Goal: Task Accomplishment & Management: Use online tool/utility

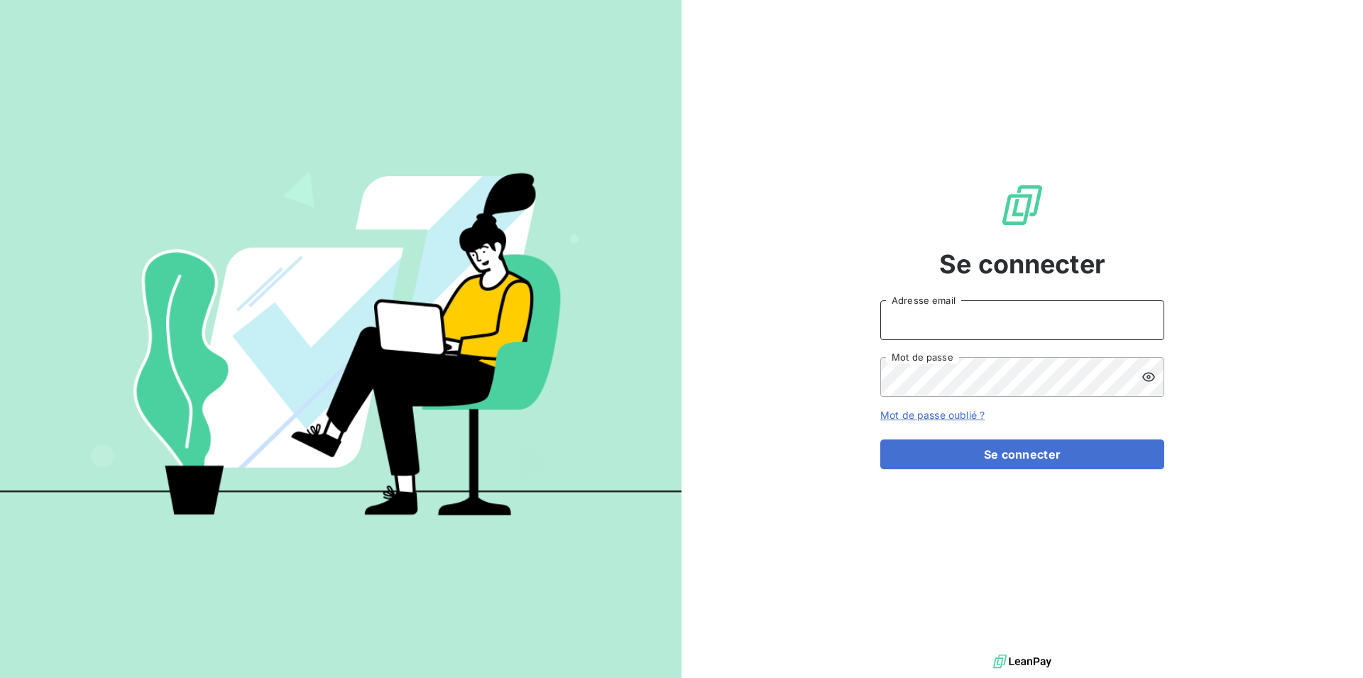
click at [1023, 307] on input "Adresse email" at bounding box center [1022, 320] width 284 height 40
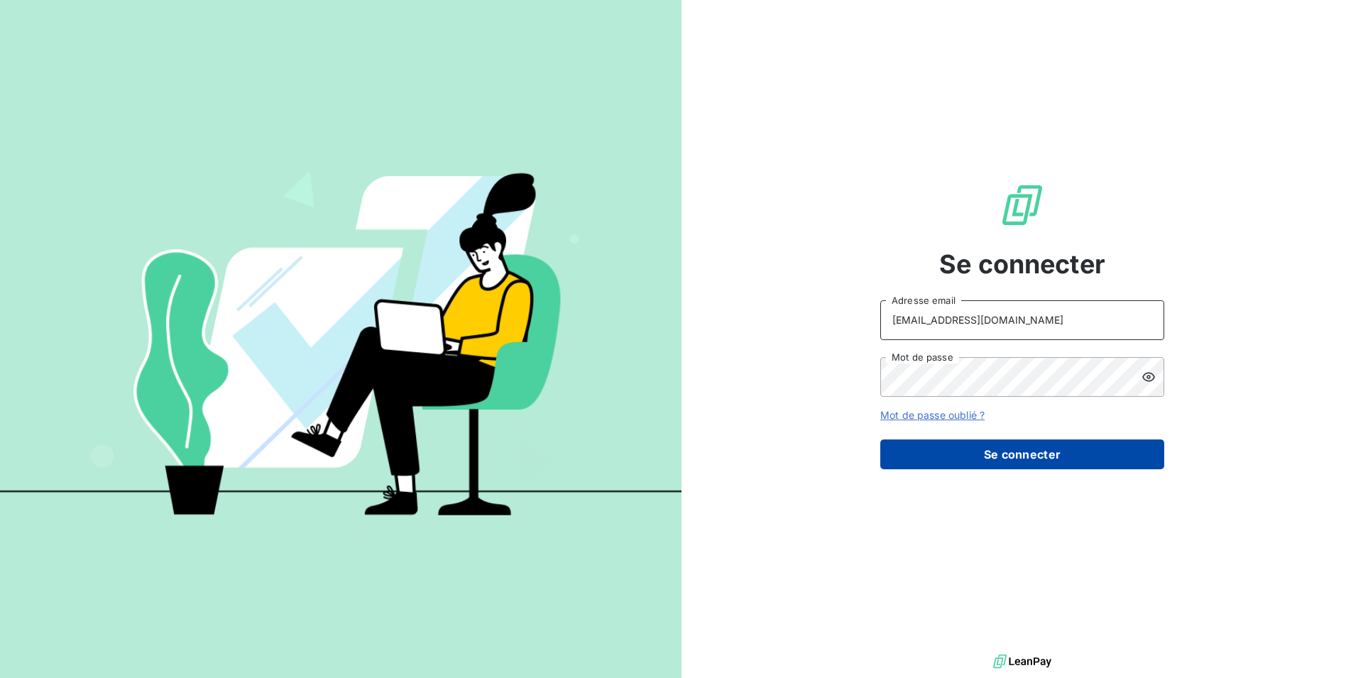
type input "[EMAIL_ADDRESS][DOMAIN_NAME]"
click at [1002, 441] on button "Se connecter" at bounding box center [1022, 454] width 284 height 30
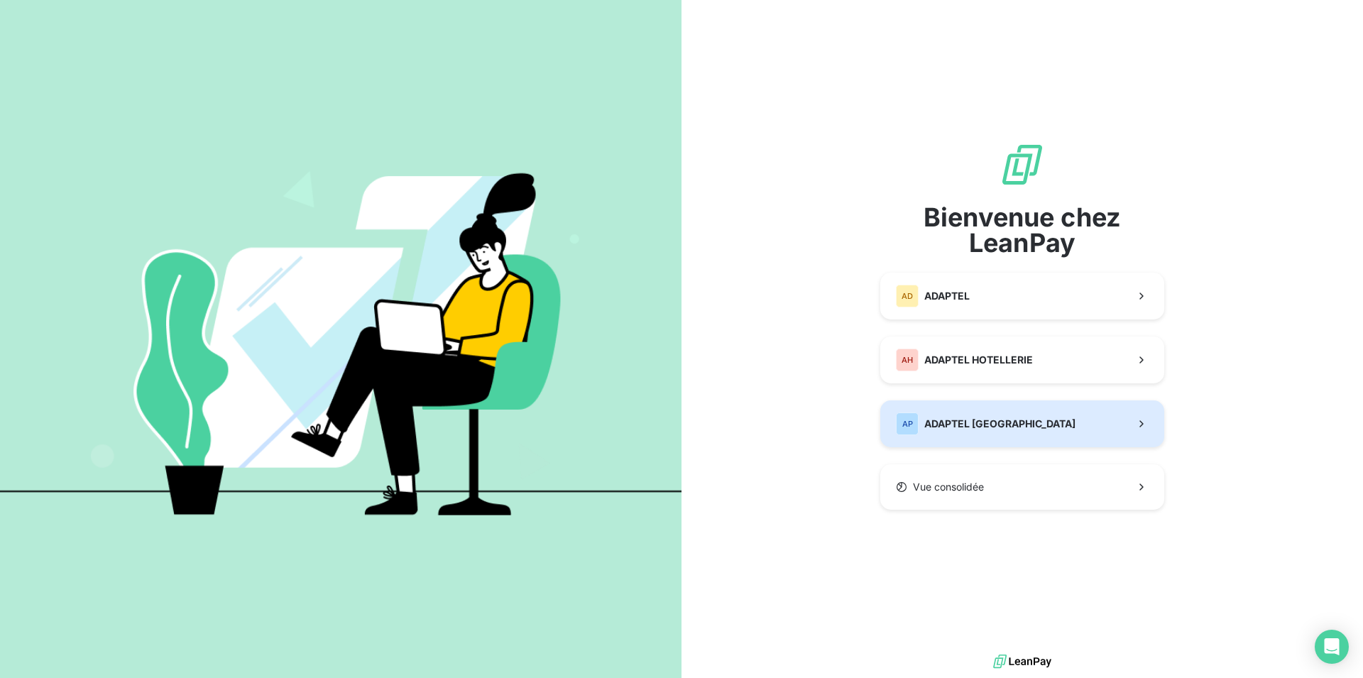
click at [960, 424] on span "ADAPTEL [GEOGRAPHIC_DATA]" at bounding box center [999, 424] width 151 height 14
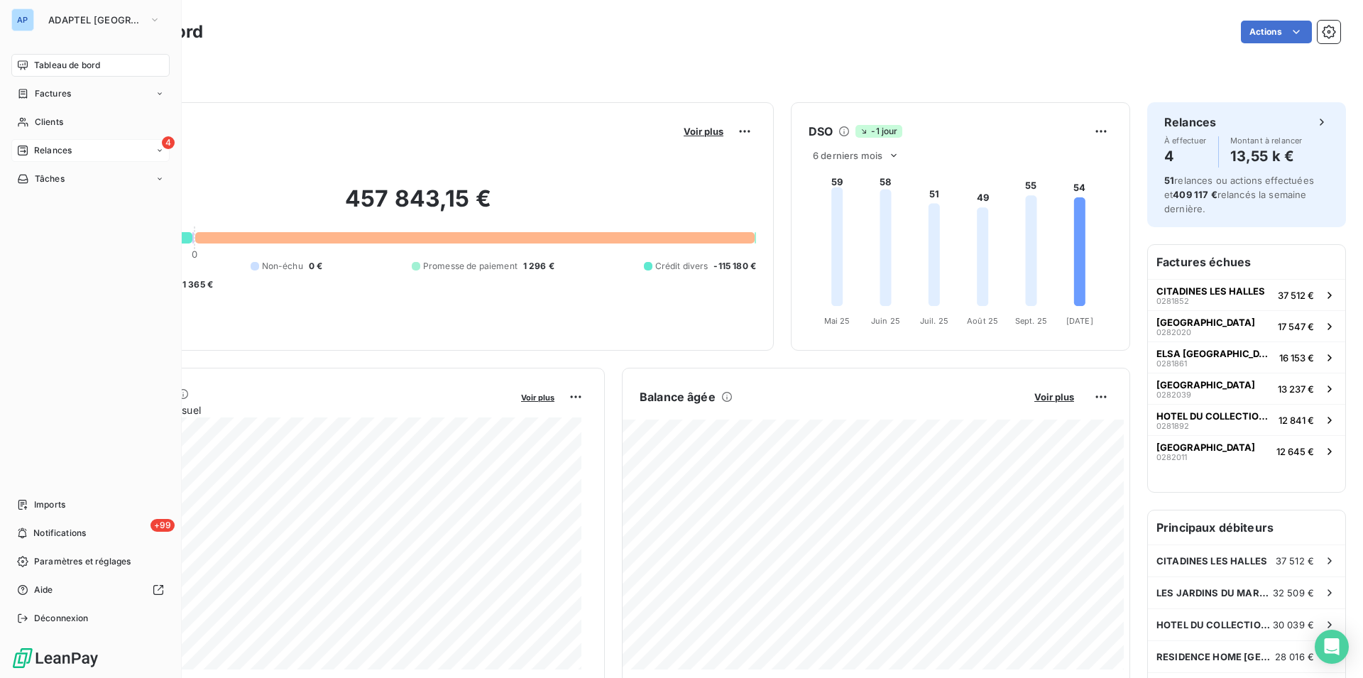
click at [26, 144] on div "Relances" at bounding box center [44, 150] width 55 height 13
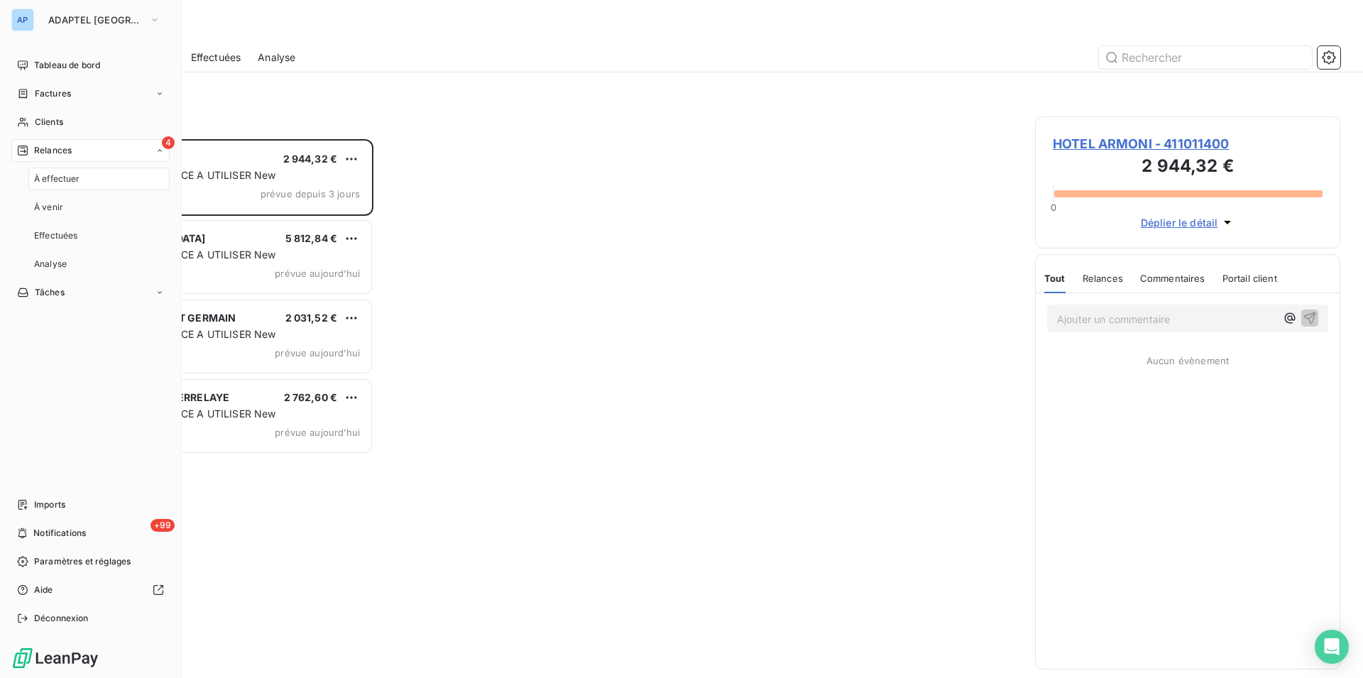
scroll to position [527, 293]
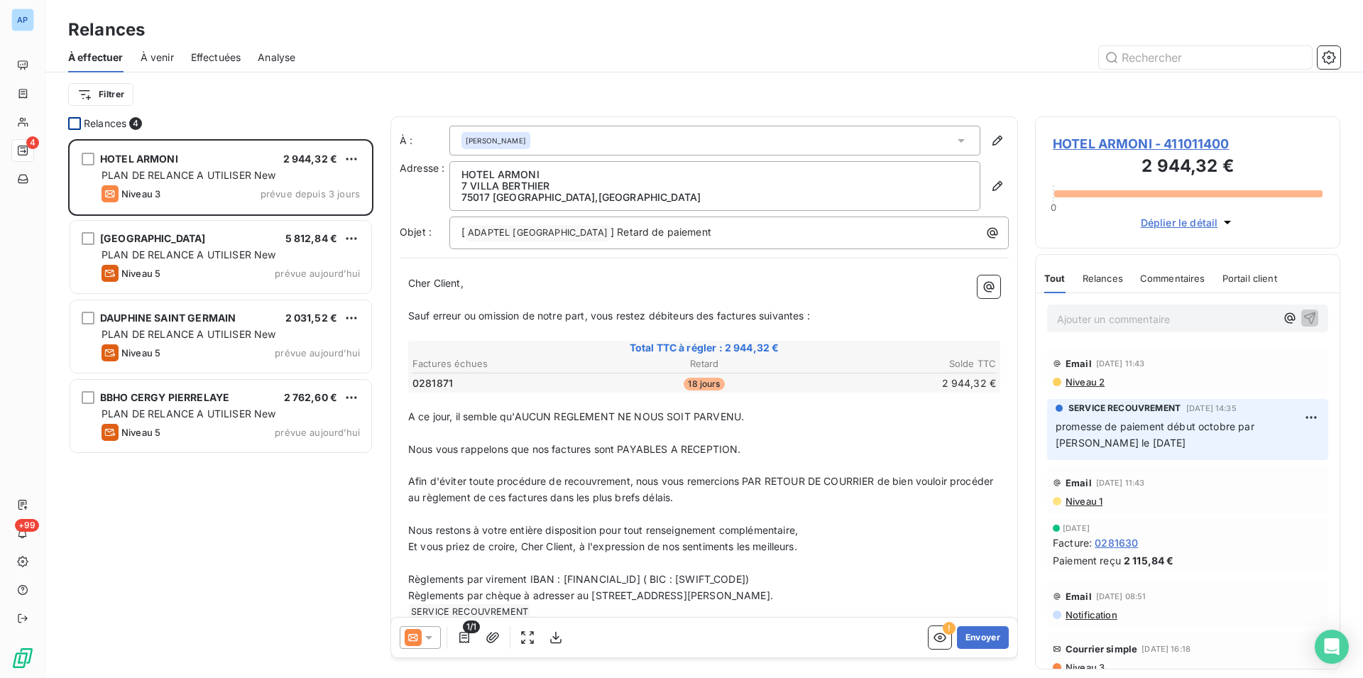
click at [72, 123] on div at bounding box center [74, 123] width 13 height 13
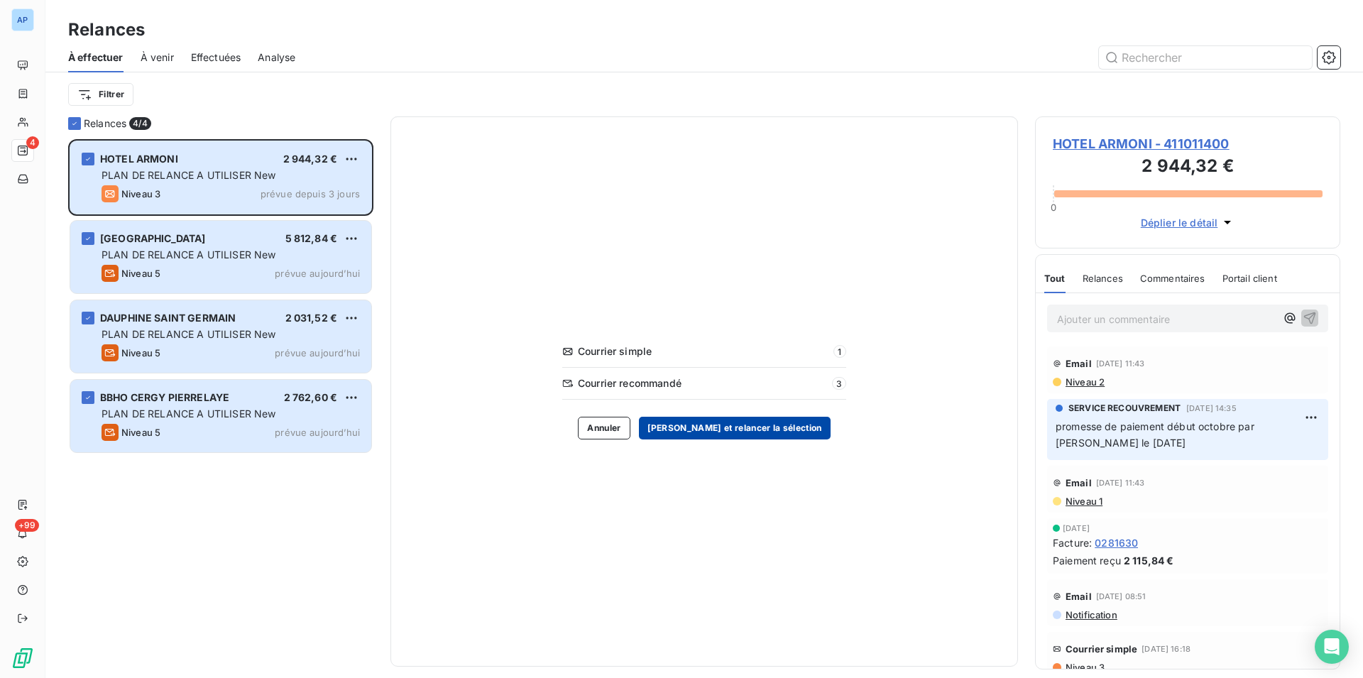
click at [781, 434] on button "[PERSON_NAME] et relancer la sélection" at bounding box center [735, 428] width 192 height 23
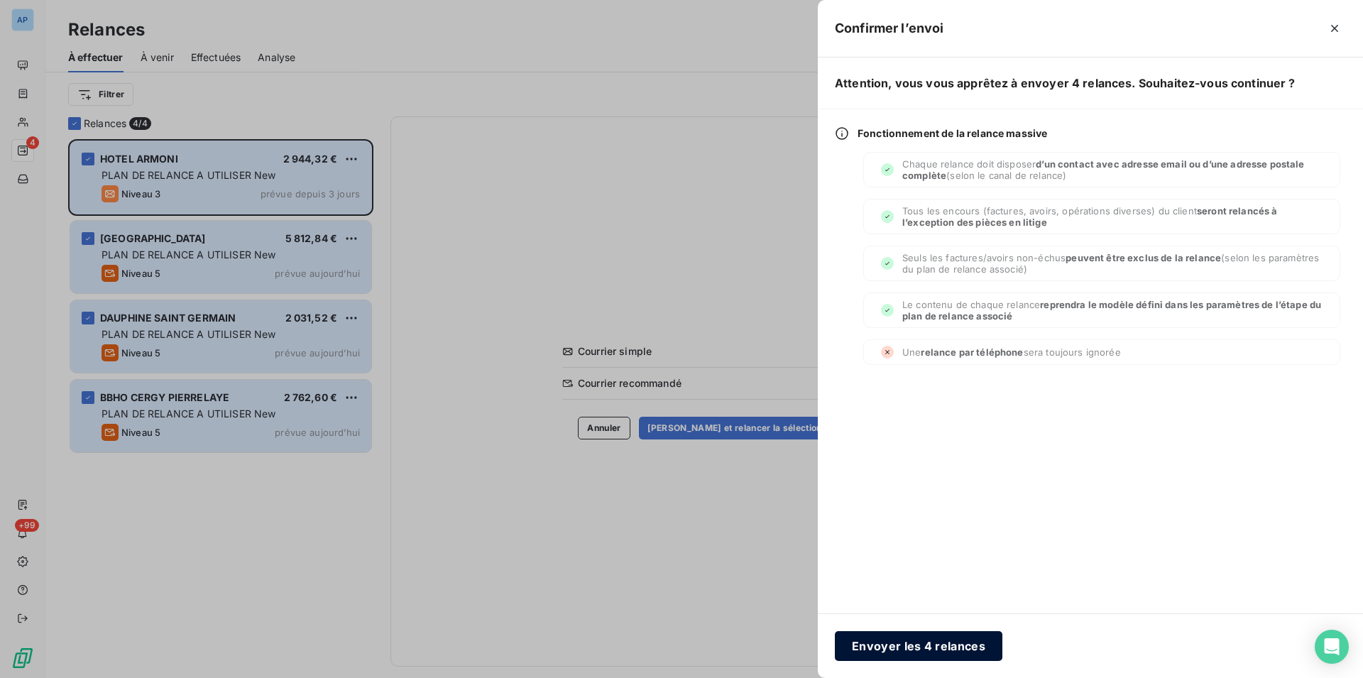
click at [937, 640] on button "Envoyer les 4 relances" at bounding box center [918, 646] width 167 height 30
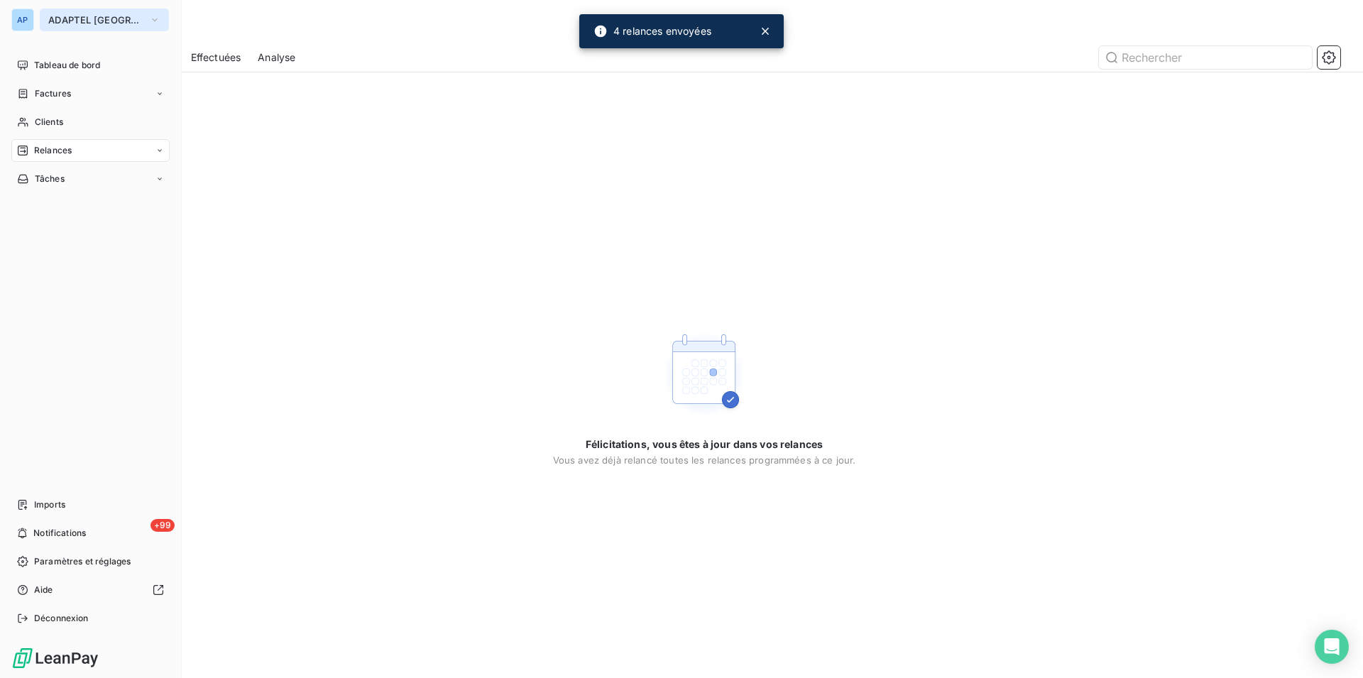
click at [75, 17] on span "ADAPTEL [GEOGRAPHIC_DATA]" at bounding box center [95, 19] width 95 height 11
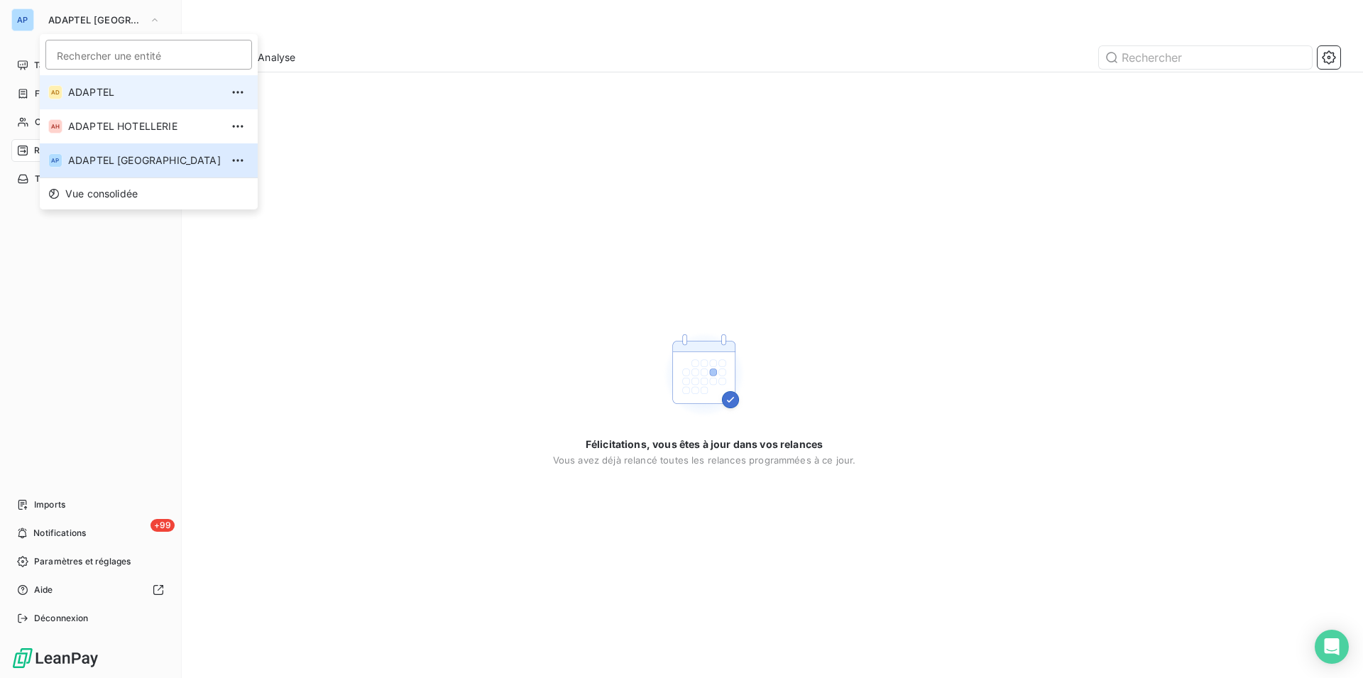
click at [99, 85] on span "ADAPTEL" at bounding box center [144, 92] width 153 height 14
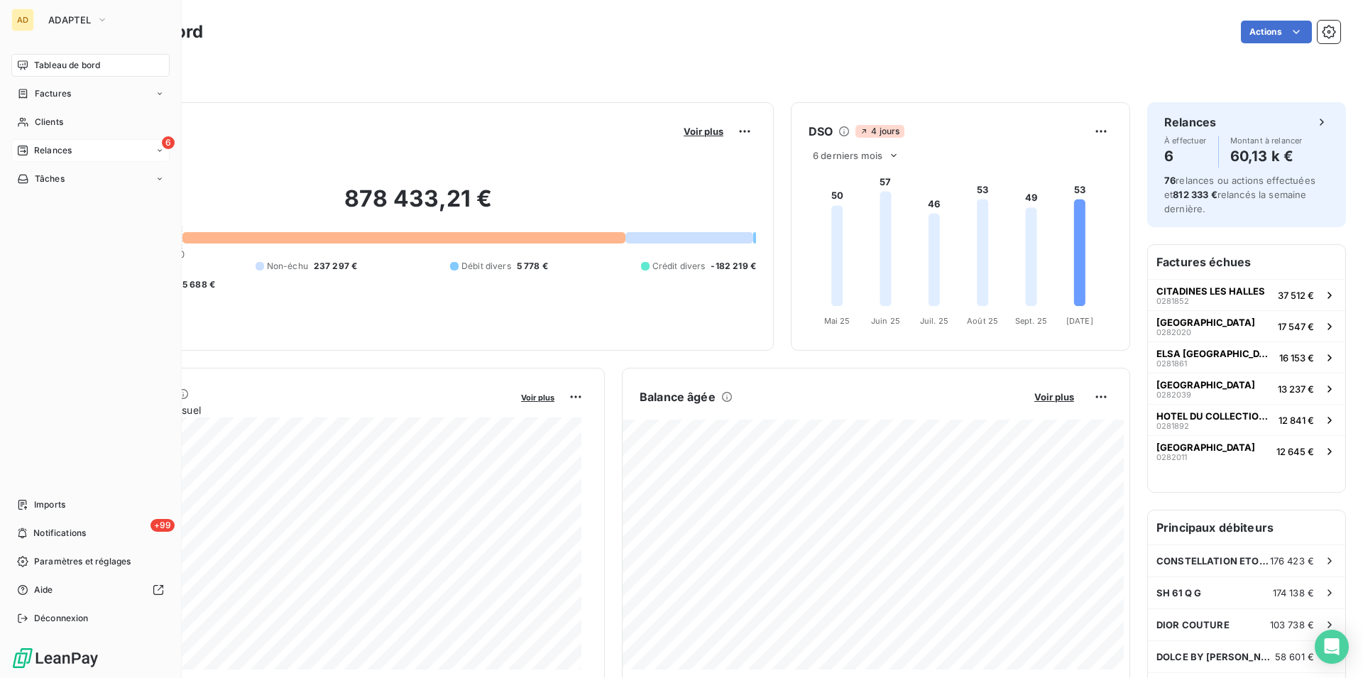
click at [115, 152] on div "6 Relances" at bounding box center [90, 150] width 158 height 23
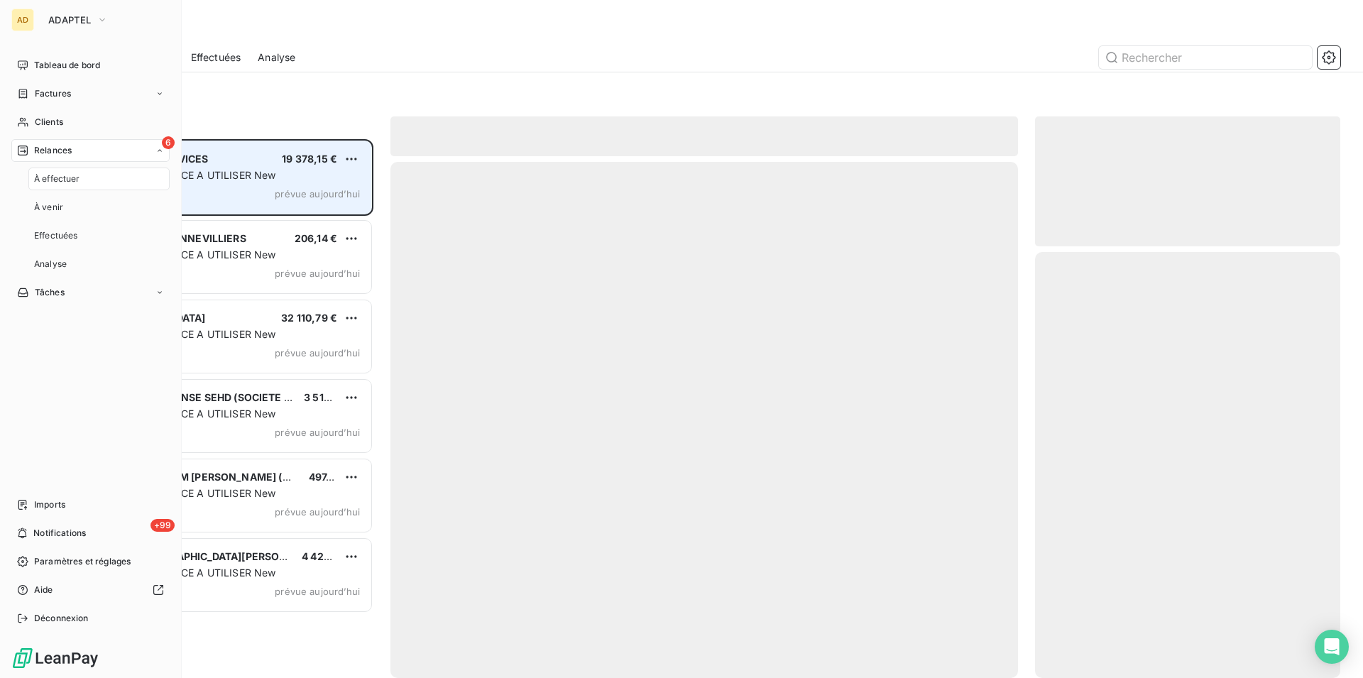
scroll to position [527, 293]
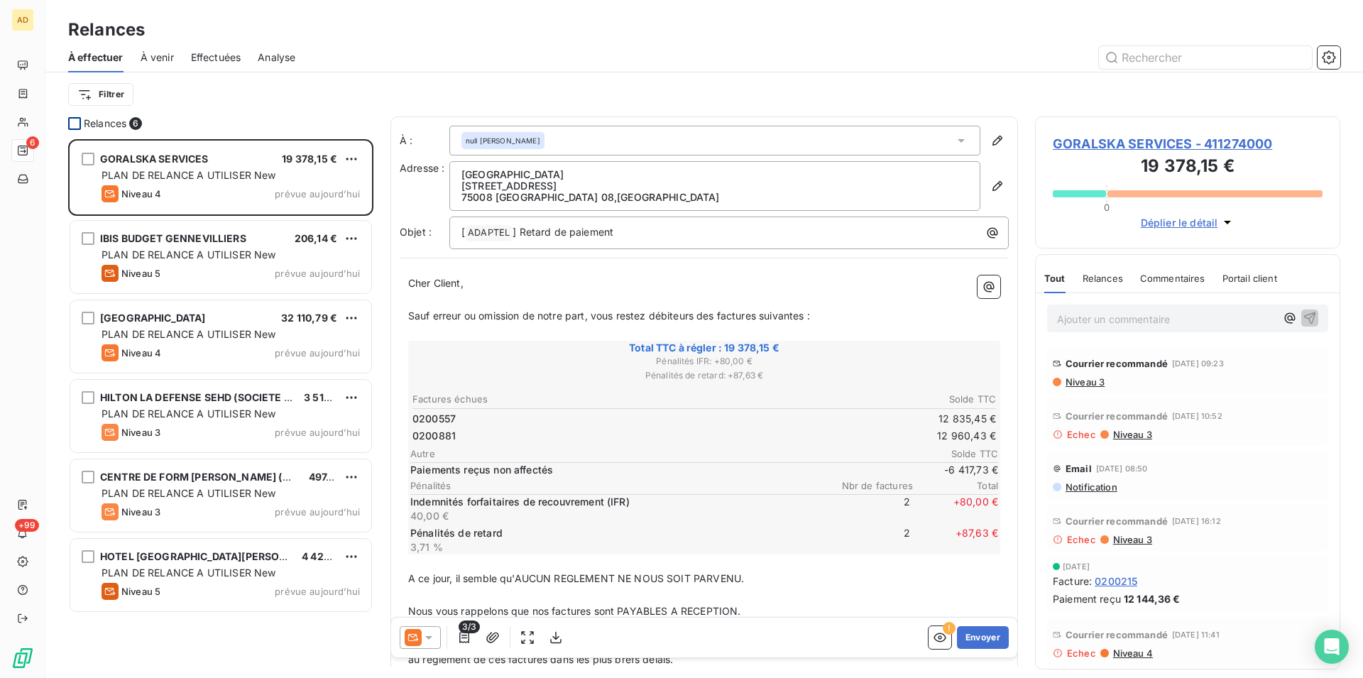
click at [70, 129] on div at bounding box center [74, 123] width 13 height 13
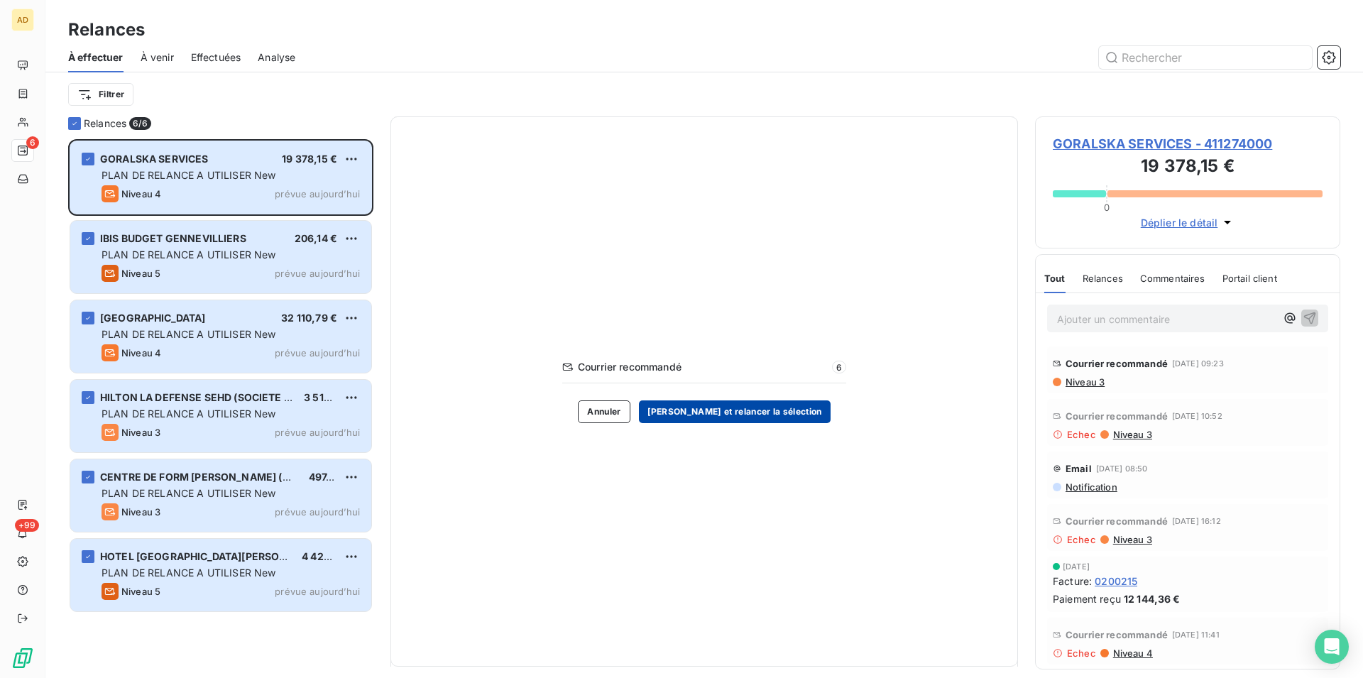
click at [737, 412] on button "[PERSON_NAME] et relancer la sélection" at bounding box center [735, 411] width 192 height 23
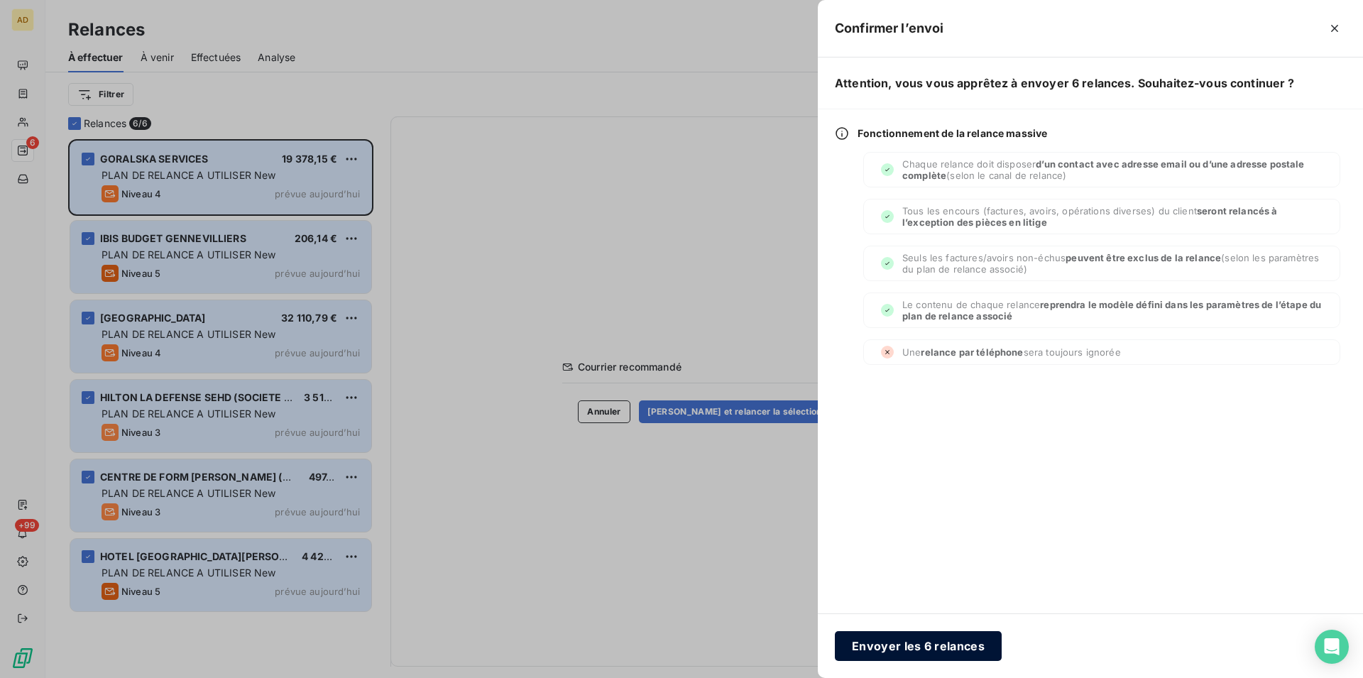
click at [881, 642] on button "Envoyer les 6 relances" at bounding box center [918, 646] width 167 height 30
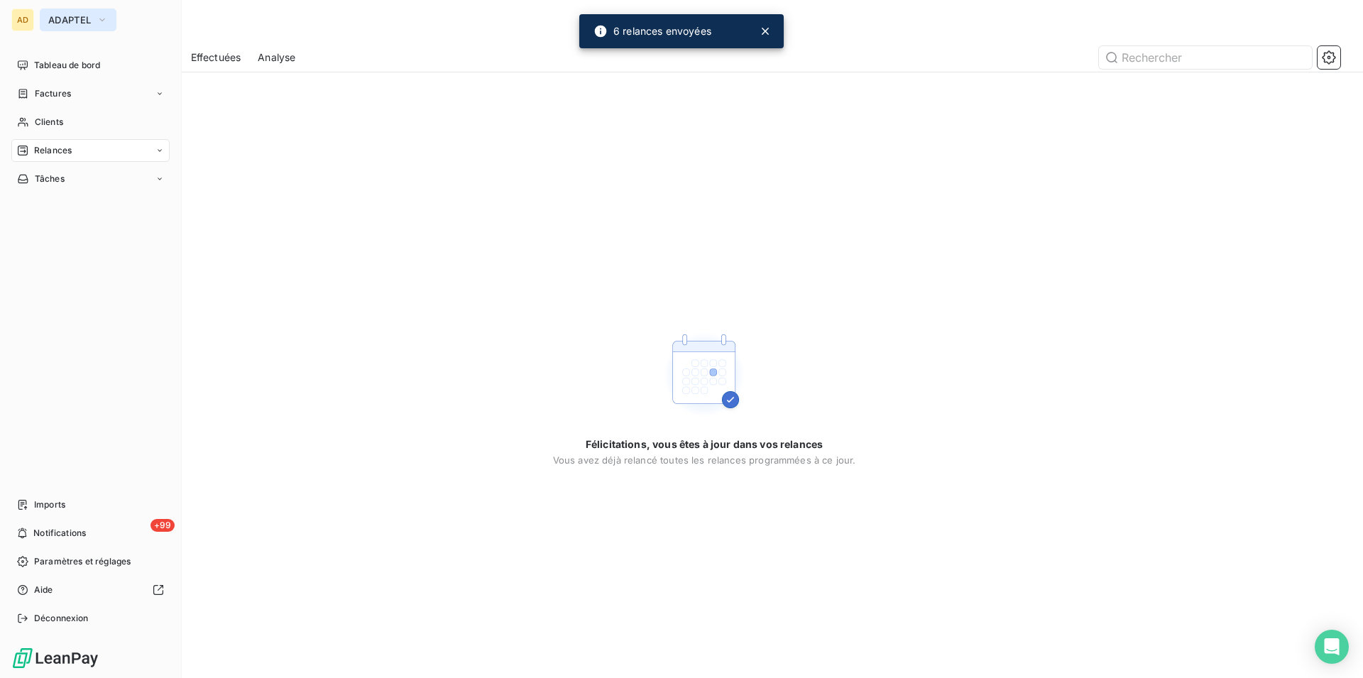
click at [58, 22] on span "ADAPTEL" at bounding box center [69, 19] width 43 height 11
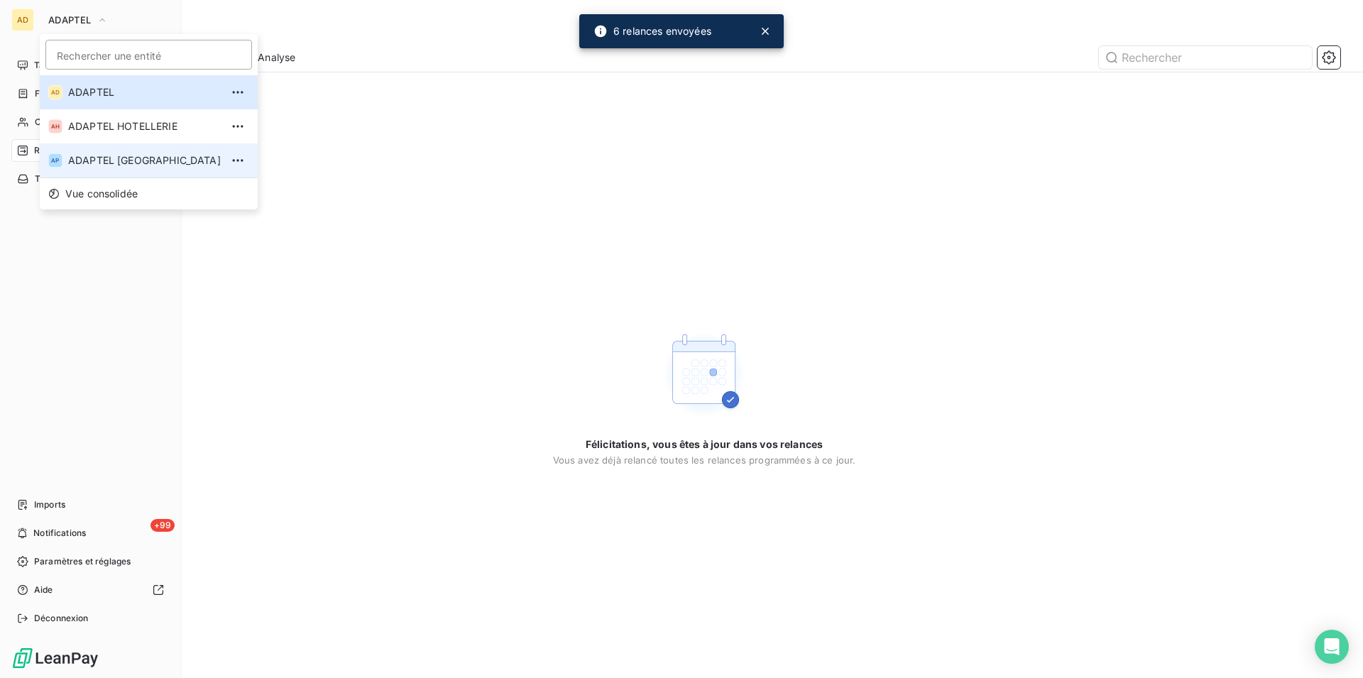
click at [111, 167] on span "ADAPTEL [GEOGRAPHIC_DATA]" at bounding box center [144, 160] width 153 height 14
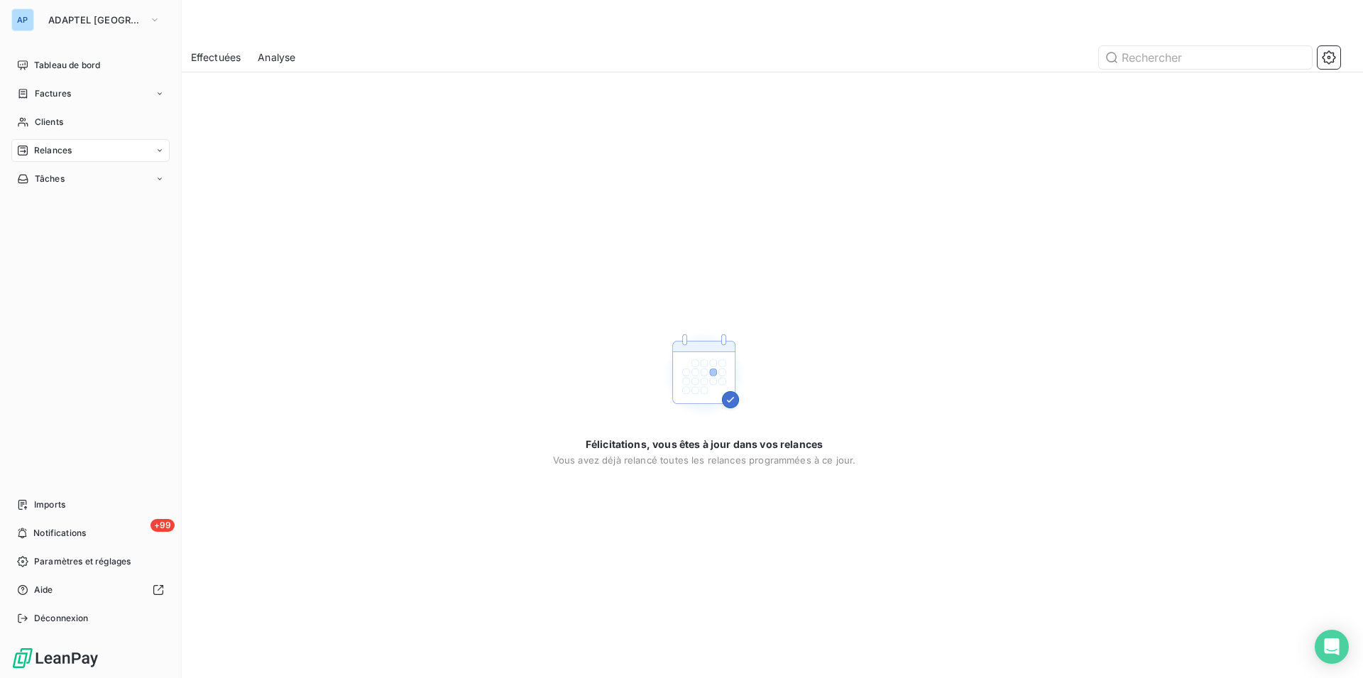
click at [31, 26] on div "AP" at bounding box center [22, 20] width 23 height 23
click at [40, 23] on button "ADAPTEL [GEOGRAPHIC_DATA]" at bounding box center [104, 20] width 129 height 23
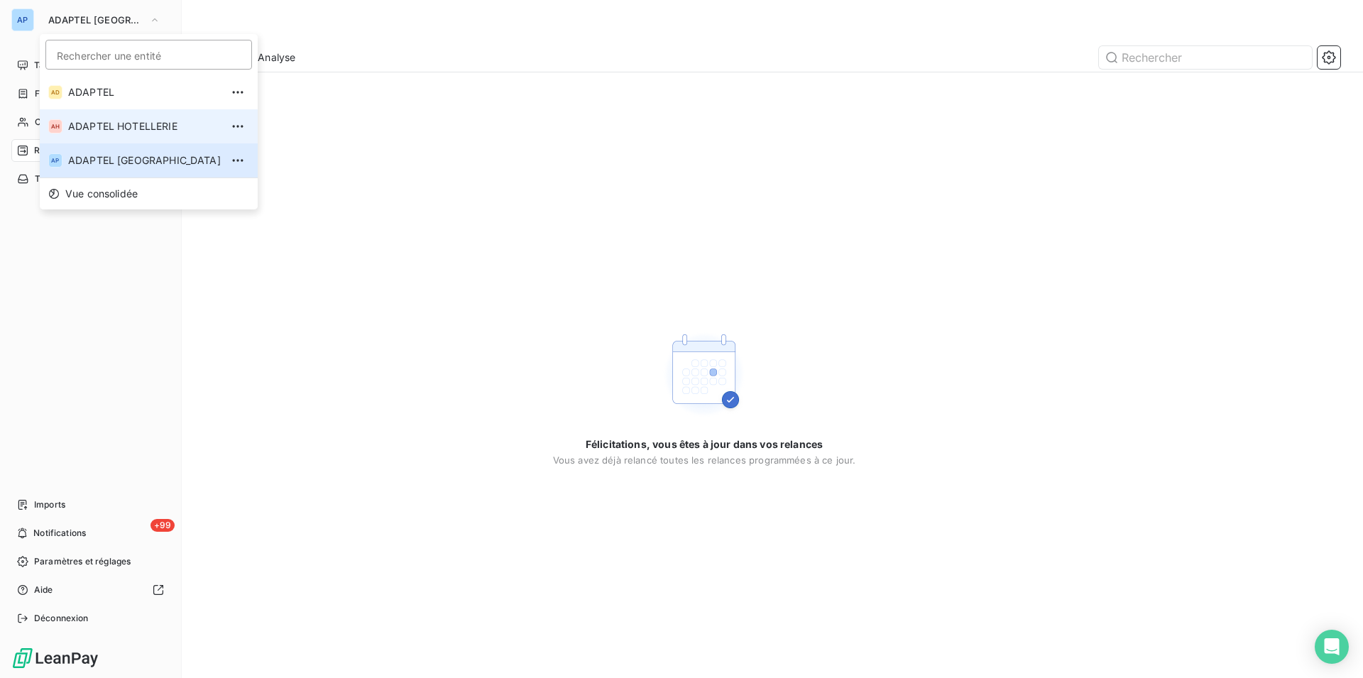
click at [82, 119] on li "AH ADAPTEL HOTELLERIE" at bounding box center [149, 126] width 218 height 34
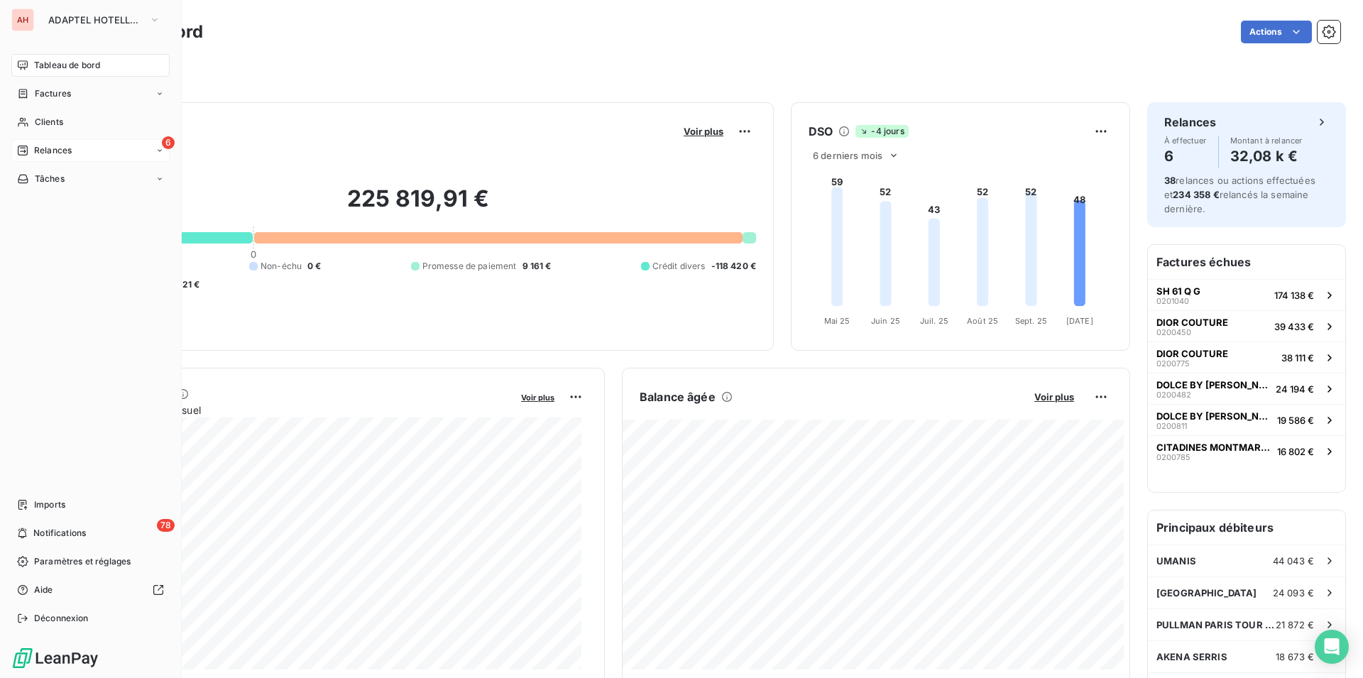
click at [42, 151] on span "Relances" at bounding box center [53, 150] width 38 height 13
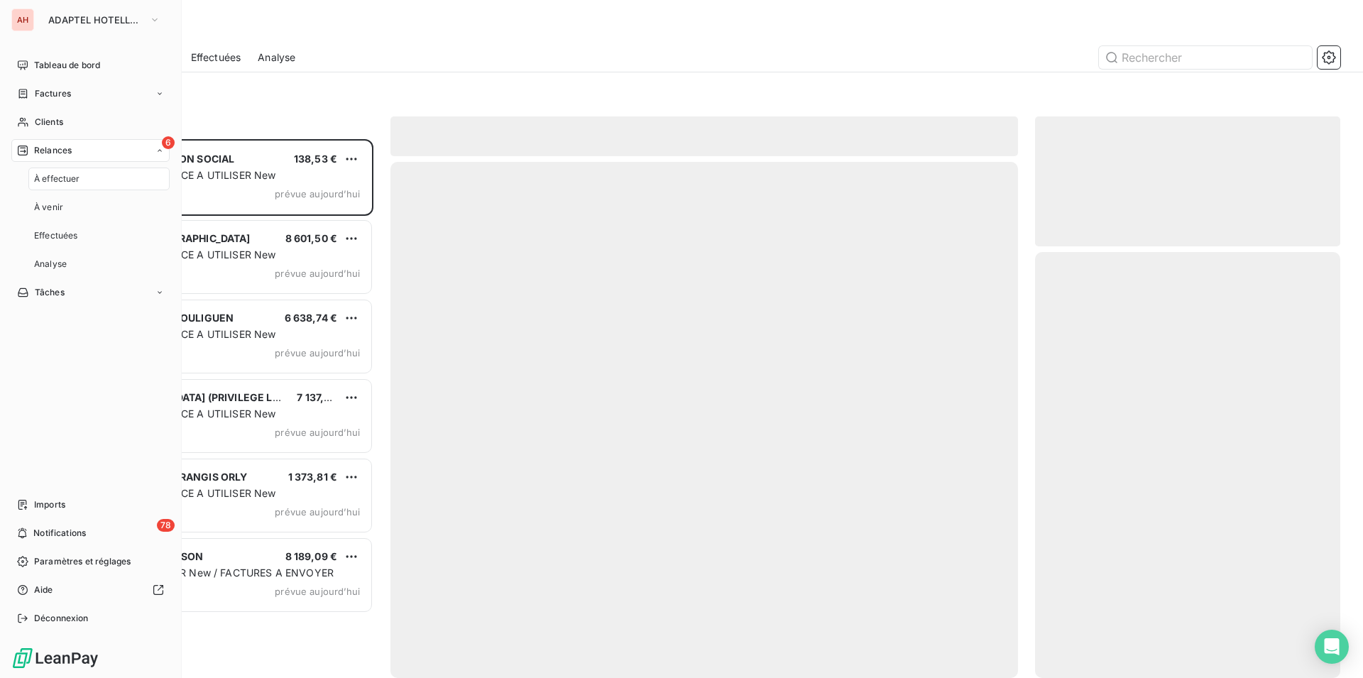
scroll to position [527, 293]
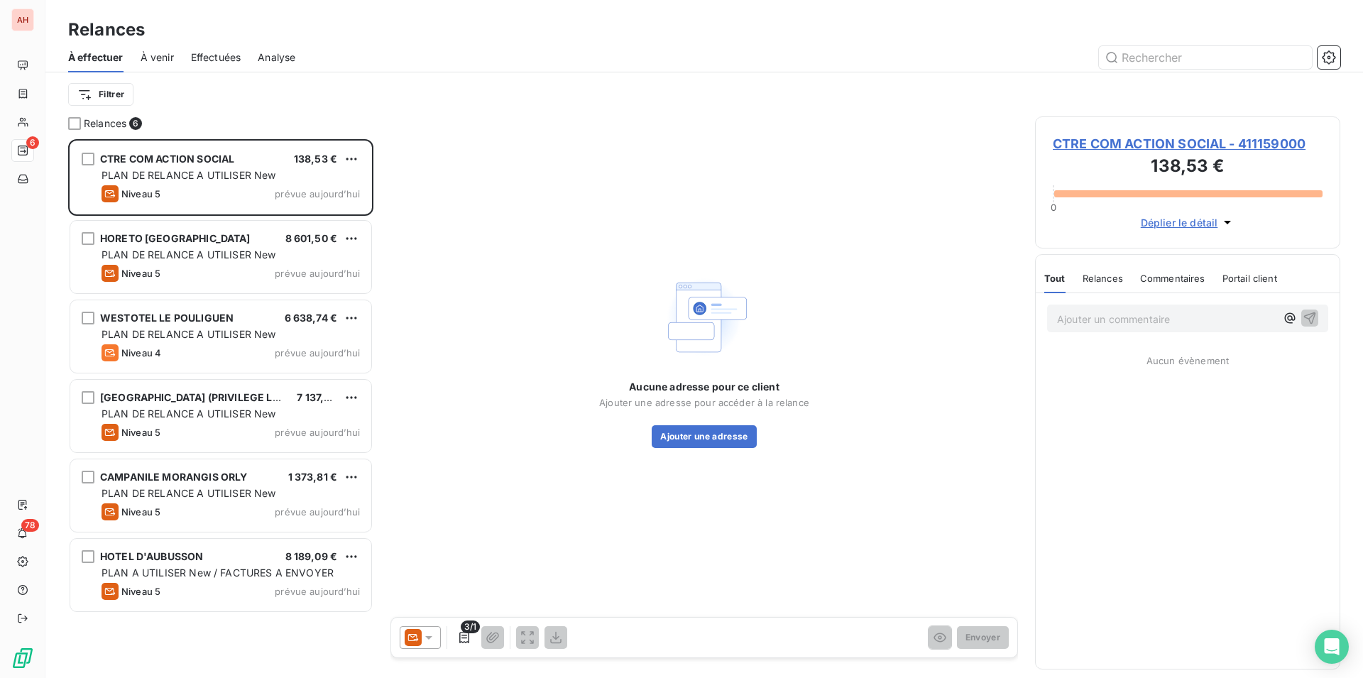
click at [272, 109] on div "Filtrer" at bounding box center [704, 94] width 1272 height 44
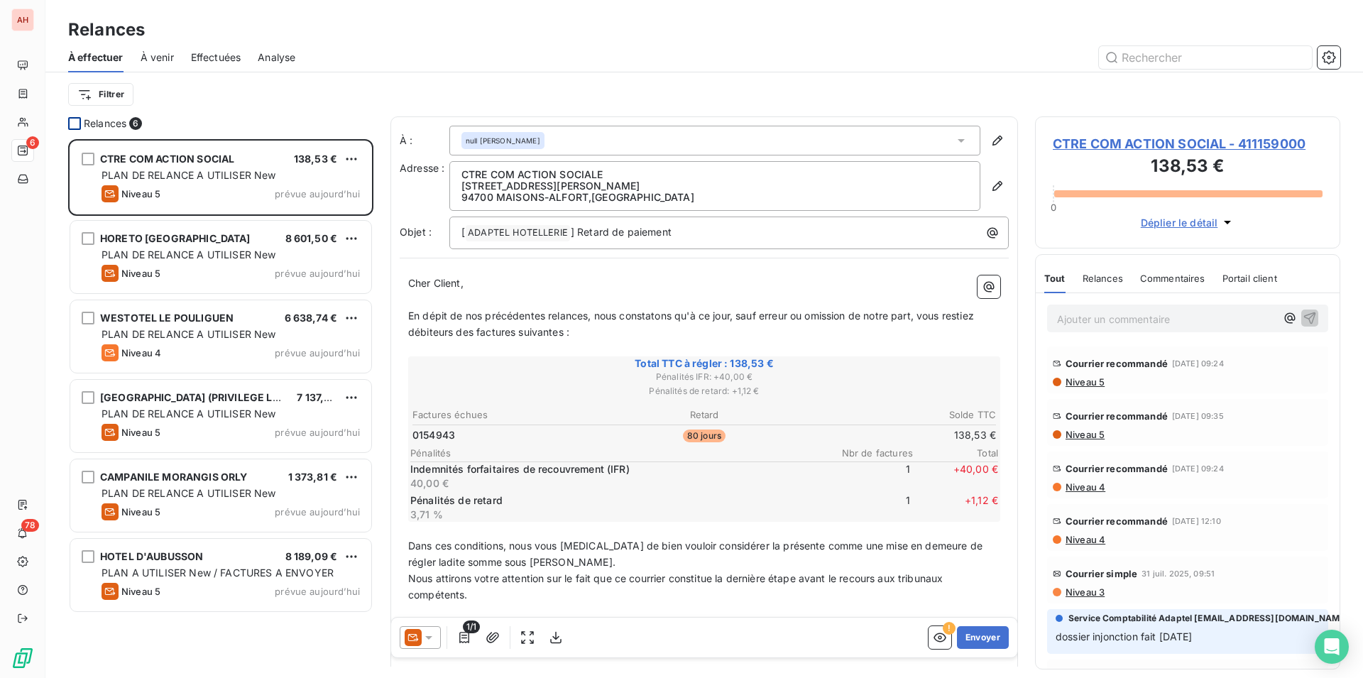
click at [74, 123] on div at bounding box center [74, 123] width 13 height 13
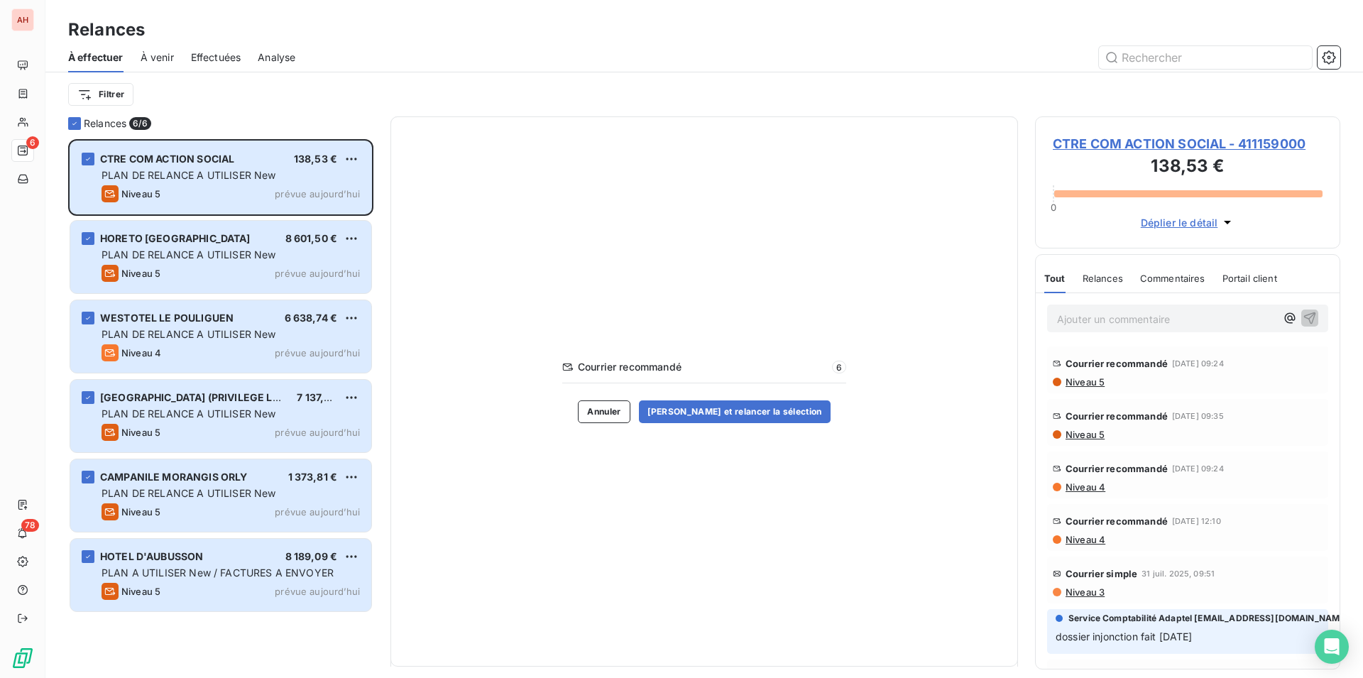
click at [791, 430] on div "Courrier recommandé 6 Annuler [PERSON_NAME] et relancer la sélection" at bounding box center [703, 391] width 627 height 550
click at [774, 414] on button "[PERSON_NAME] et relancer la sélection" at bounding box center [735, 411] width 192 height 23
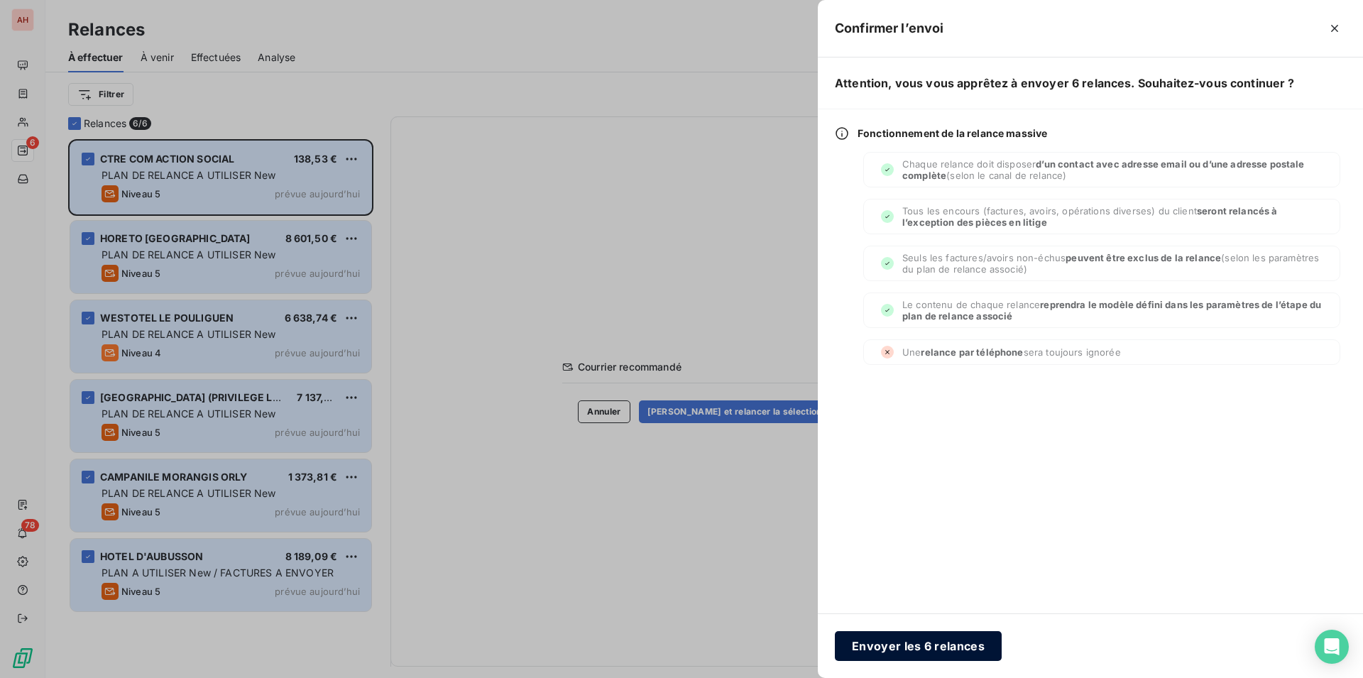
click at [862, 660] on button "Envoyer les 6 relances" at bounding box center [918, 646] width 167 height 30
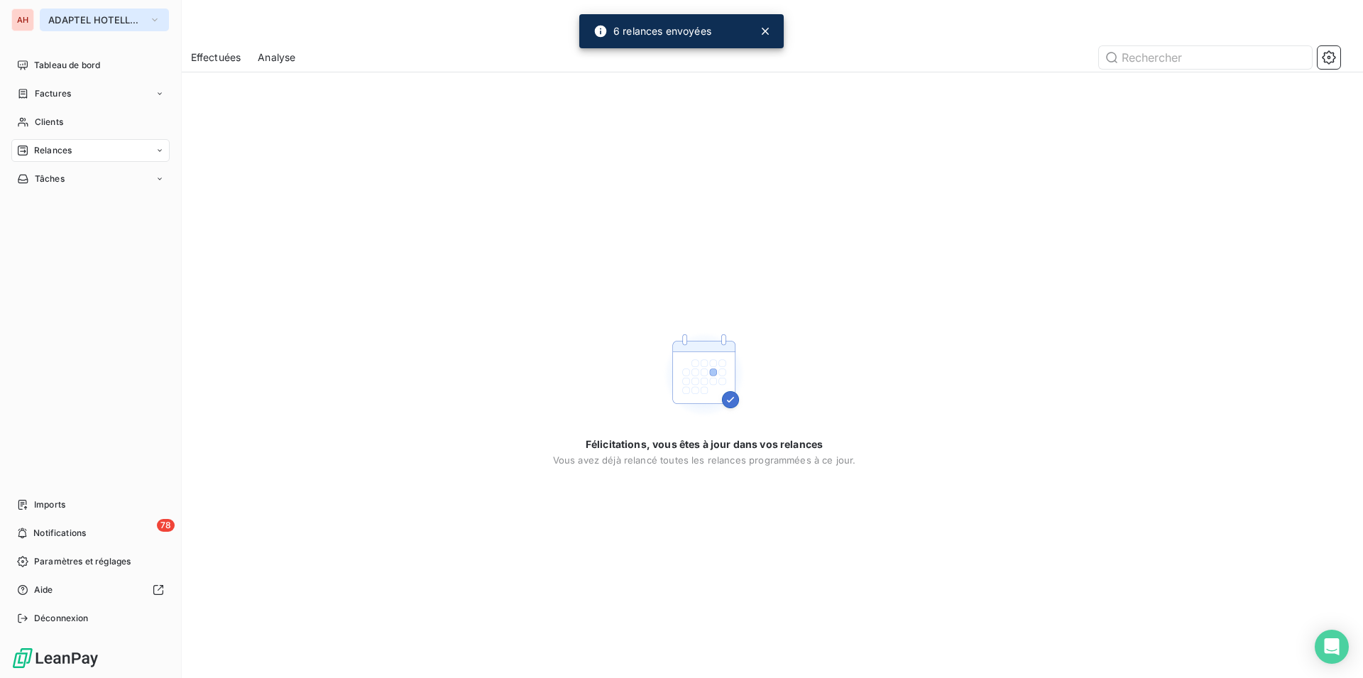
click at [57, 28] on button "ADAPTEL HOTELLERIE" at bounding box center [104, 20] width 129 height 23
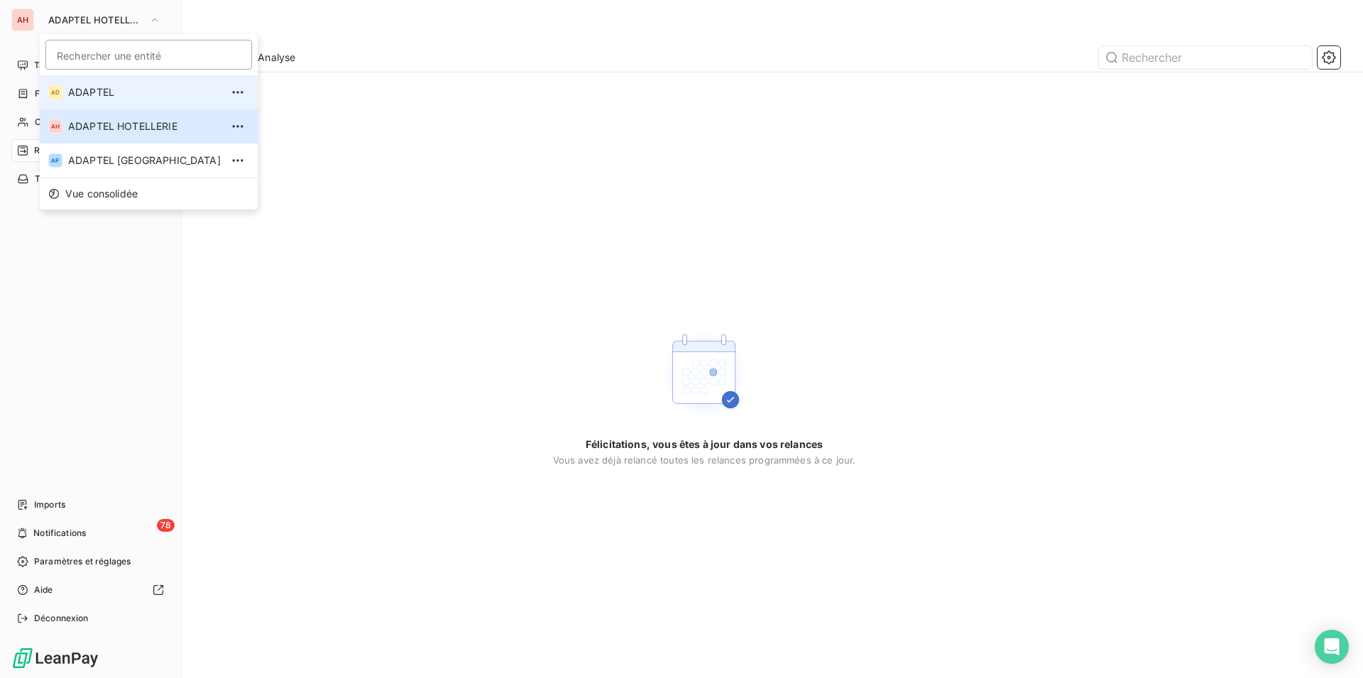
click at [91, 93] on span "ADAPTEL" at bounding box center [144, 92] width 153 height 14
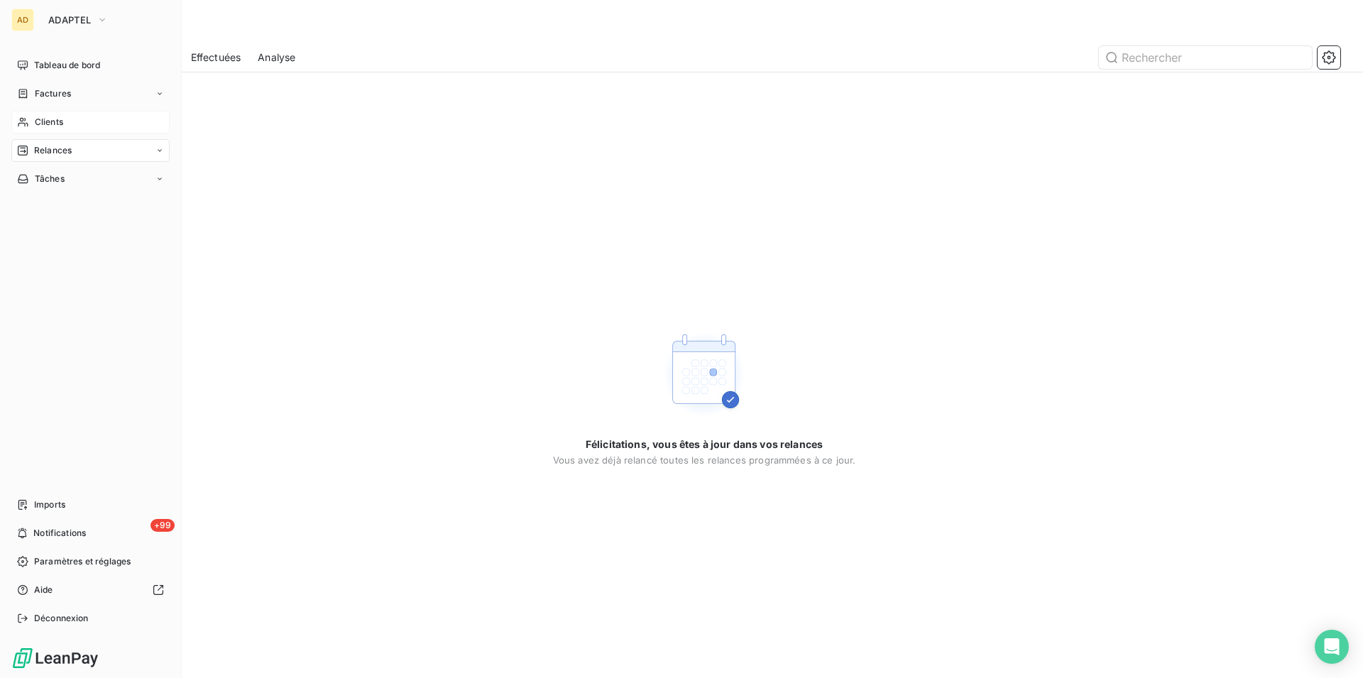
click at [64, 122] on div "Clients" at bounding box center [90, 122] width 158 height 23
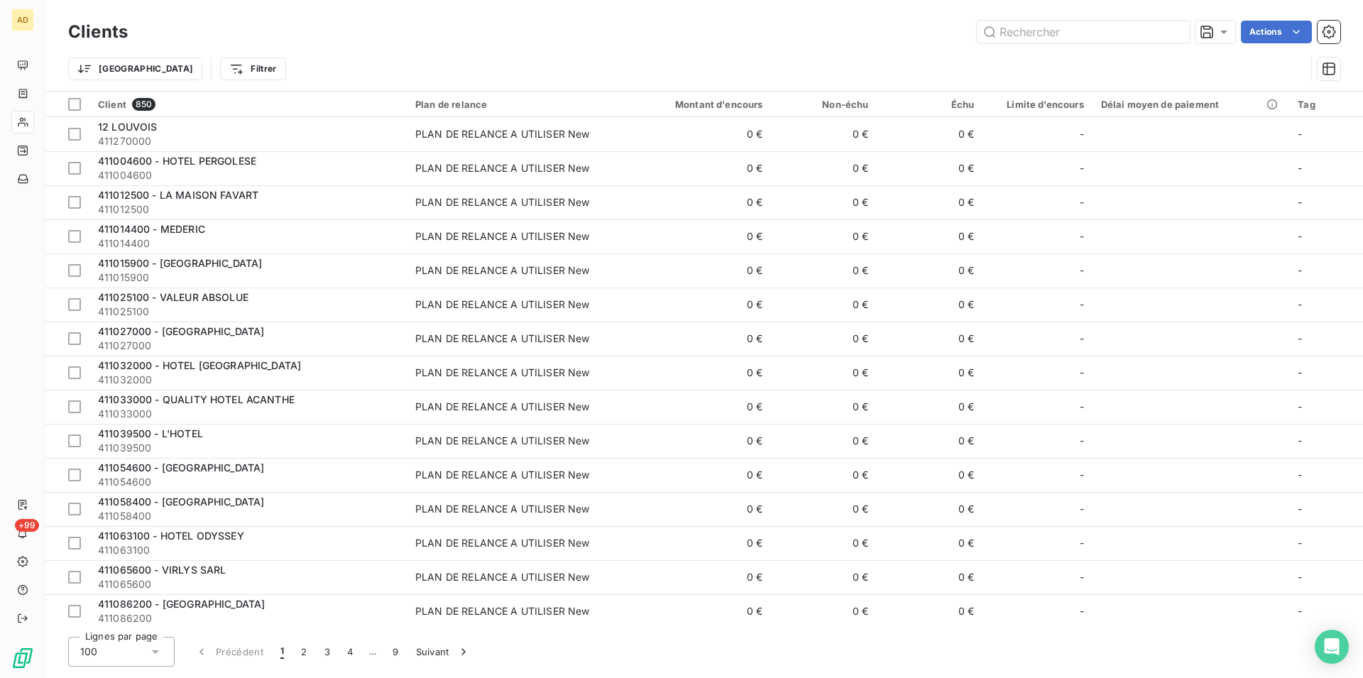
click at [341, 35] on div "Actions" at bounding box center [742, 32] width 1195 height 23
click at [294, 45] on div "Clients Actions" at bounding box center [704, 32] width 1272 height 30
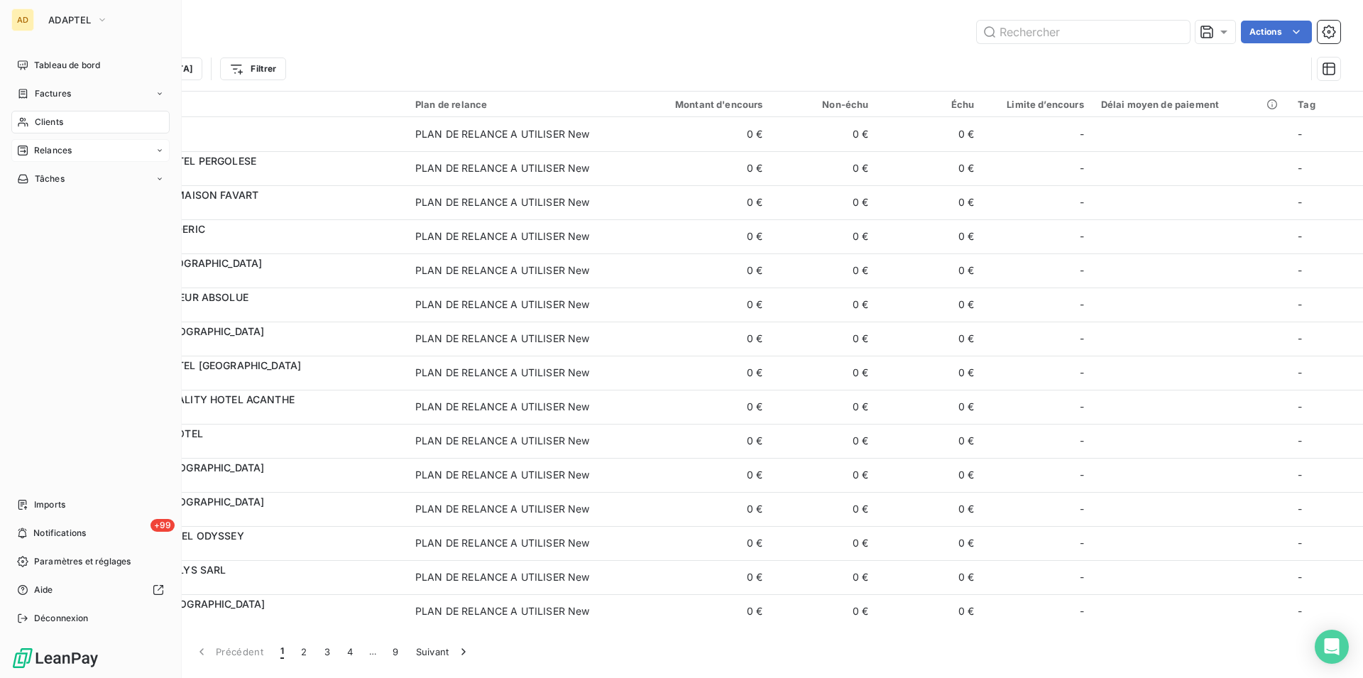
click at [35, 148] on span "Relances" at bounding box center [53, 150] width 38 height 13
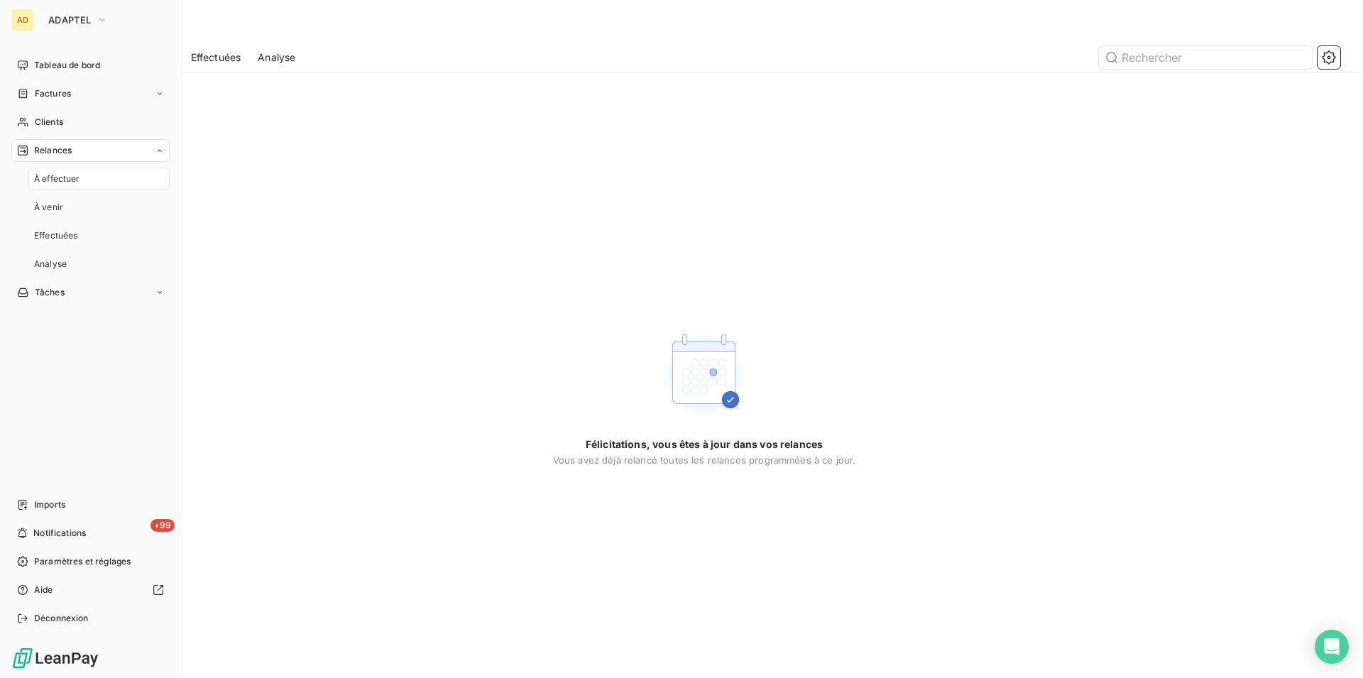
click at [79, 180] on span "À effectuer" at bounding box center [57, 178] width 46 height 13
click at [50, 119] on span "Clients" at bounding box center [49, 122] width 28 height 13
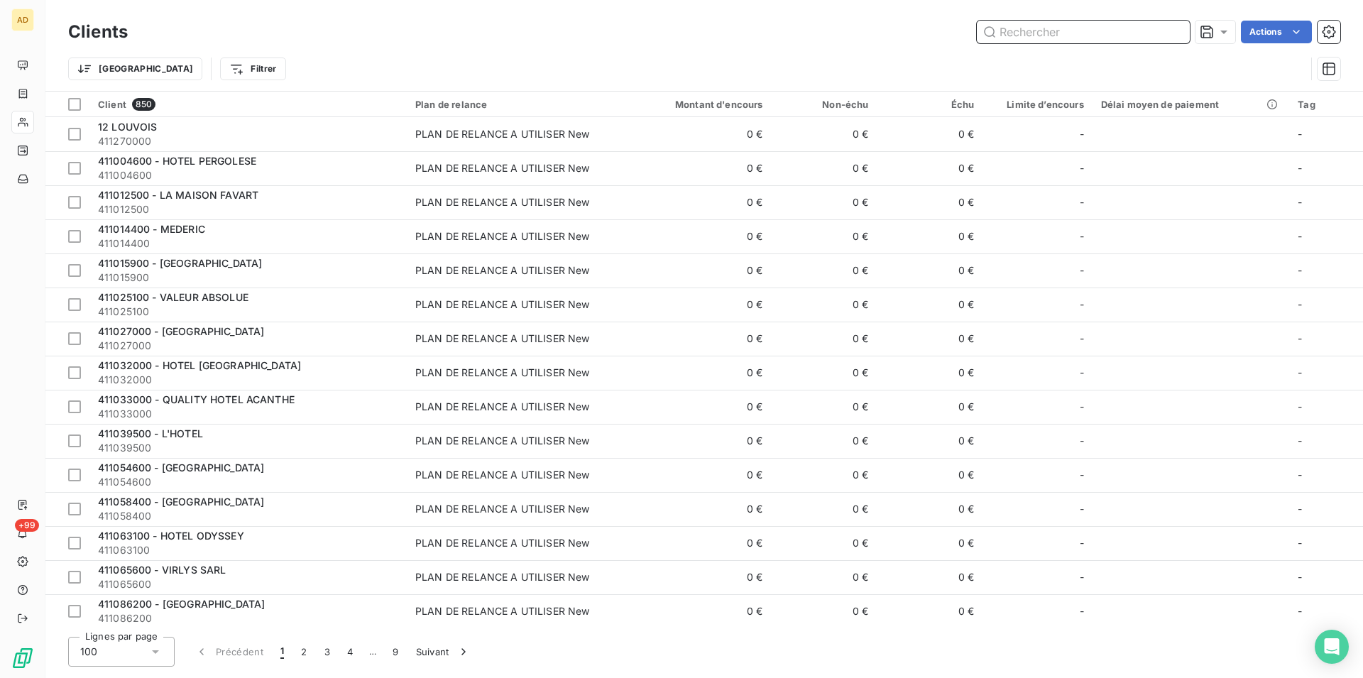
scroll to position [109, 0]
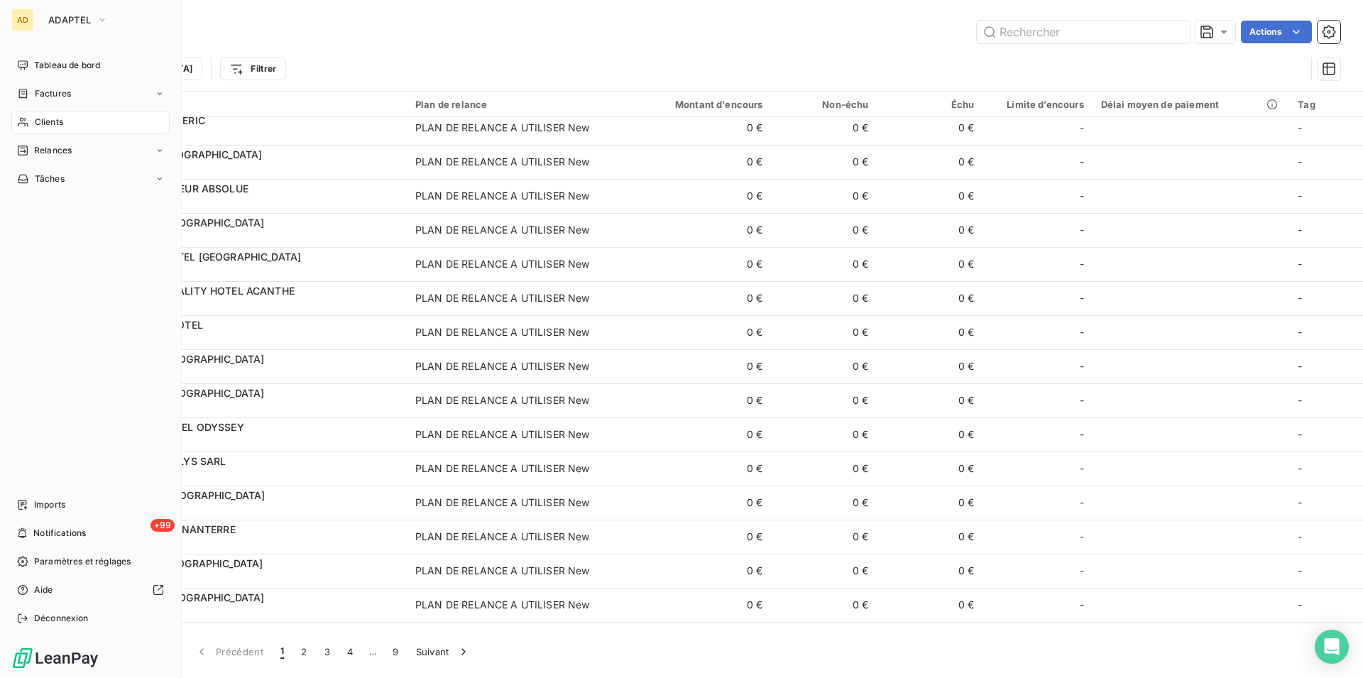
click at [16, 307] on div "Tableau de bord Factures Clients Relances Tâches Imports +99 Notifications Para…" at bounding box center [90, 342] width 158 height 576
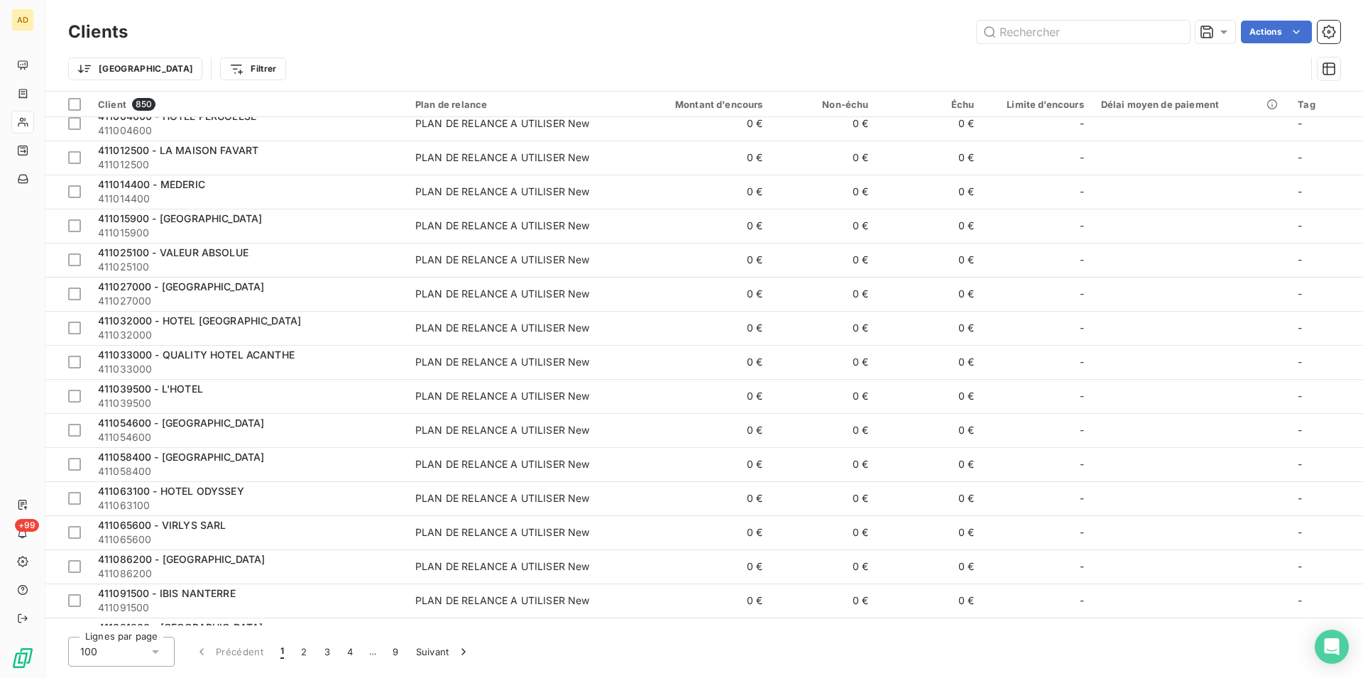
scroll to position [36, 0]
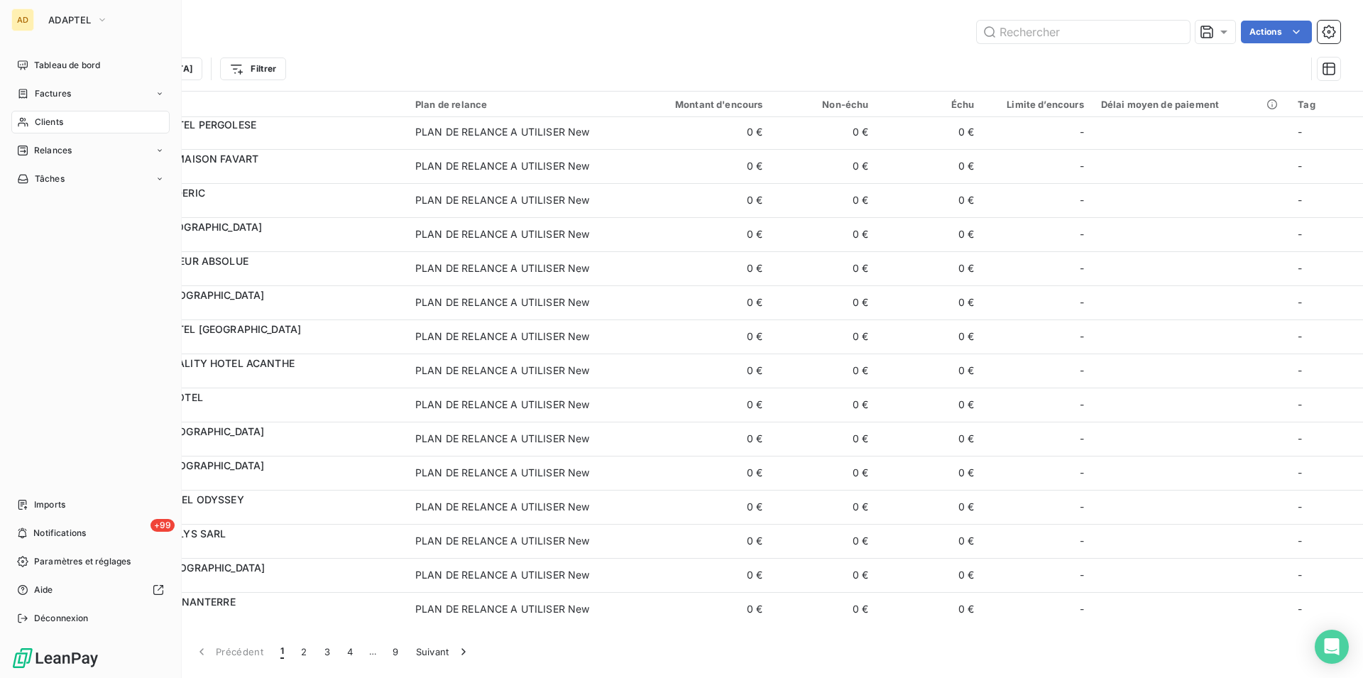
click at [67, 126] on div "Clients" at bounding box center [90, 122] width 158 height 23
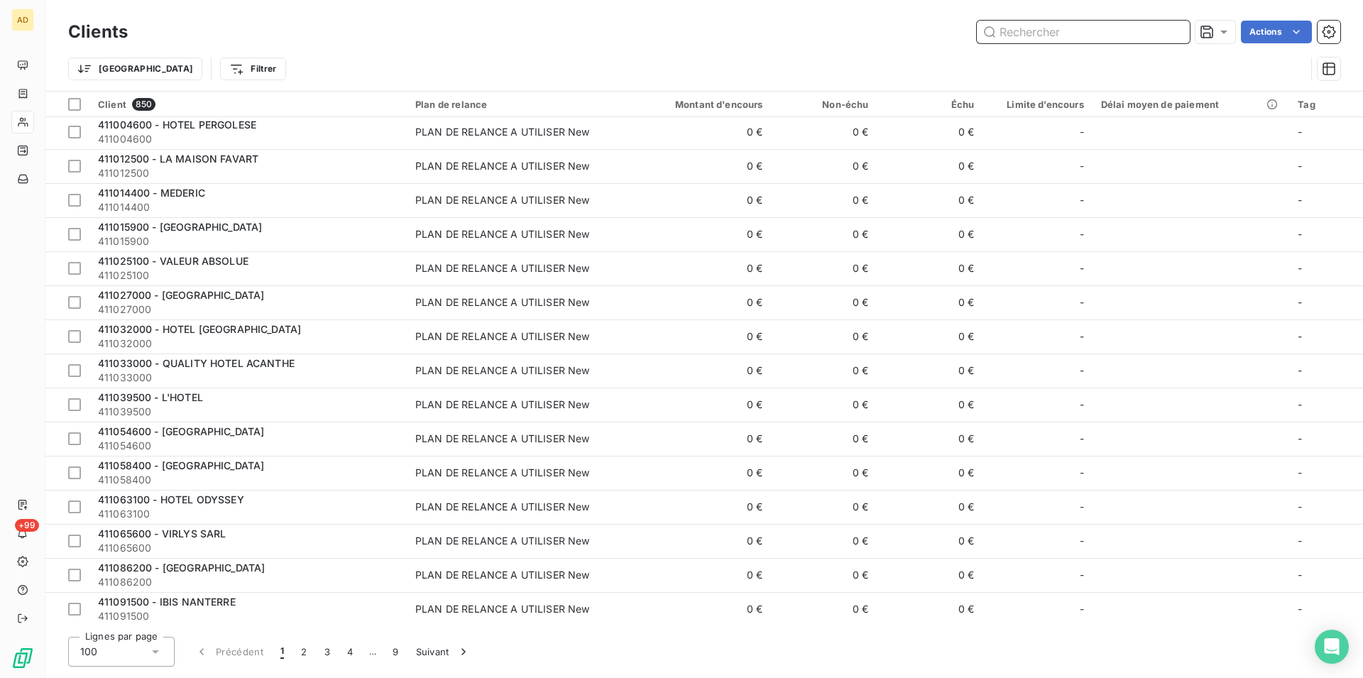
click at [1048, 27] on input "text" at bounding box center [1083, 32] width 213 height 23
paste input "HOTEL [PERSON_NAME]"
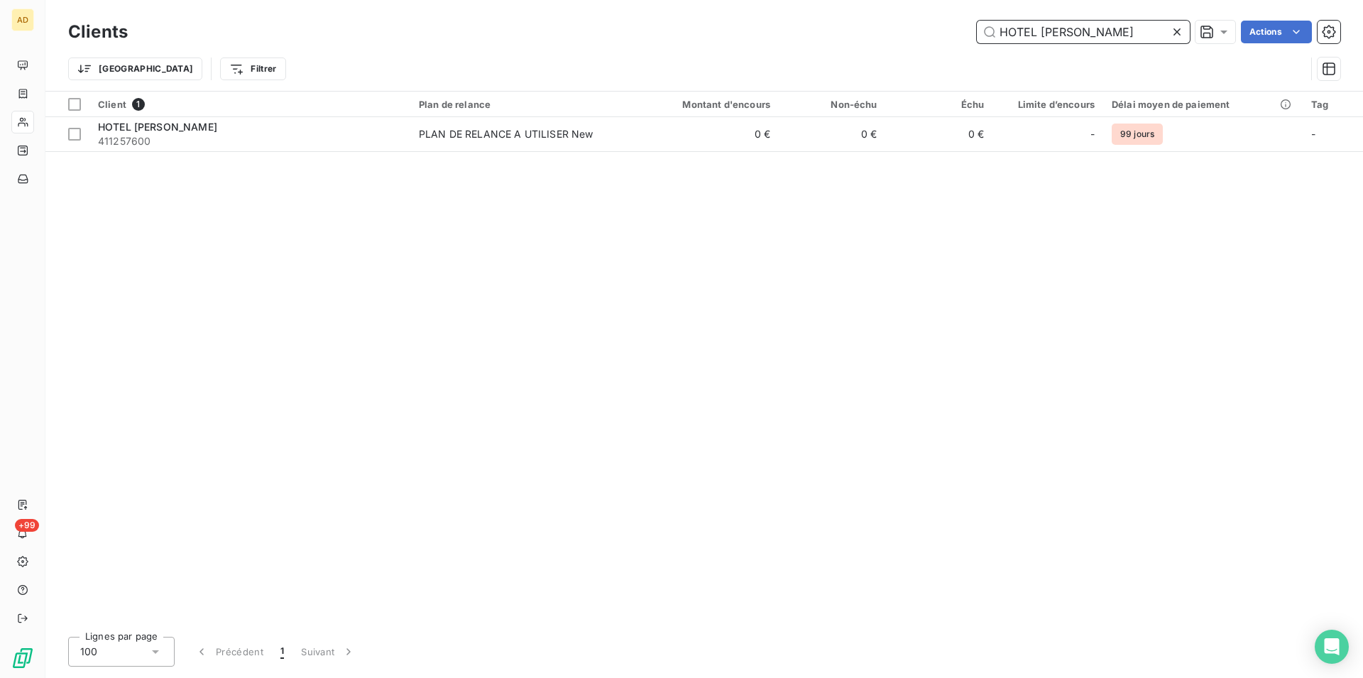
scroll to position [0, 0]
type input "HOTEL [PERSON_NAME]"
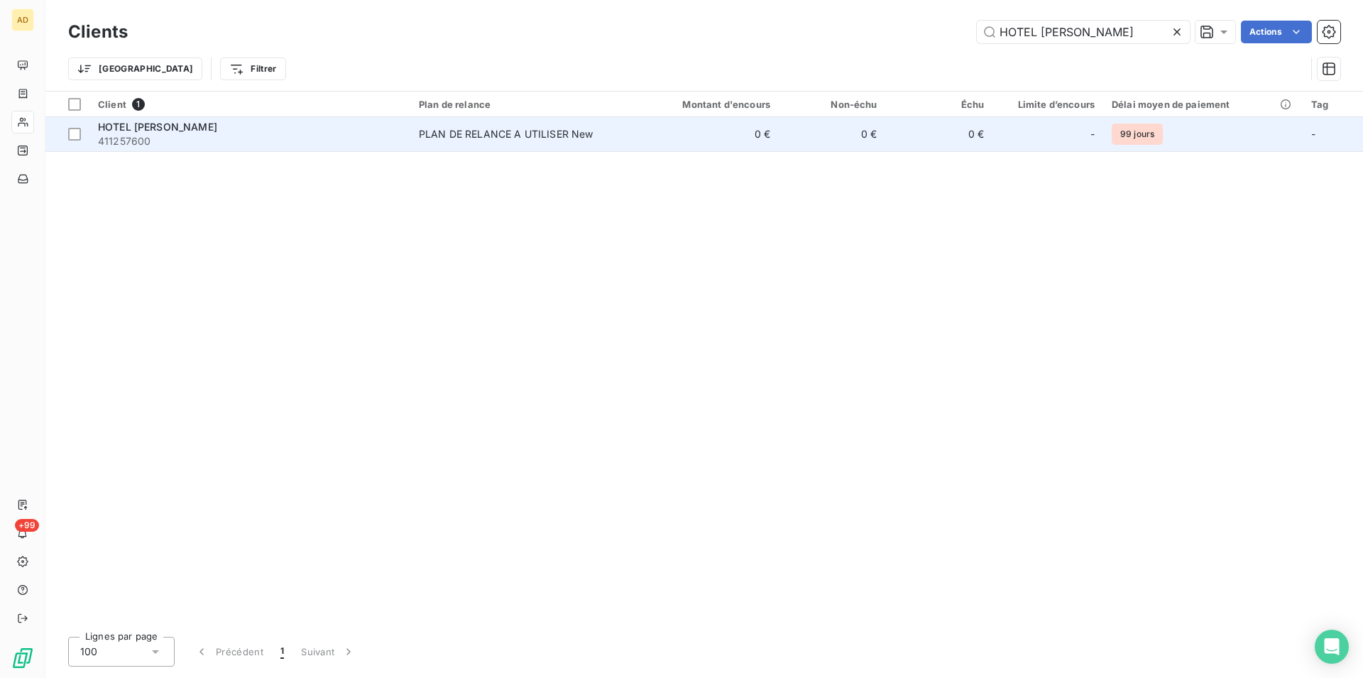
click at [662, 133] on td "0 €" at bounding box center [706, 134] width 143 height 34
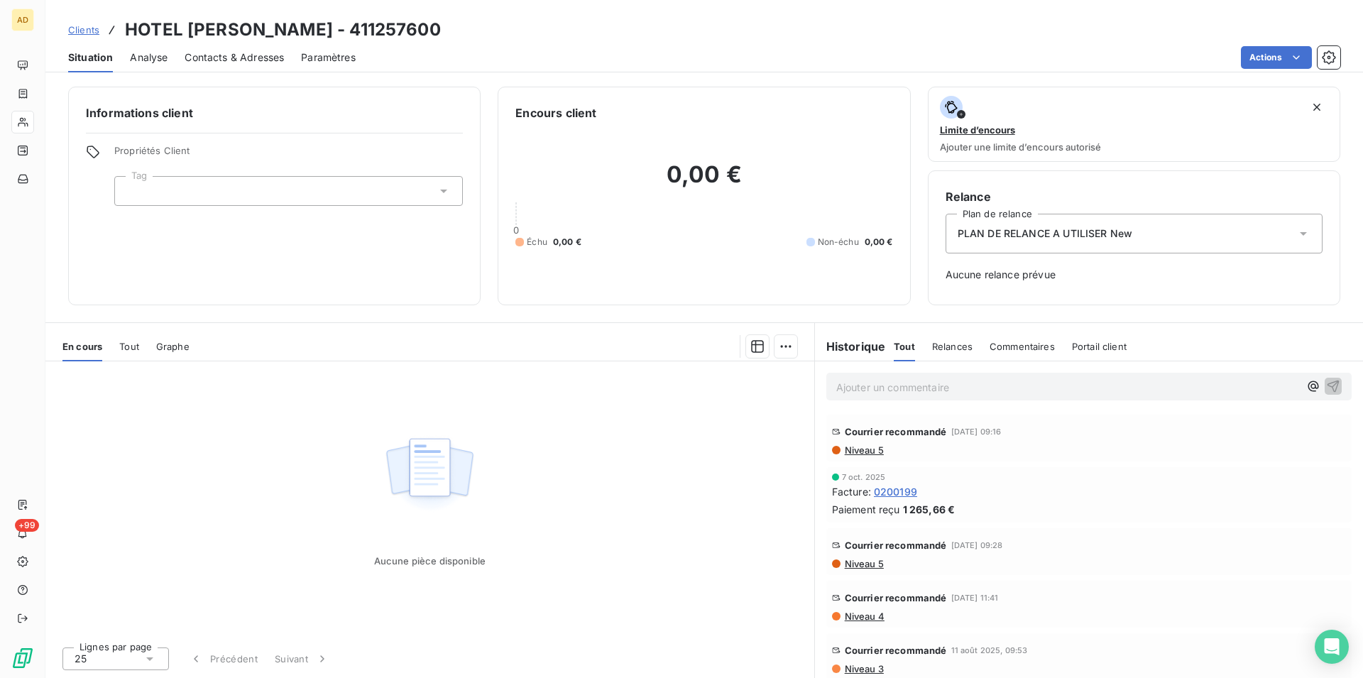
click at [482, 114] on div "Informations client Propriétés Client Tag Encours client 0,00 € 0 Échu 0,00 € N…" at bounding box center [703, 196] width 1317 height 219
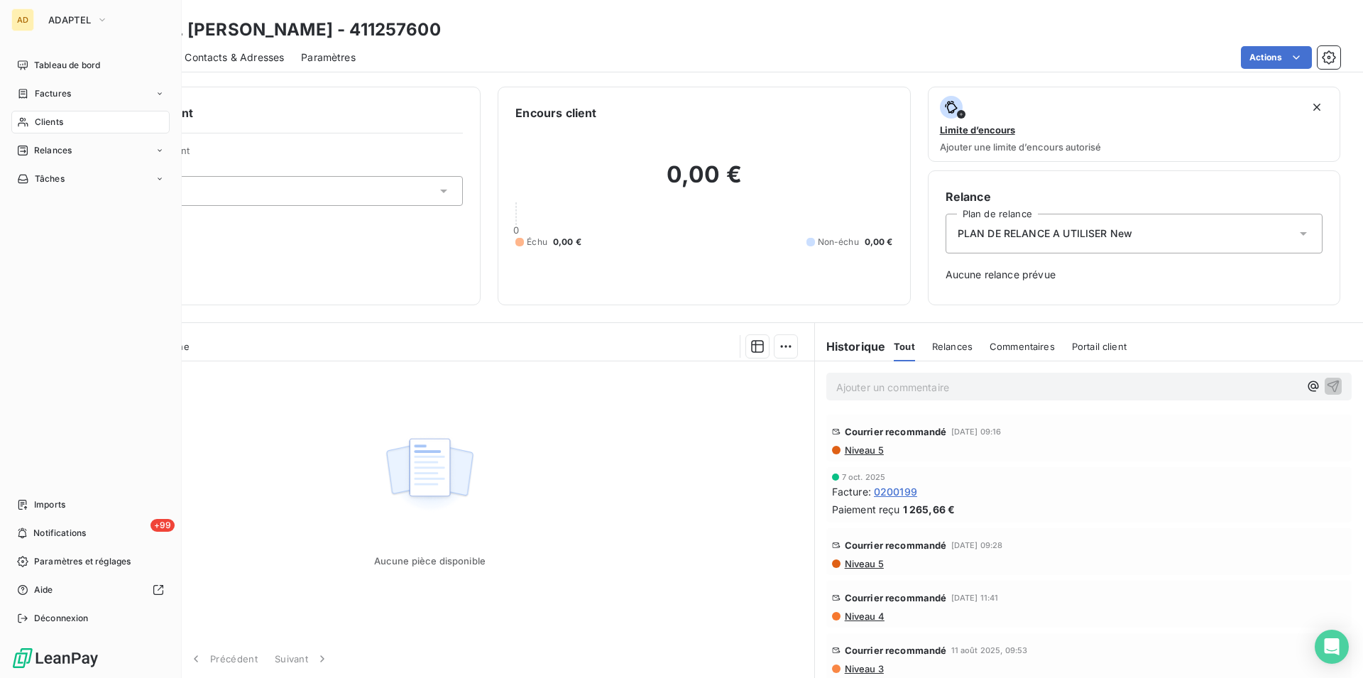
click at [16, 348] on div "Tableau de bord Factures Clients Relances Tâches Imports +99 Notifications Para…" at bounding box center [90, 342] width 158 height 576
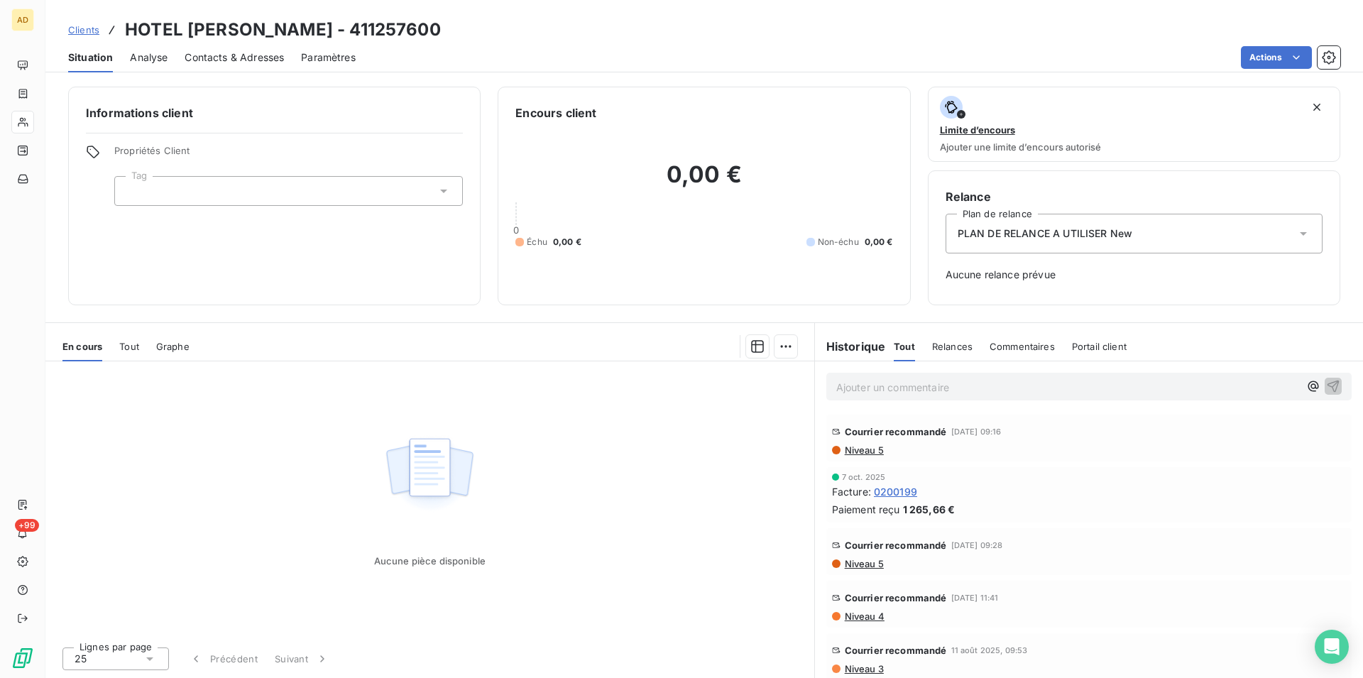
click at [221, 464] on div "Aucune pièce disponible" at bounding box center [429, 498] width 769 height 274
click at [194, 436] on div "Aucune pièce disponible" at bounding box center [429, 498] width 769 height 274
click at [273, 488] on div "Aucune pièce disponible" at bounding box center [429, 498] width 769 height 274
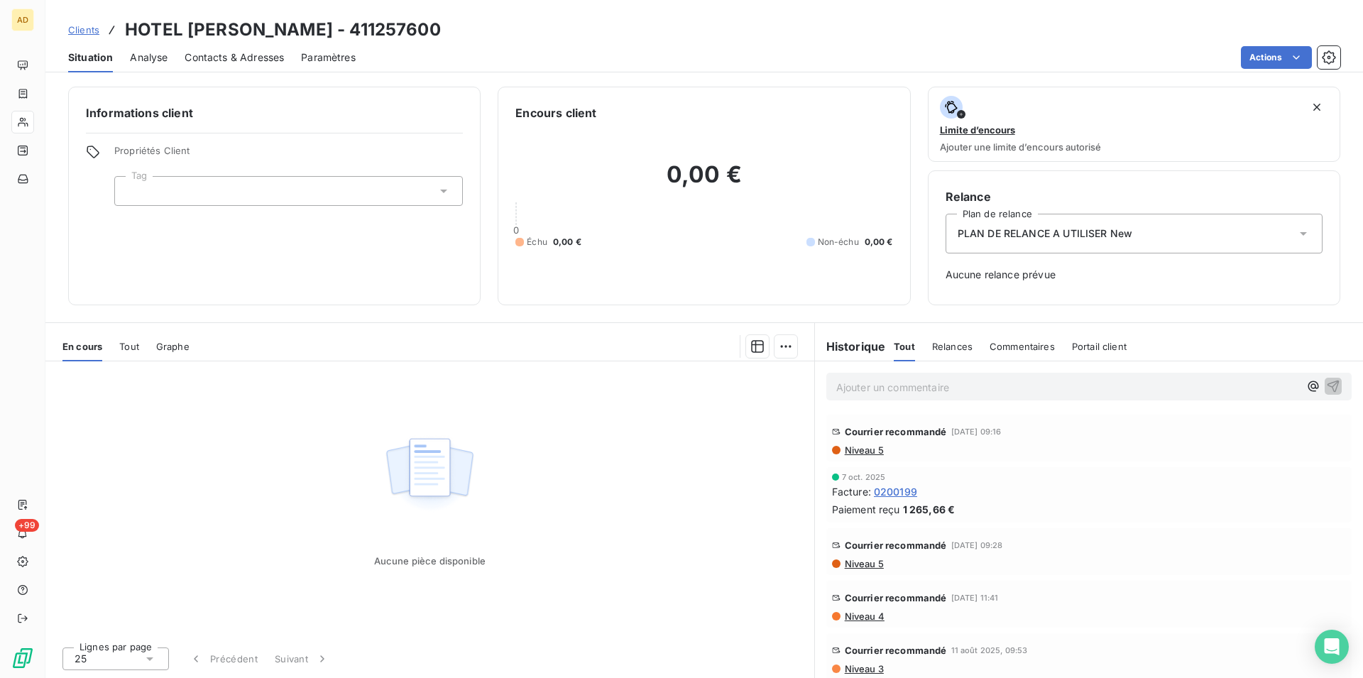
click at [273, 488] on div "Aucune pièce disponible" at bounding box center [429, 498] width 769 height 274
click at [178, 451] on div "Aucune pièce disponible" at bounding box center [429, 498] width 769 height 274
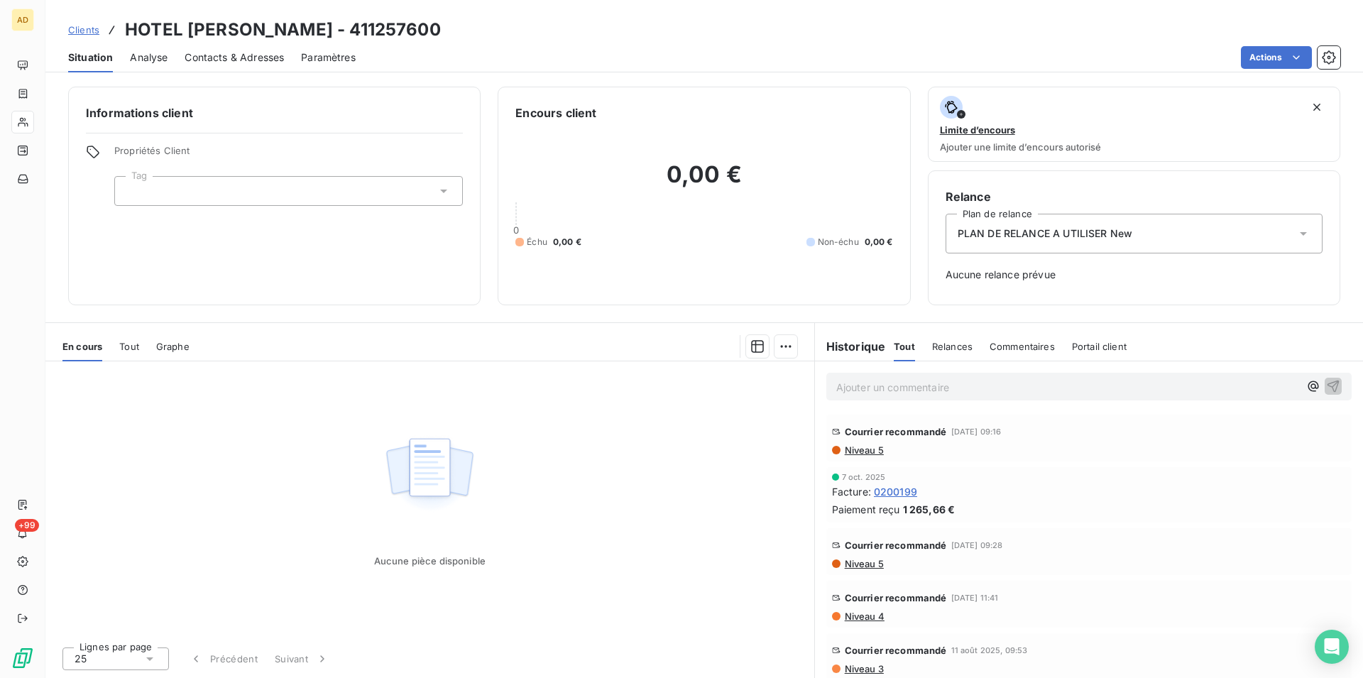
click at [178, 451] on div "Aucune pièce disponible" at bounding box center [429, 498] width 769 height 274
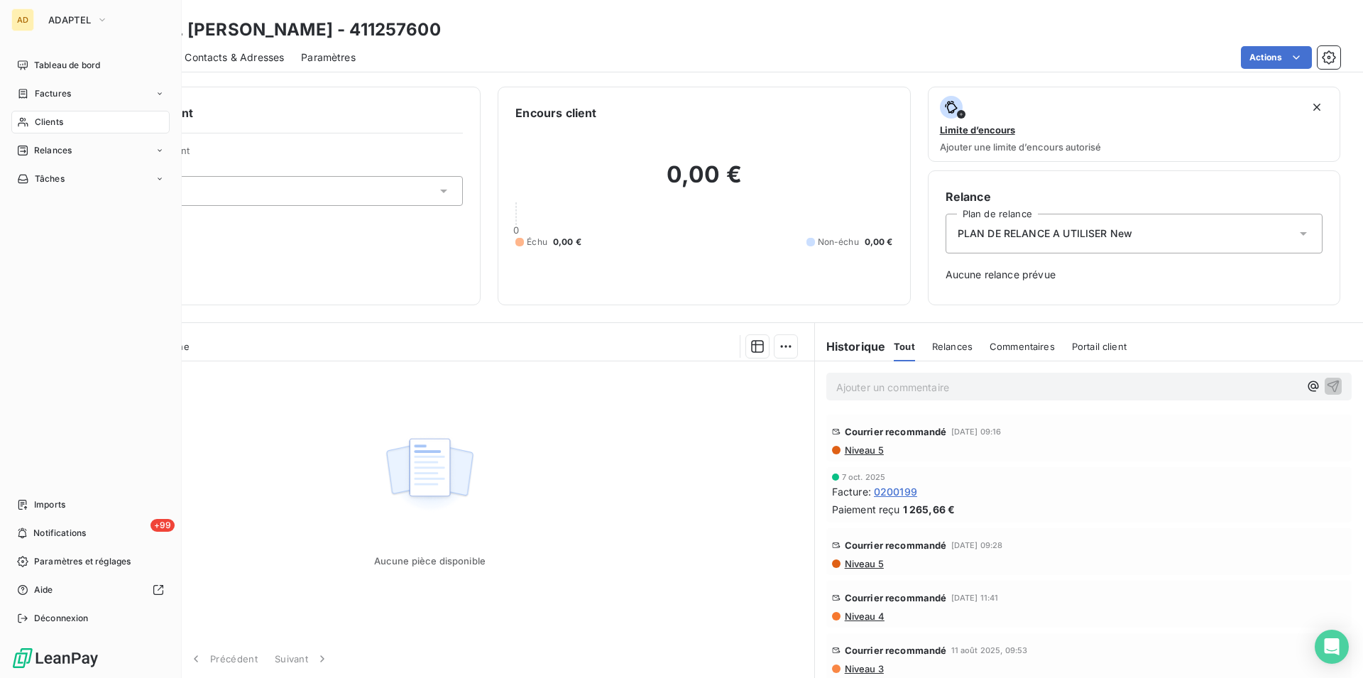
click at [2, 427] on div "AD ADAPTEL Tableau de bord Factures Clients Relances Tâches Imports +99 Notific…" at bounding box center [91, 339] width 182 height 678
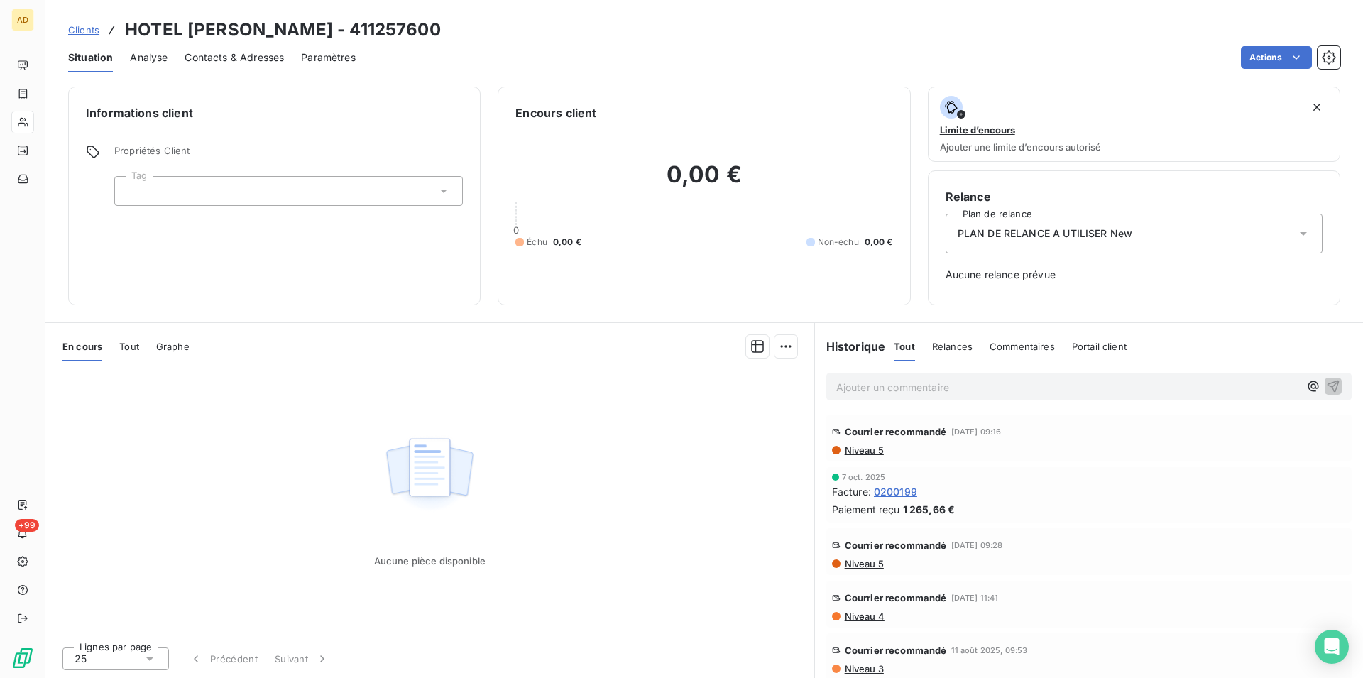
click at [362, 373] on div "Aucune pièce disponible" at bounding box center [429, 498] width 769 height 274
click at [312, 529] on div "Aucune pièce disponible" at bounding box center [429, 498] width 769 height 274
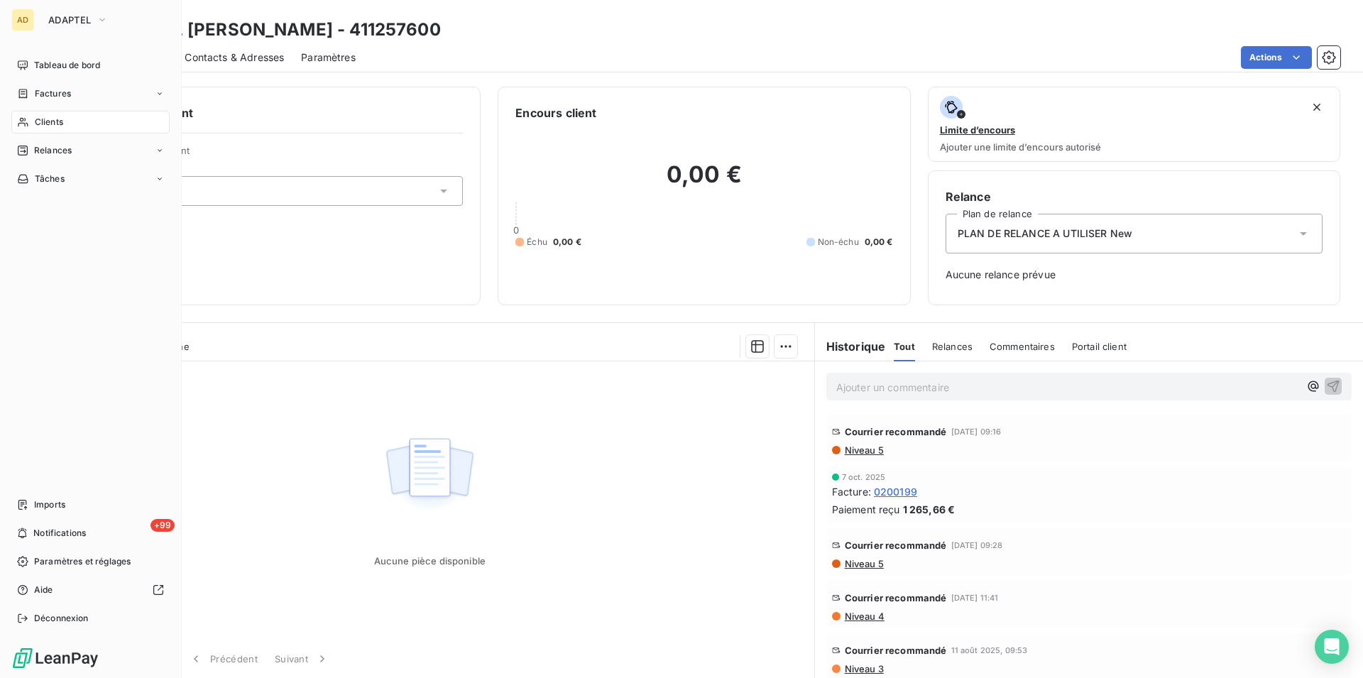
click at [8, 499] on div "AD ADAPTEL Tableau de bord Factures Clients Relances Tâches Imports +99 Notific…" at bounding box center [91, 339] width 182 height 678
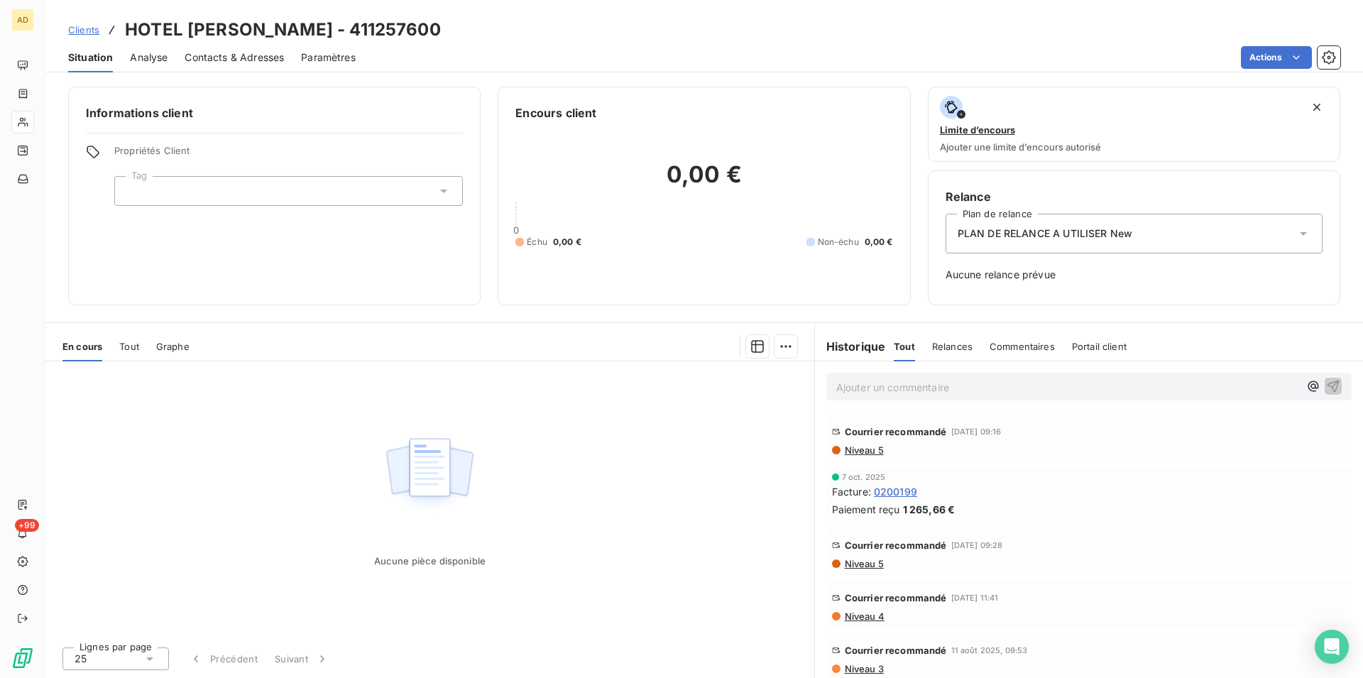
click at [533, 548] on div "Aucune pièce disponible" at bounding box center [429, 498] width 769 height 274
click at [336, 509] on div "Aucune pièce disponible" at bounding box center [429, 498] width 769 height 274
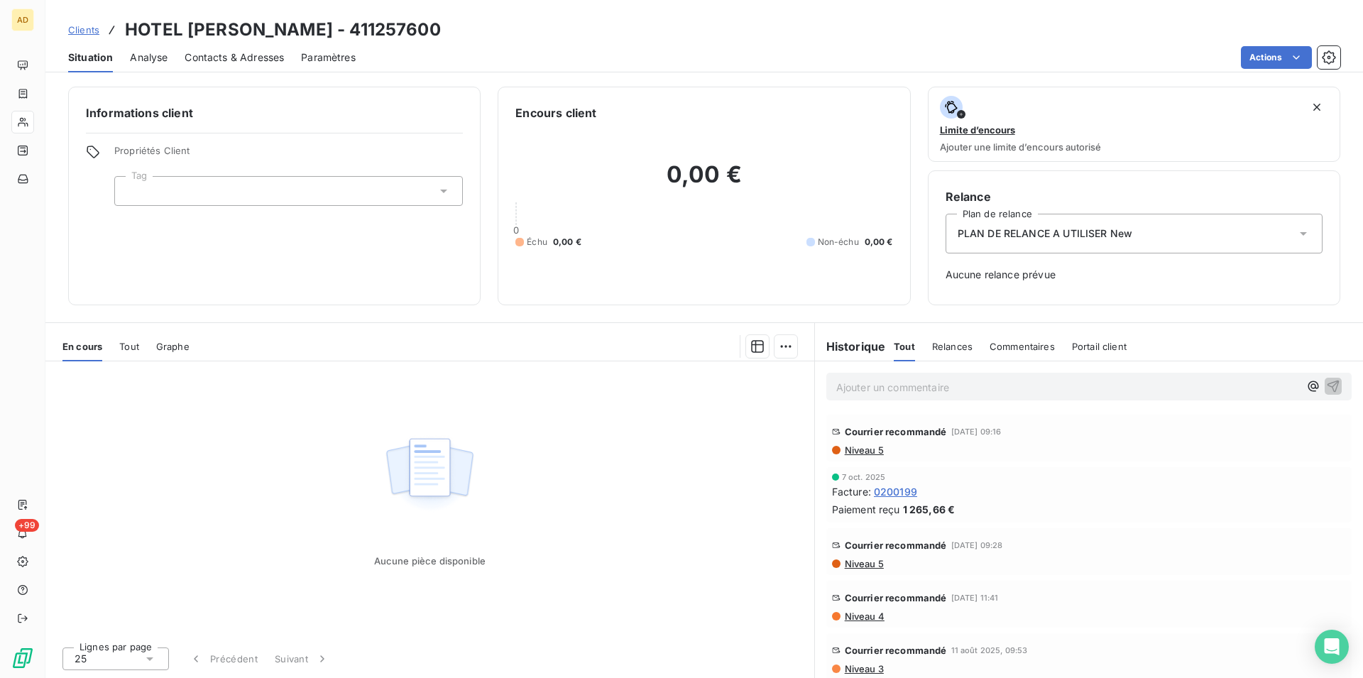
click at [364, 502] on div "Aucune pièce disponible" at bounding box center [429, 498] width 769 height 274
click at [237, 541] on div "Aucune pièce disponible" at bounding box center [429, 498] width 769 height 274
click at [375, 542] on div "Aucune pièce disponible" at bounding box center [429, 550] width 111 height 31
click at [273, 489] on div "Aucune pièce disponible" at bounding box center [429, 498] width 769 height 274
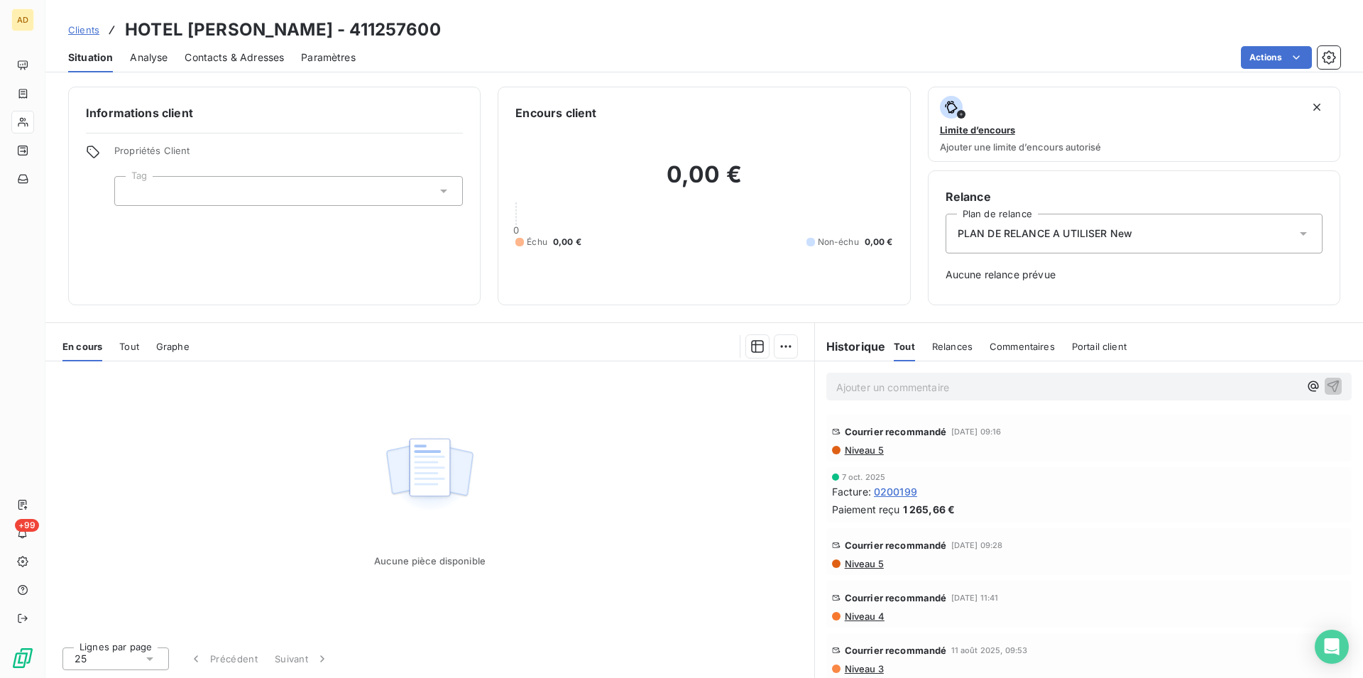
click at [273, 489] on div "Aucune pièce disponible" at bounding box center [429, 498] width 769 height 274
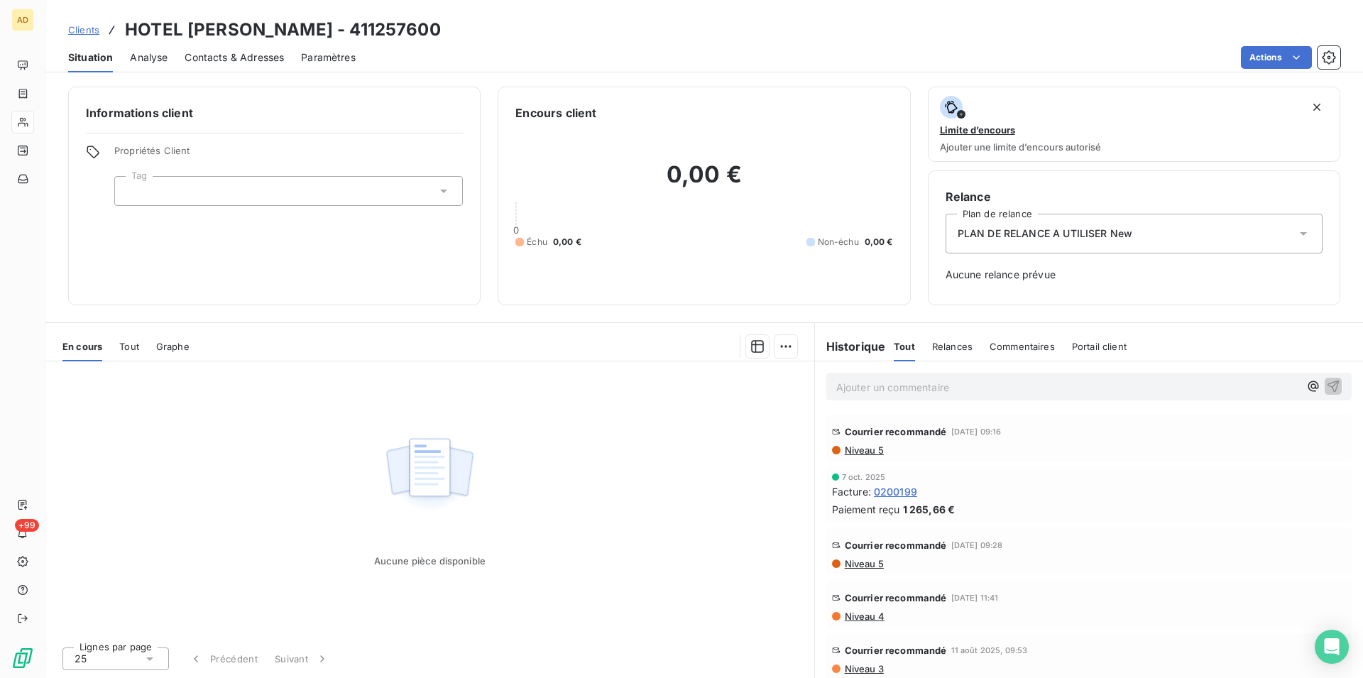
click at [273, 489] on div "Aucune pièce disponible" at bounding box center [429, 498] width 769 height 274
click at [383, 468] on div "Aucune pièce disponible" at bounding box center [429, 498] width 111 height 136
click at [182, 498] on div "Aucune pièce disponible" at bounding box center [429, 498] width 769 height 274
drag, startPoint x: 151, startPoint y: 519, endPoint x: 146, endPoint y: 568, distance: 48.5
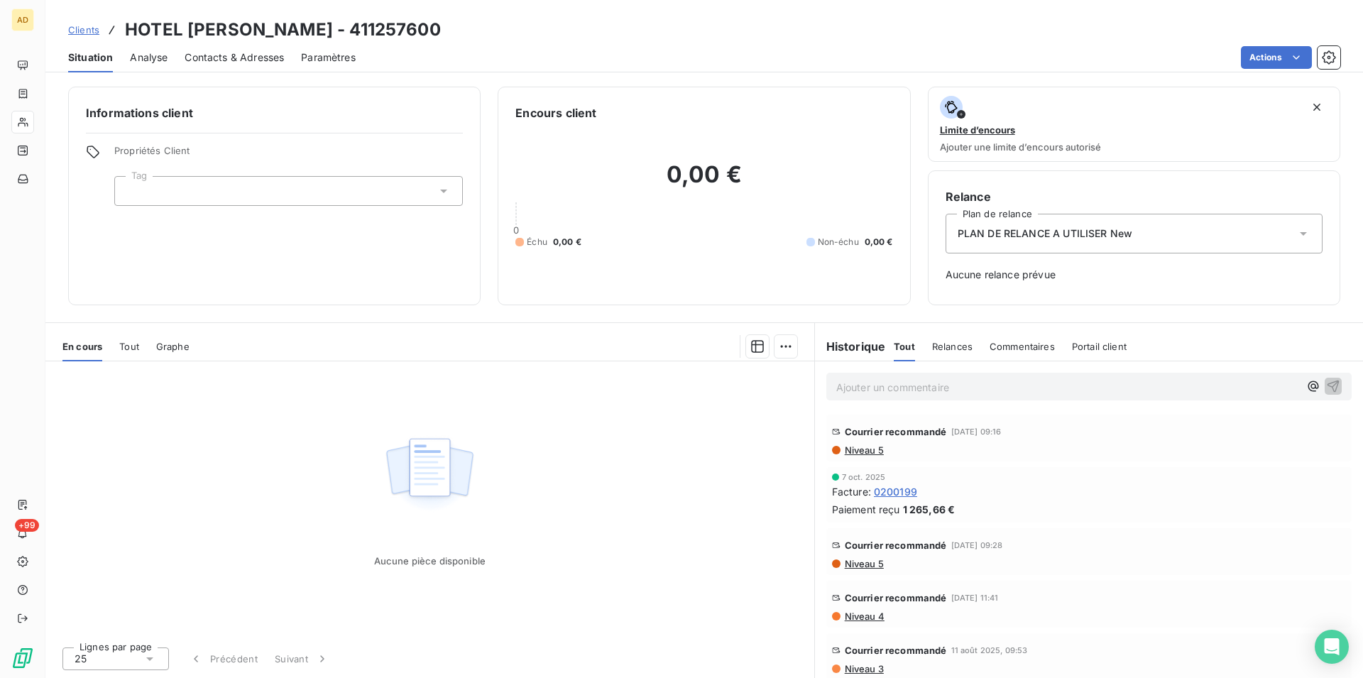
click at [146, 568] on div "Aucune pièce disponible" at bounding box center [429, 498] width 769 height 274
click at [439, 533] on div "Aucune pièce disponible" at bounding box center [429, 498] width 111 height 136
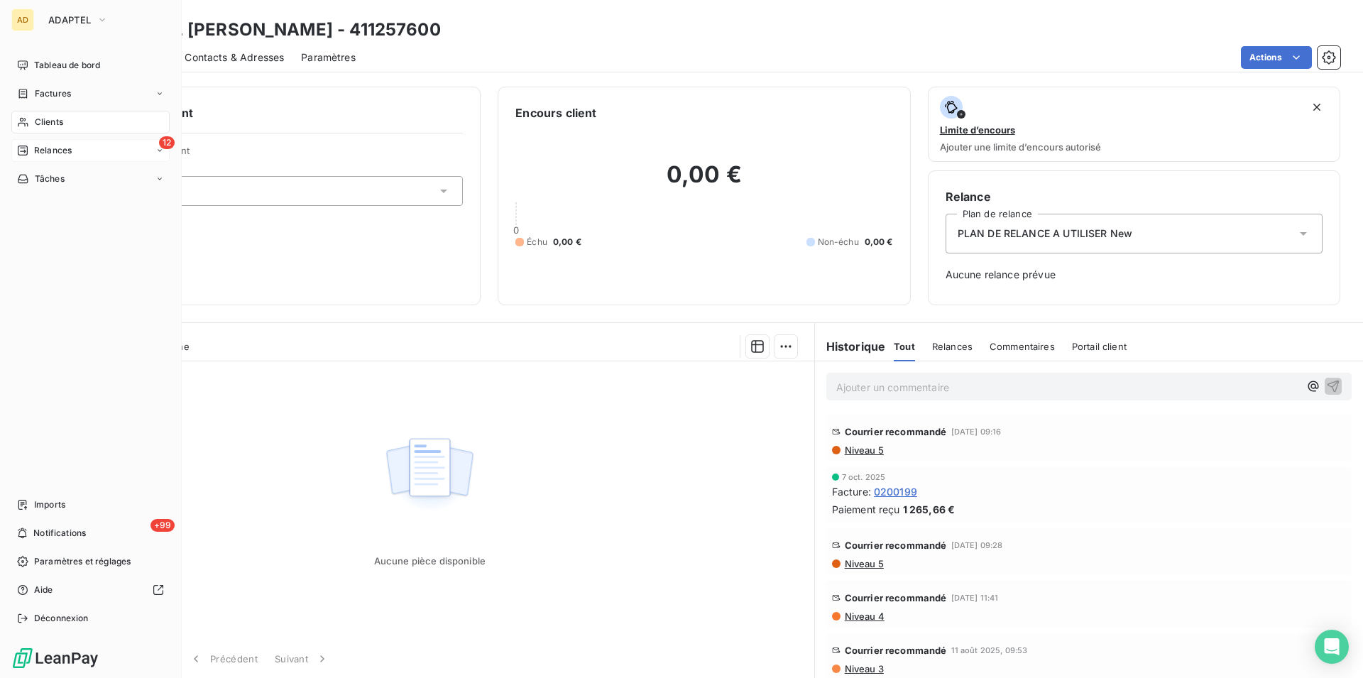
click at [31, 145] on div "Relances" at bounding box center [44, 150] width 55 height 13
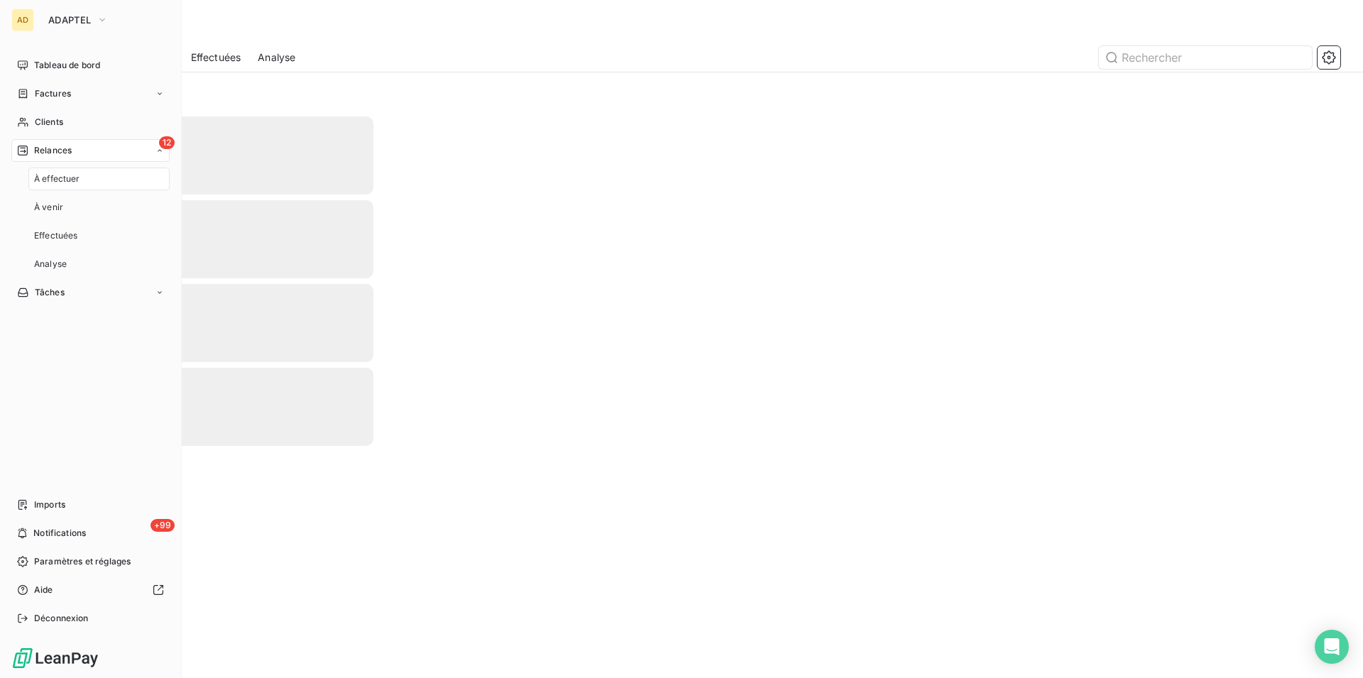
click at [33, 147] on div "Relances" at bounding box center [44, 150] width 55 height 13
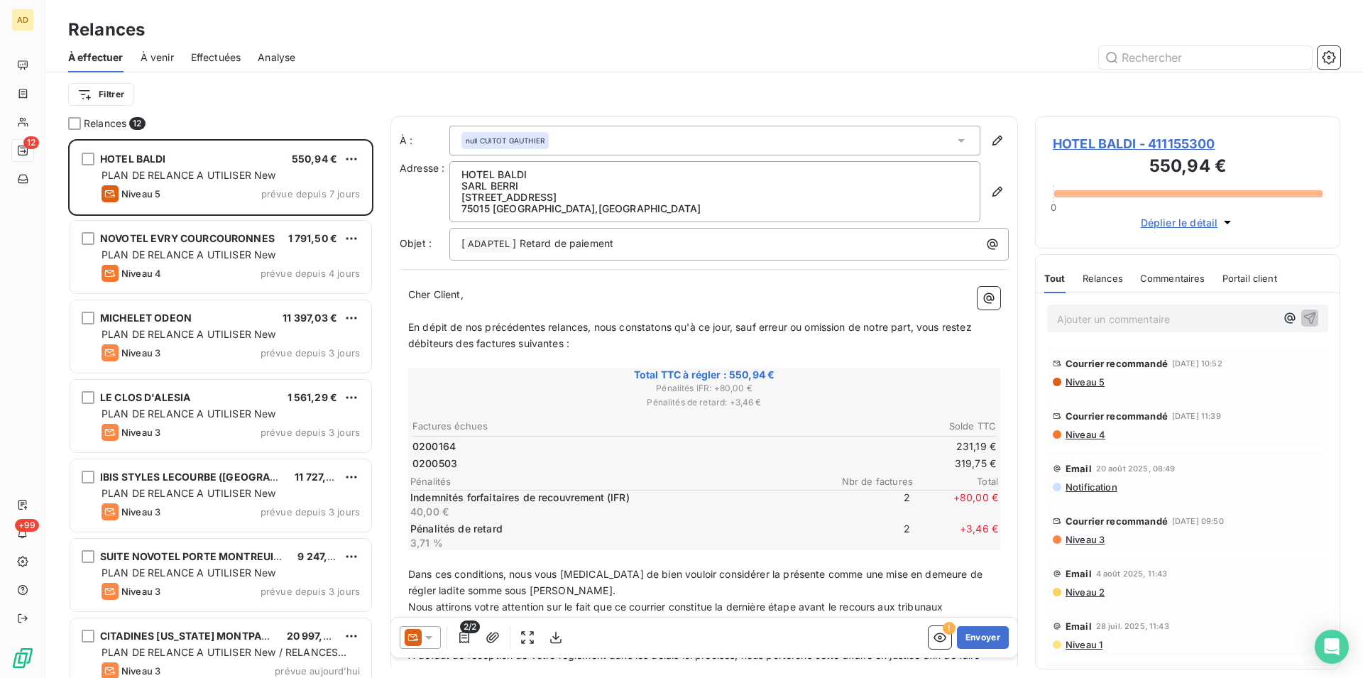
scroll to position [527, 293]
click at [77, 123] on div at bounding box center [74, 123] width 13 height 13
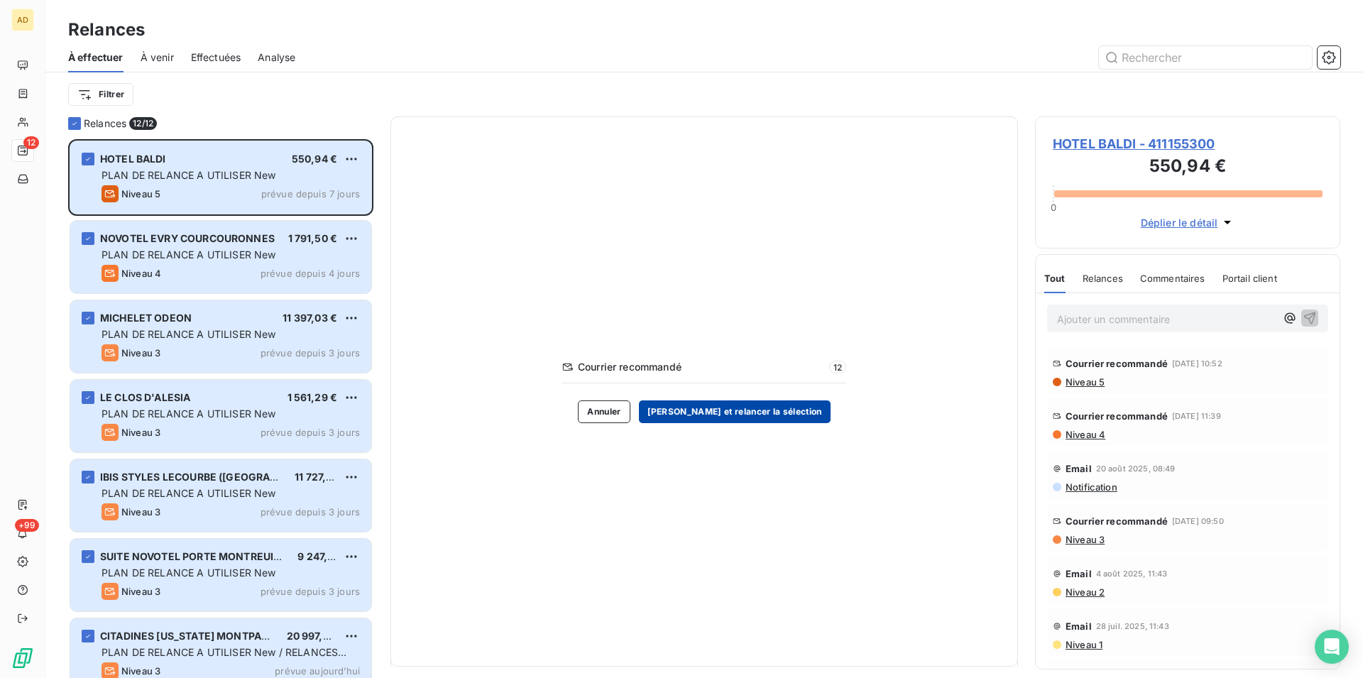
click at [722, 415] on button "[PERSON_NAME] et relancer la sélection" at bounding box center [735, 411] width 192 height 23
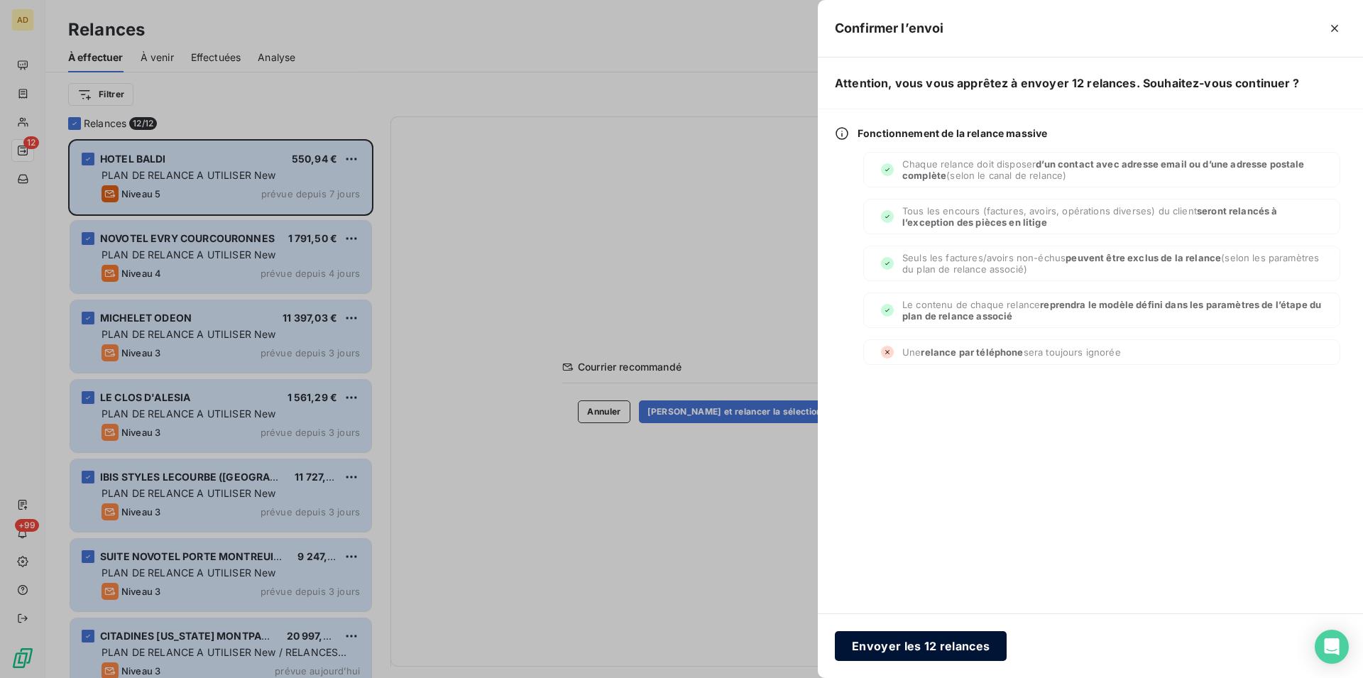
click at [942, 642] on button "Envoyer les 12 relances" at bounding box center [921, 646] width 172 height 30
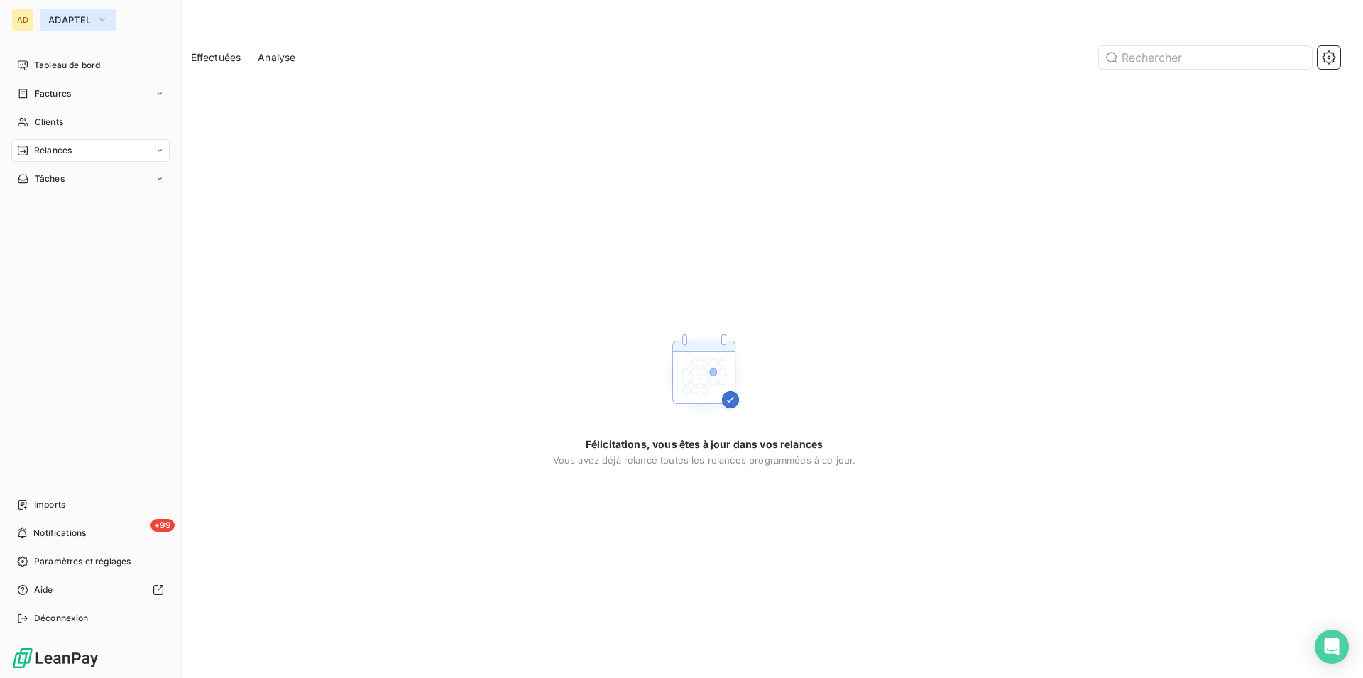
drag, startPoint x: 27, startPoint y: 16, endPoint x: 40, endPoint y: 18, distance: 13.0
click at [39, 18] on div "AD ADAPTEL" at bounding box center [90, 20] width 158 height 23
click at [56, 26] on button "ADAPTEL" at bounding box center [78, 20] width 77 height 23
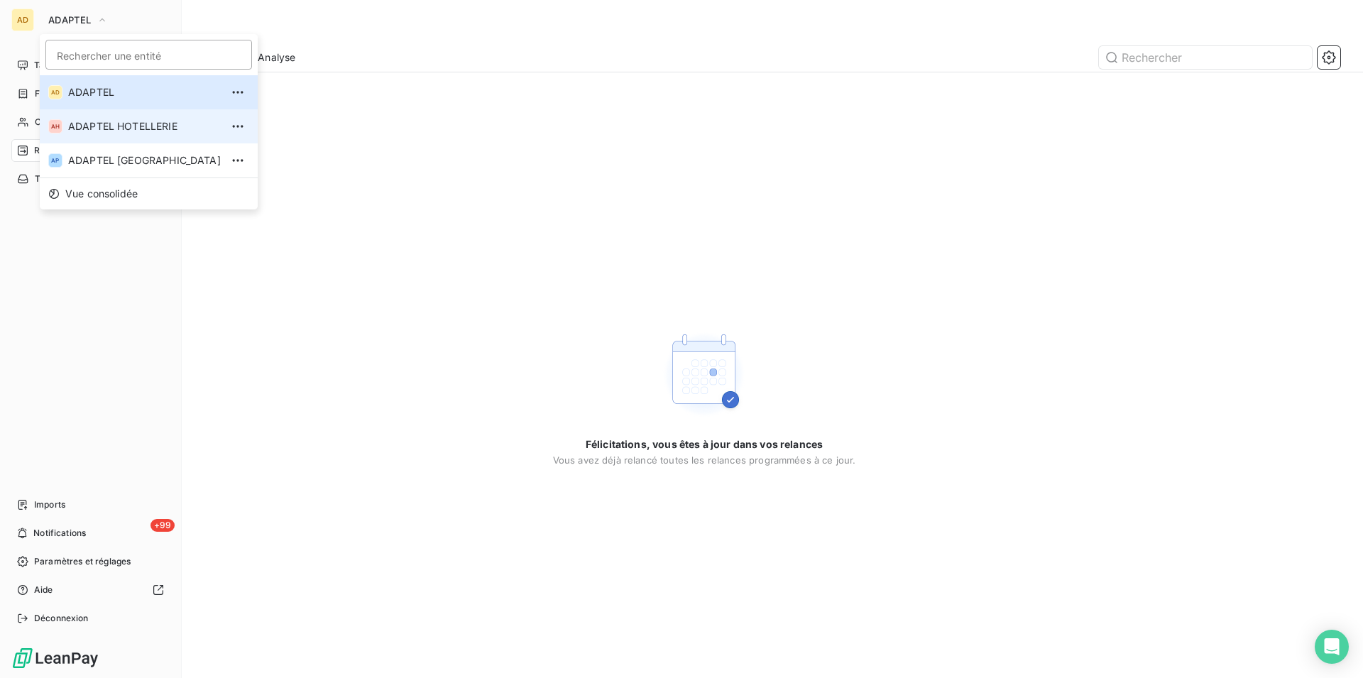
click at [97, 123] on span "ADAPTEL HOTELLERIE" at bounding box center [144, 126] width 153 height 14
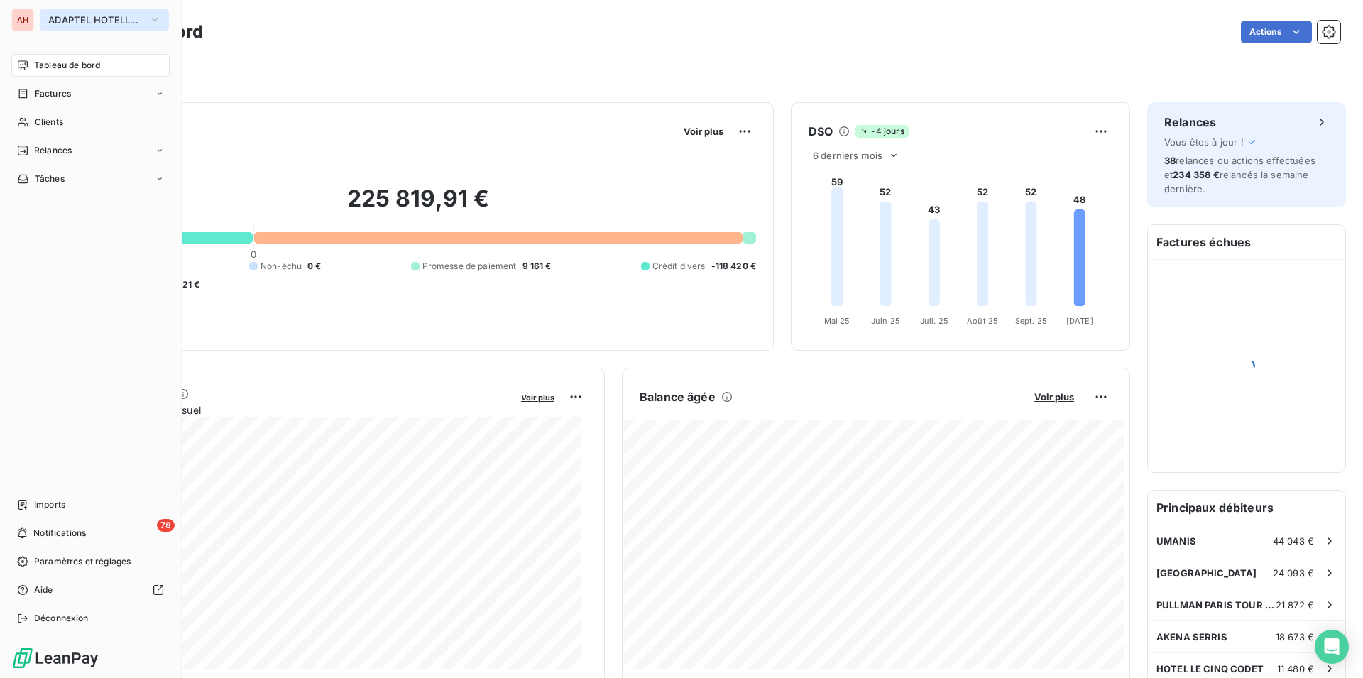
click at [66, 14] on span "ADAPTEL HOTELLERIE" at bounding box center [95, 19] width 95 height 11
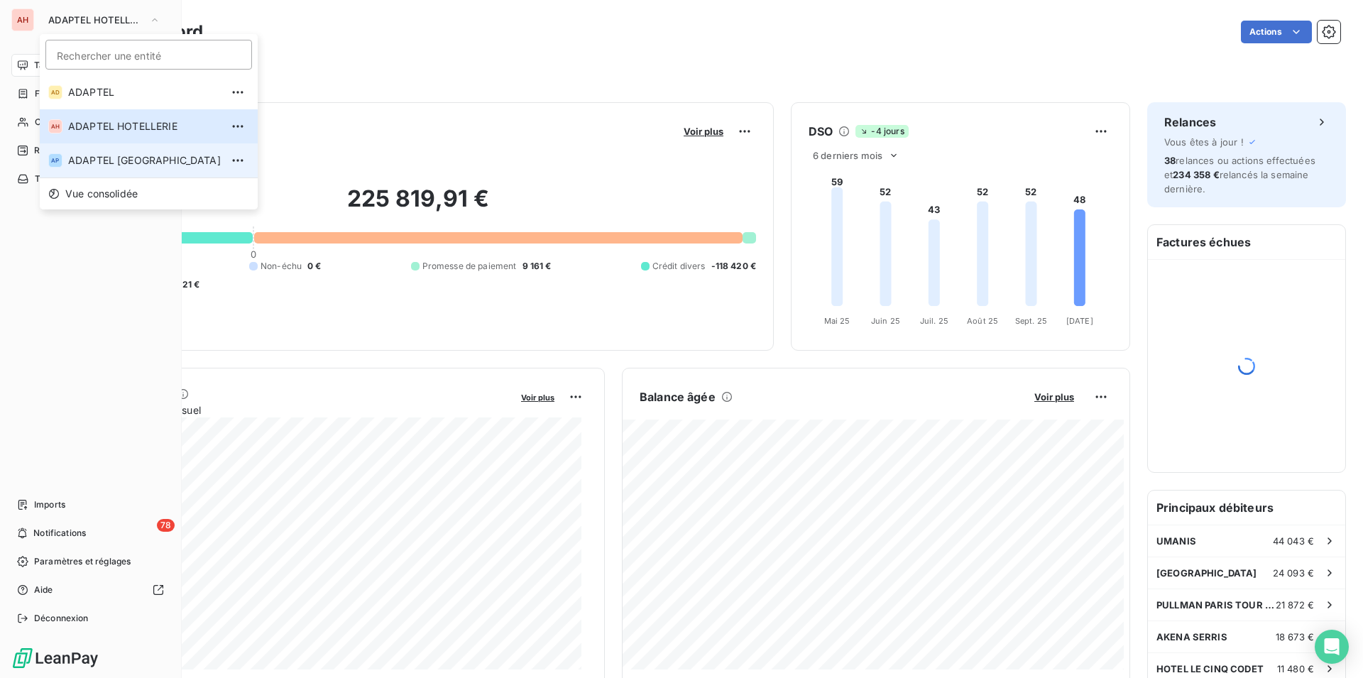
click at [92, 160] on span "ADAPTEL [GEOGRAPHIC_DATA]" at bounding box center [144, 160] width 153 height 14
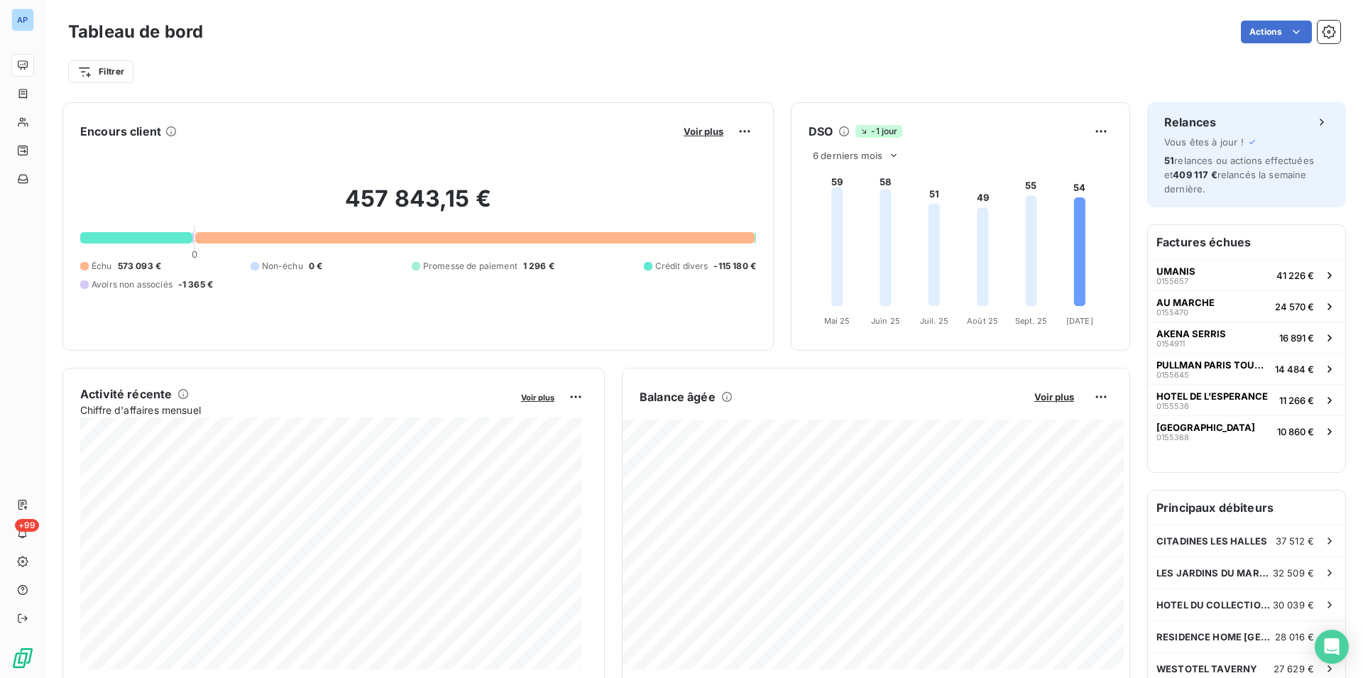
click at [334, 176] on div "457 843,15 € 0 Échu 573 093 € Non-échu 0 € Promesse de paiement 1 296 € Crédit …" at bounding box center [418, 238] width 676 height 190
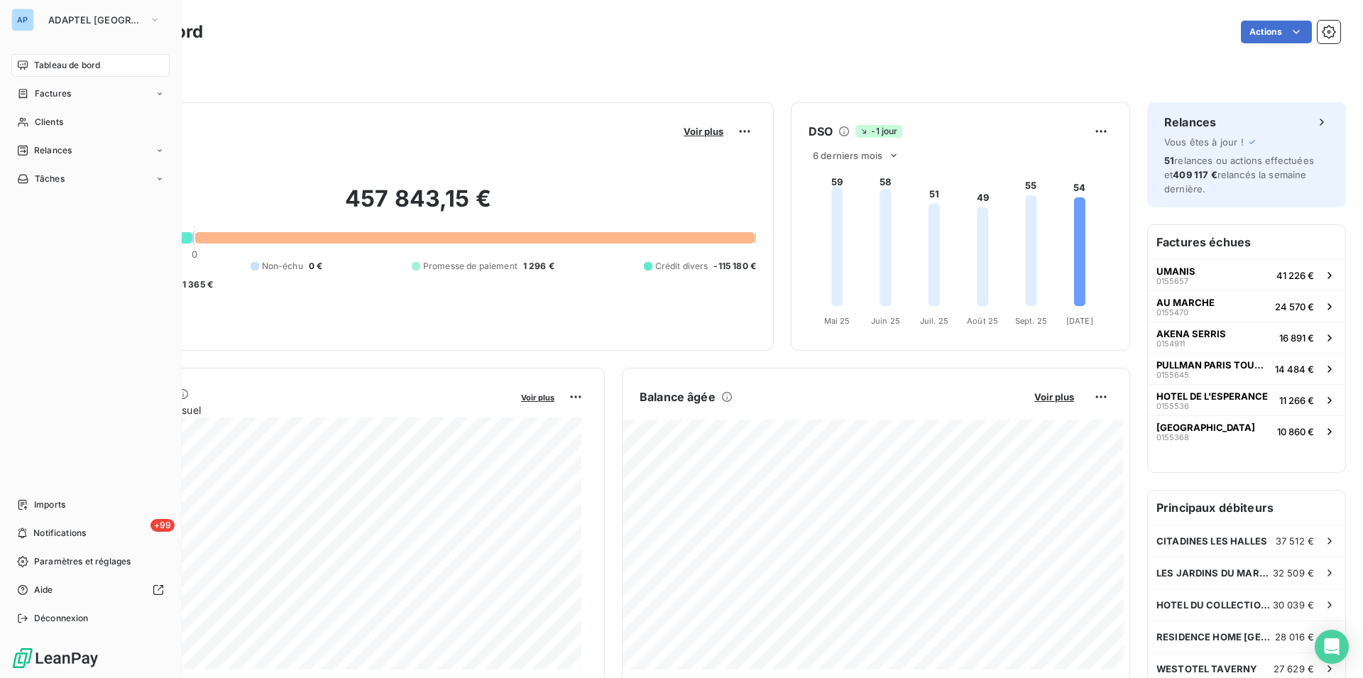
click at [29, 23] on div "AP" at bounding box center [22, 20] width 23 height 23
click at [82, 158] on div "Relances" at bounding box center [90, 150] width 158 height 23
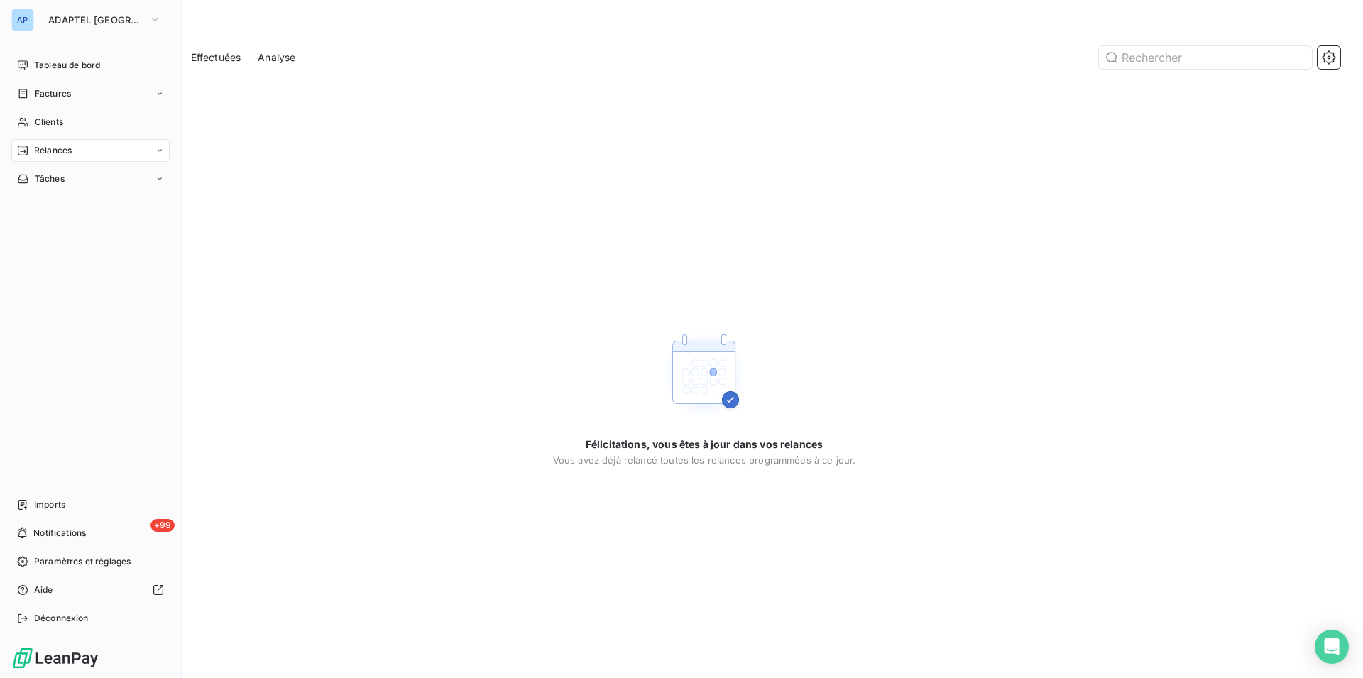
click at [79, 155] on div "Relances" at bounding box center [90, 150] width 158 height 23
click at [74, 172] on div "À effectuer" at bounding box center [98, 178] width 141 height 23
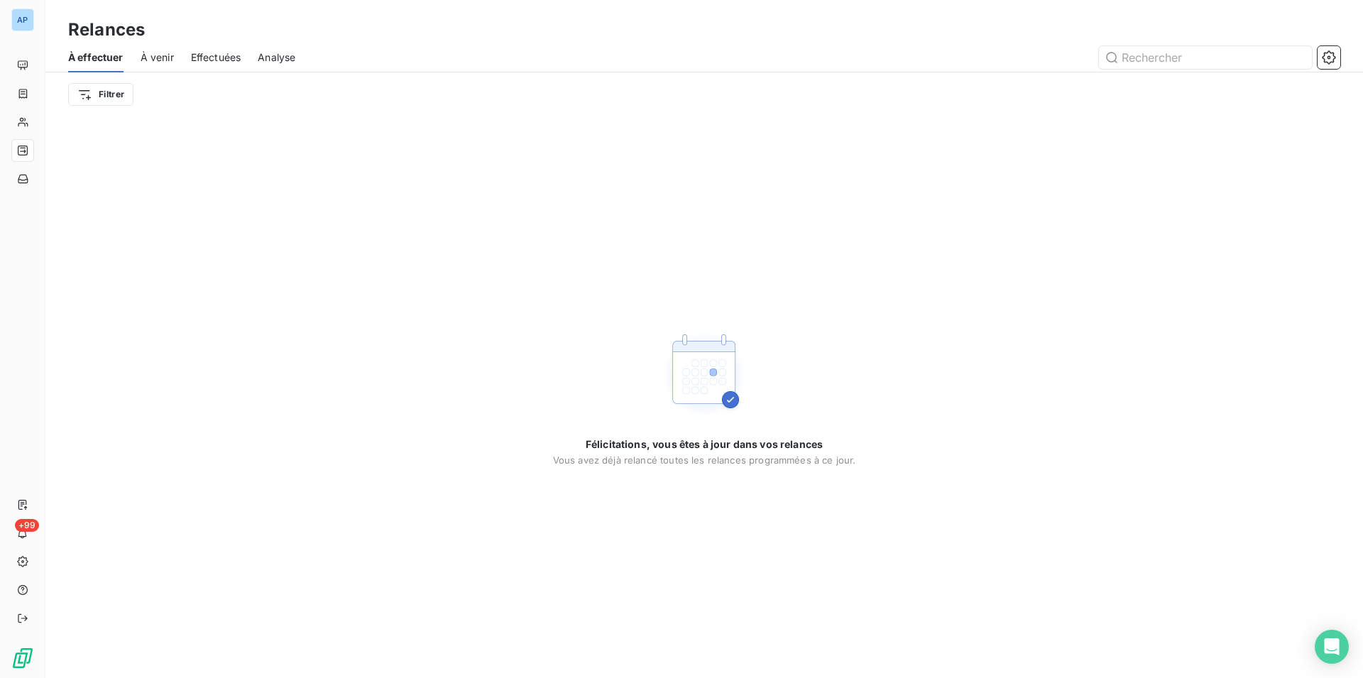
click at [231, 57] on span "Effectuées" at bounding box center [216, 57] width 50 height 14
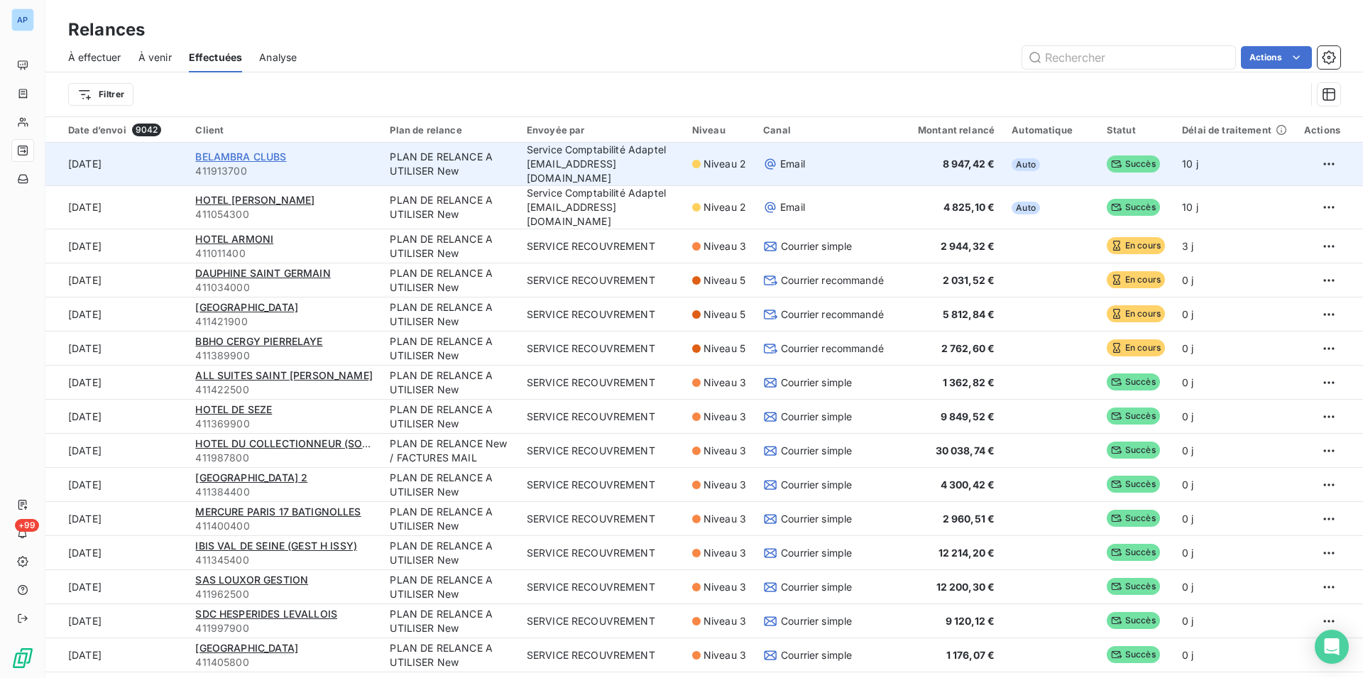
click at [243, 151] on span "BELAMBRA CLUBS" at bounding box center [240, 156] width 91 height 12
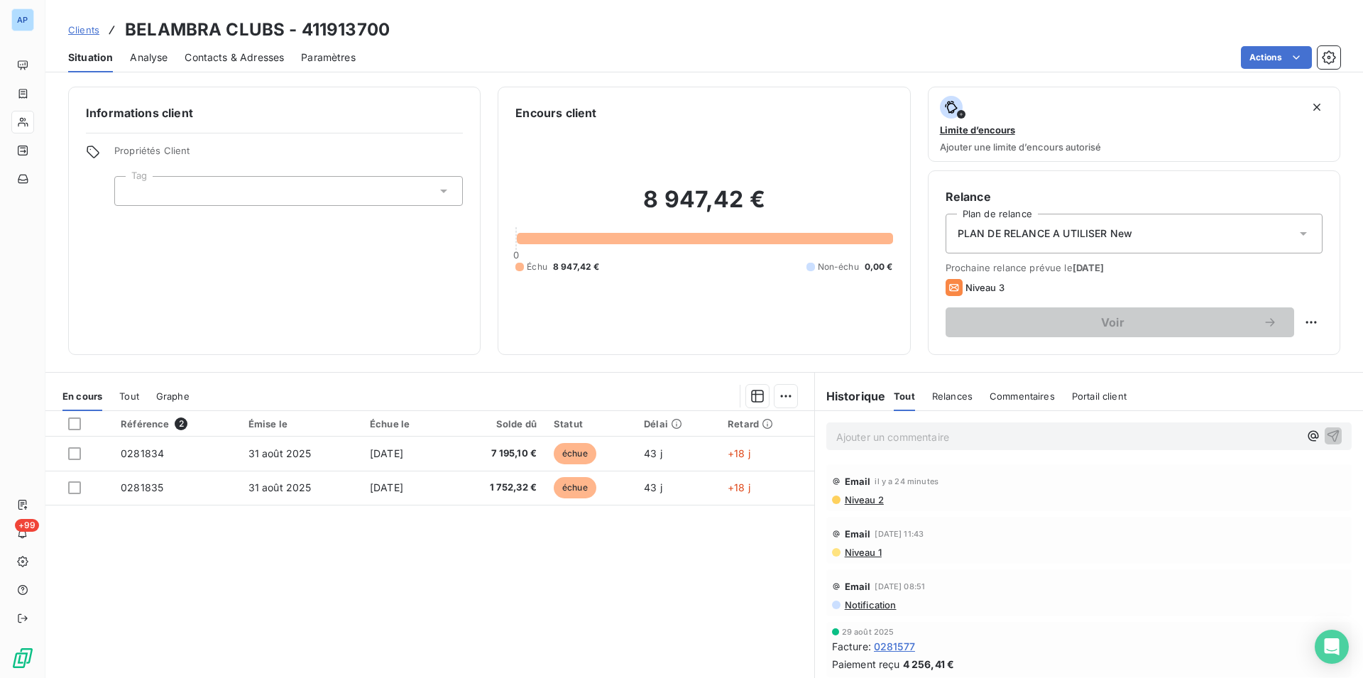
click at [400, 537] on div "Référence 2 Émise le Échue le Solde dû Statut Délai Retard 0281834 [DATE] [DATE…" at bounding box center [429, 547] width 769 height 273
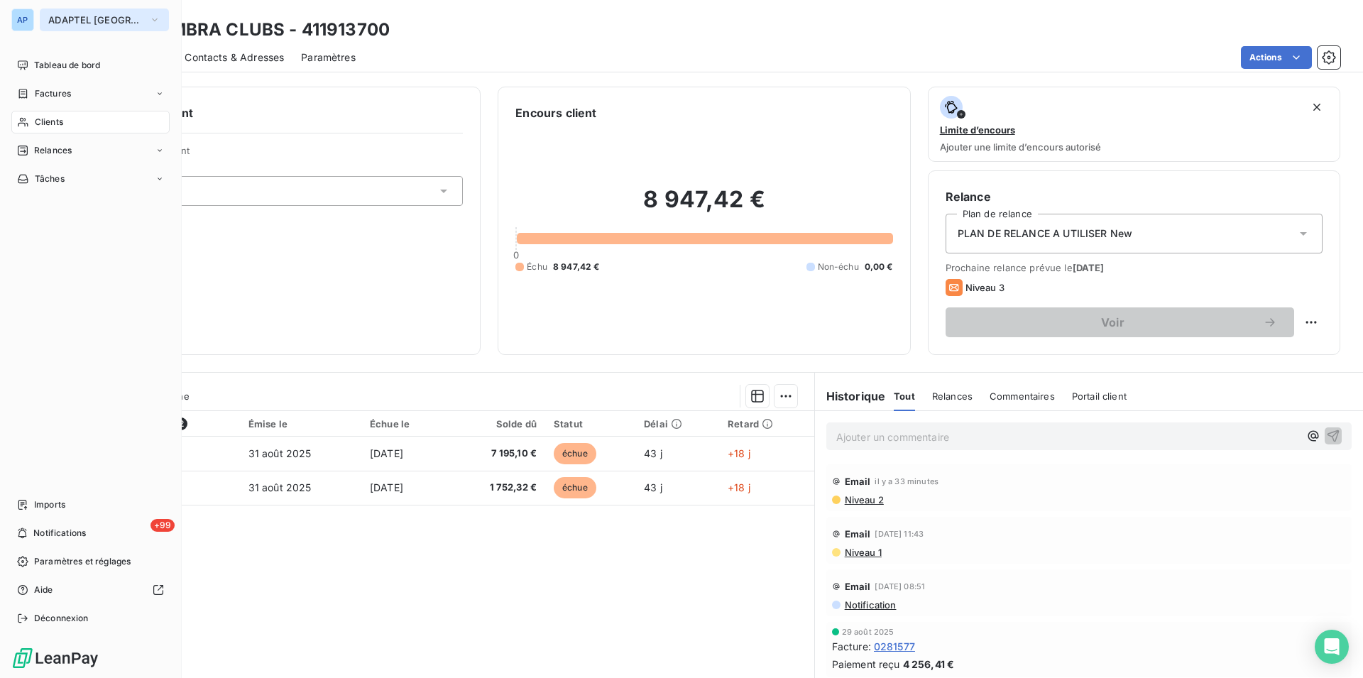
click at [104, 24] on span "ADAPTEL [GEOGRAPHIC_DATA]" at bounding box center [95, 19] width 95 height 11
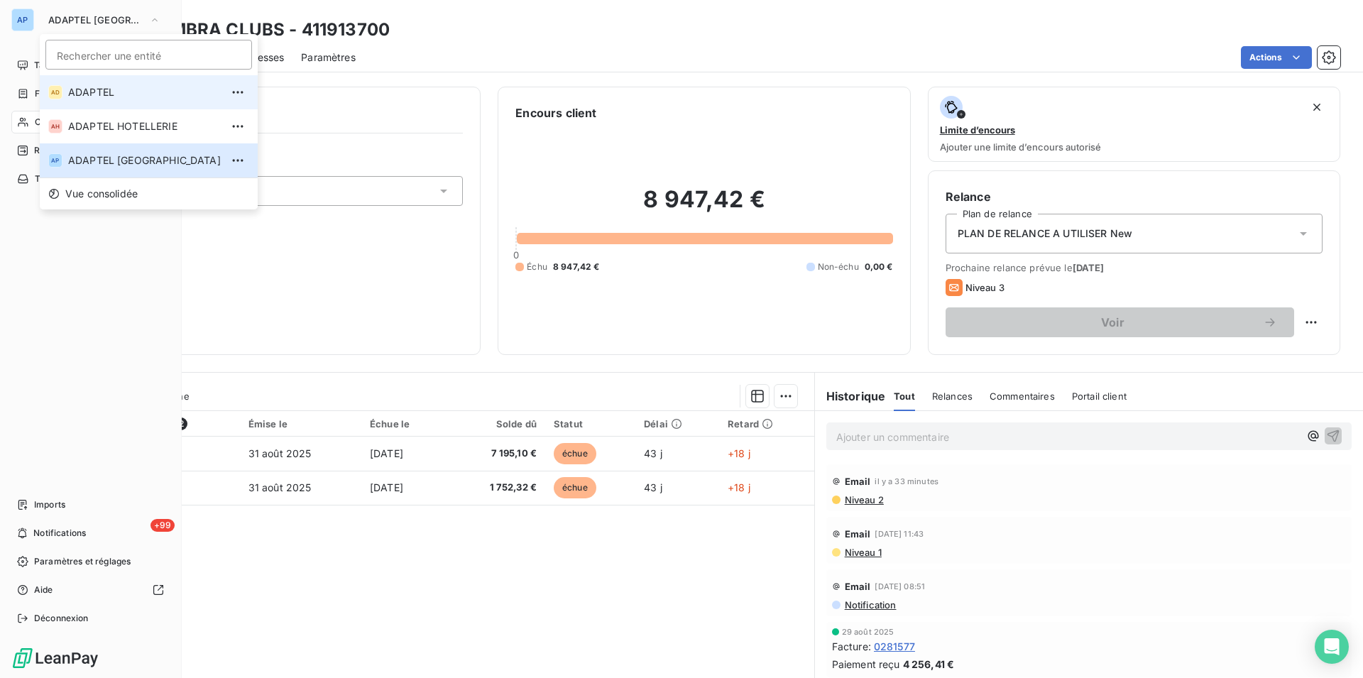
click at [115, 97] on span "ADAPTEL" at bounding box center [144, 92] width 153 height 14
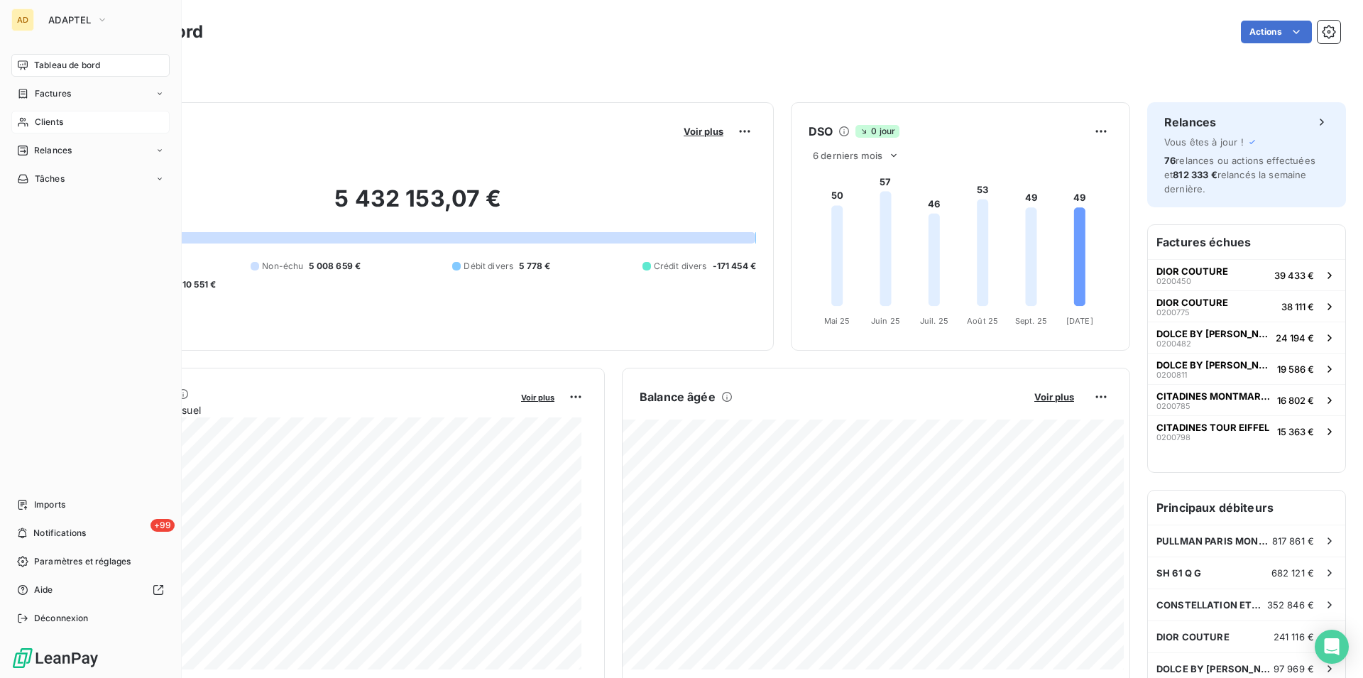
click at [79, 122] on div "Clients" at bounding box center [90, 122] width 158 height 23
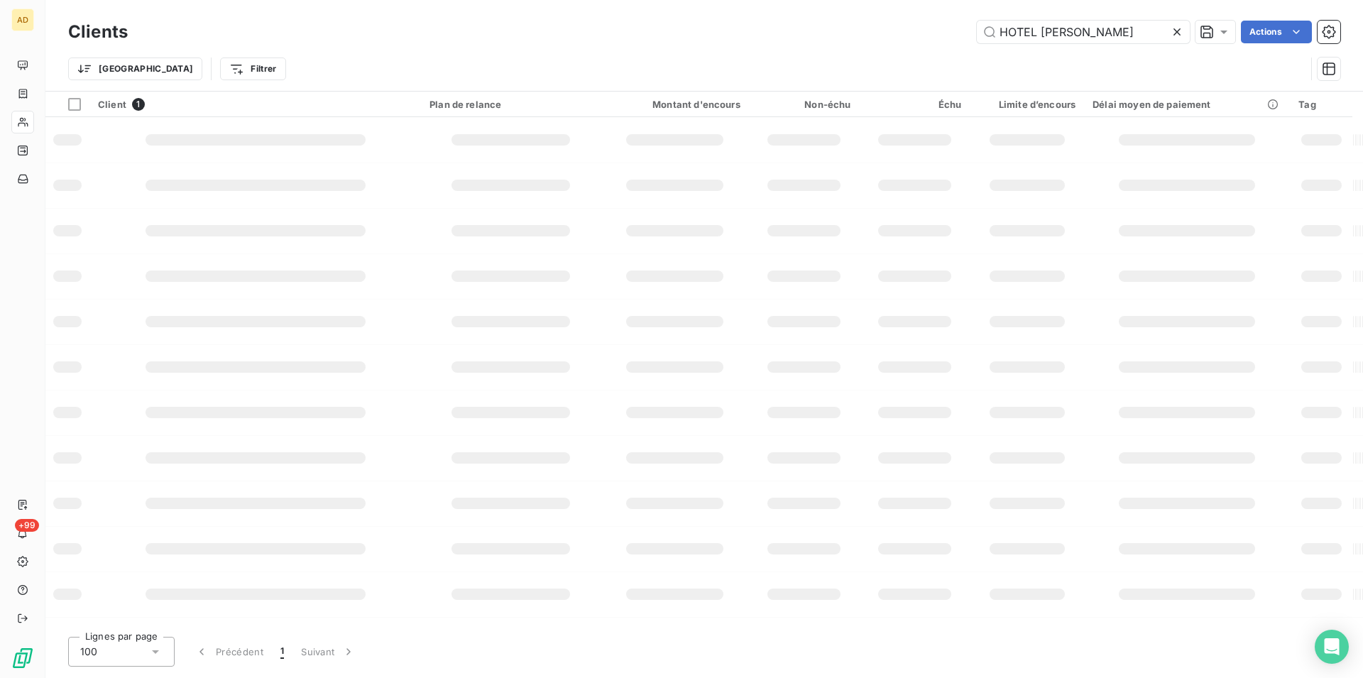
click at [1182, 32] on icon at bounding box center [1177, 32] width 14 height 14
click at [1130, 36] on input "text" at bounding box center [1083, 32] width 213 height 23
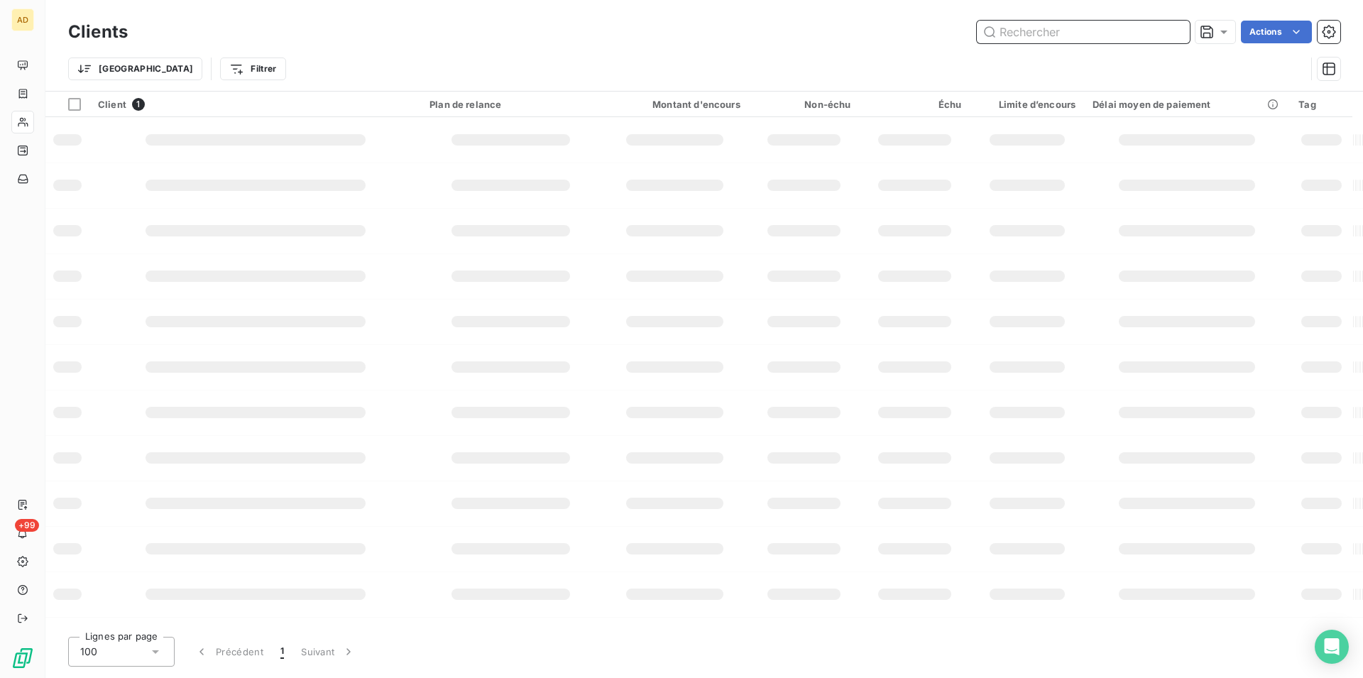
click at [1130, 36] on input "text" at bounding box center [1083, 32] width 213 height 23
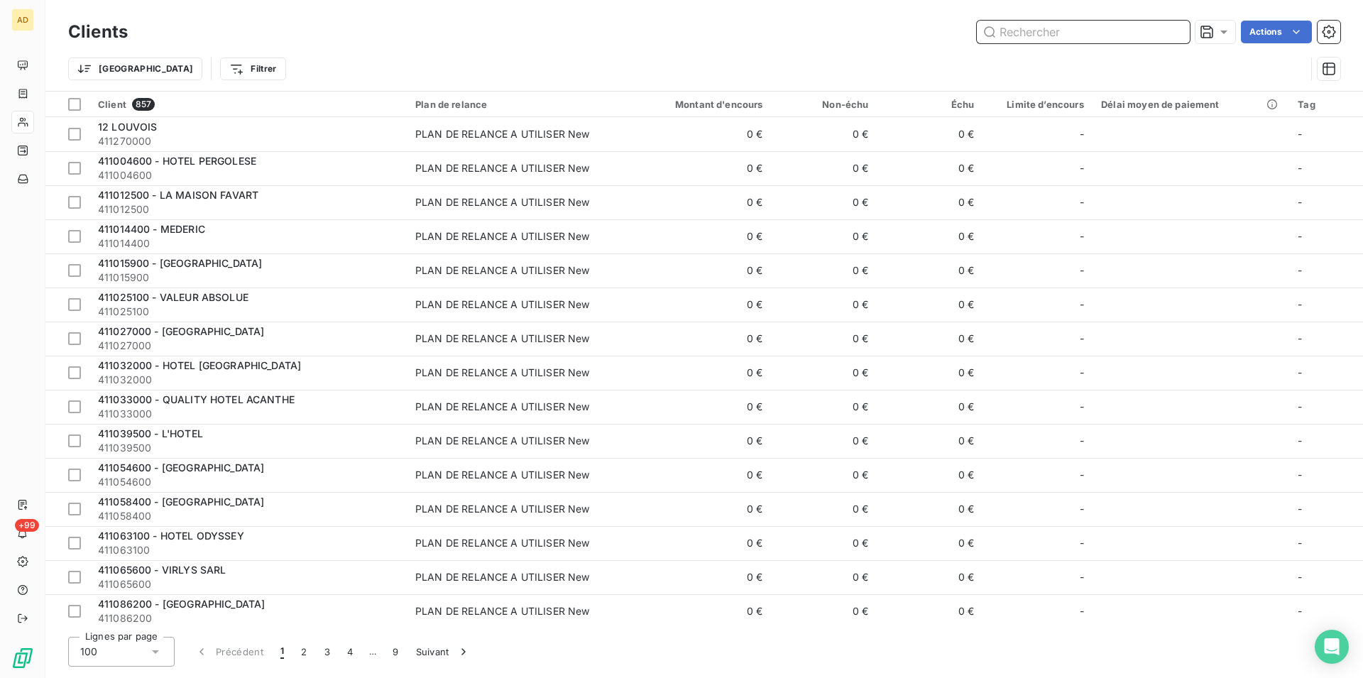
click at [1130, 36] on input "text" at bounding box center [1083, 32] width 213 height 23
paste input "HOTEL SAX"
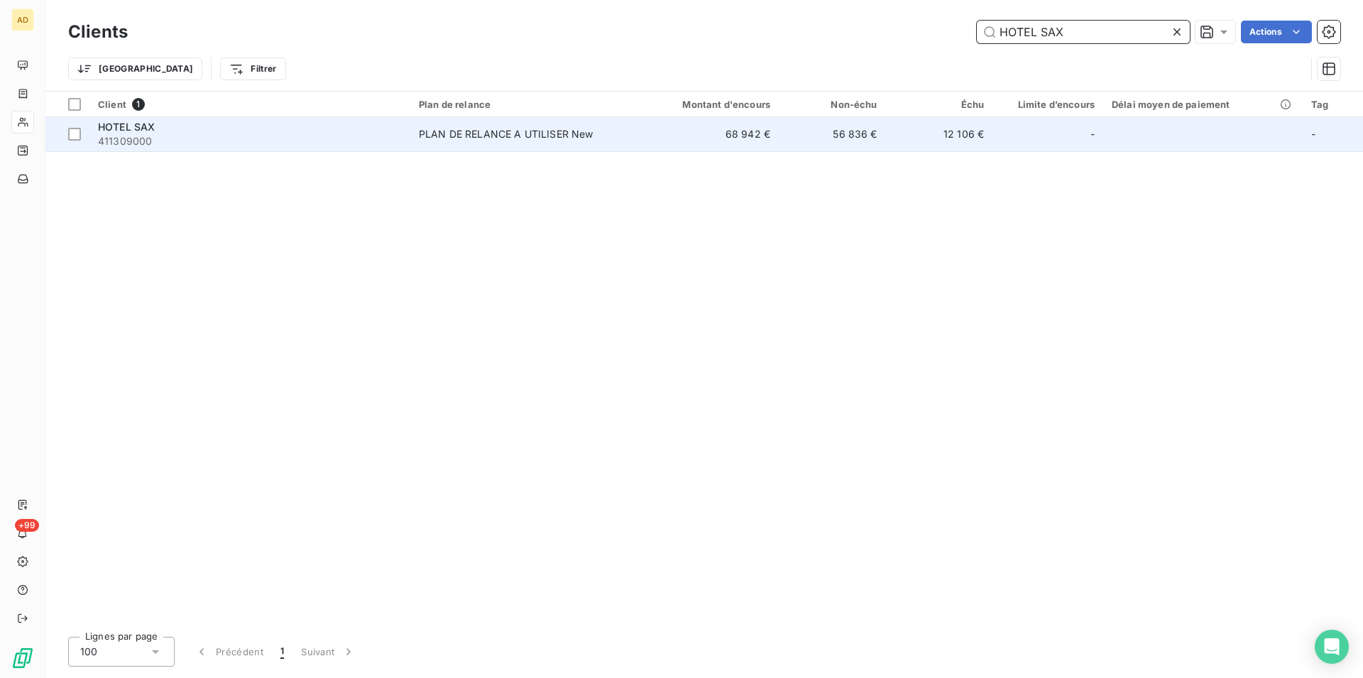
type input "HOTEL SAX"
click at [494, 134] on div "PLAN DE RELANCE A UTILISER New" at bounding box center [506, 134] width 175 height 14
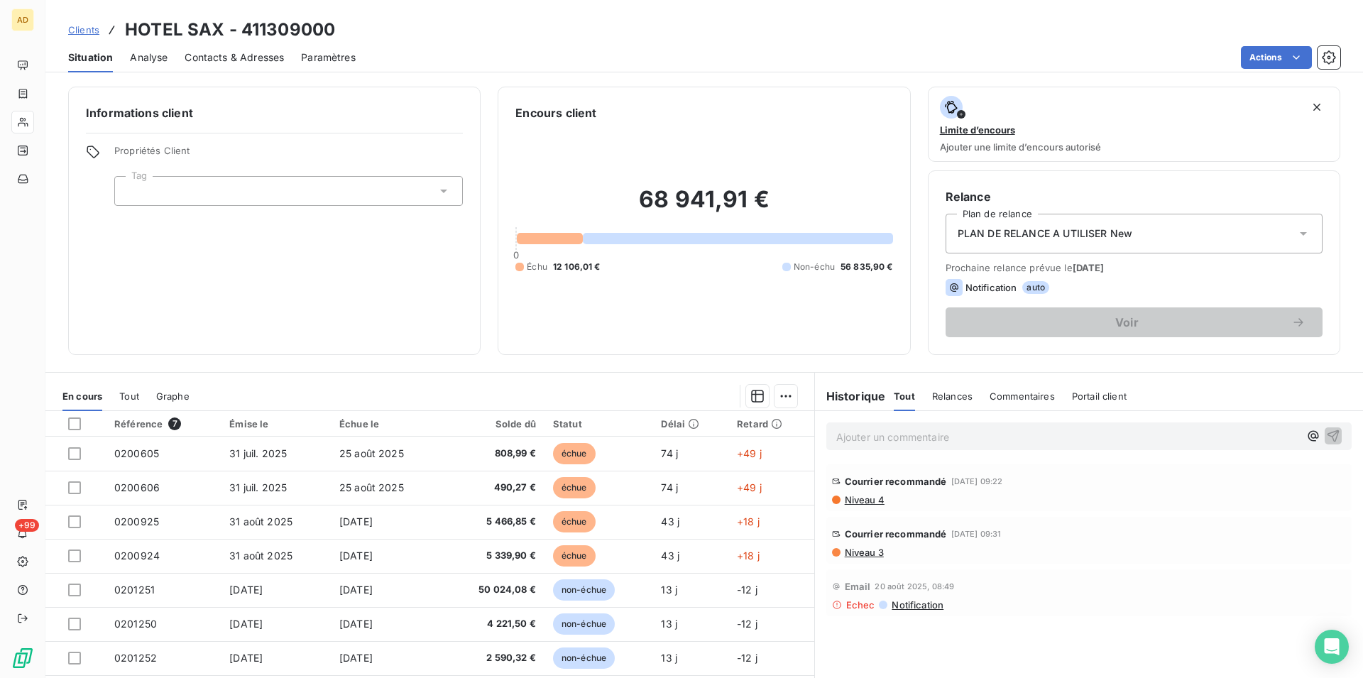
scroll to position [49, 0]
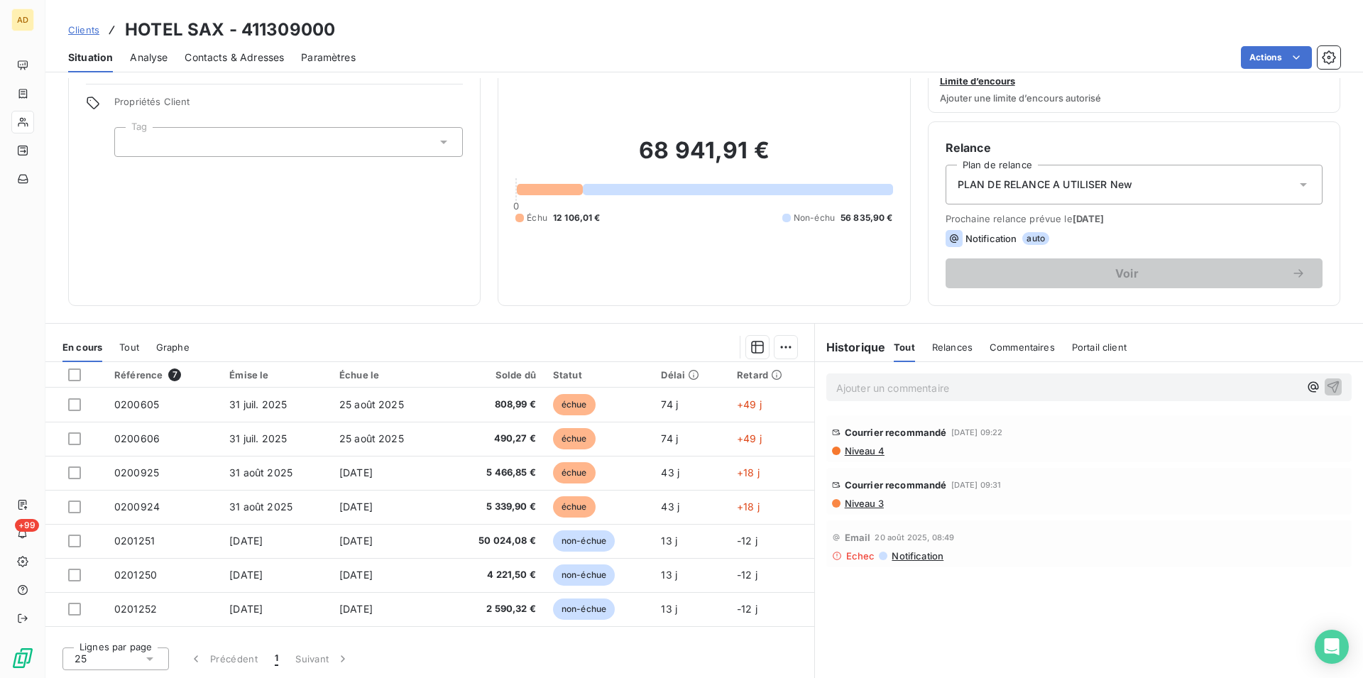
click at [430, 253] on div "Informations client Propriétés Client Tag" at bounding box center [274, 172] width 412 height 268
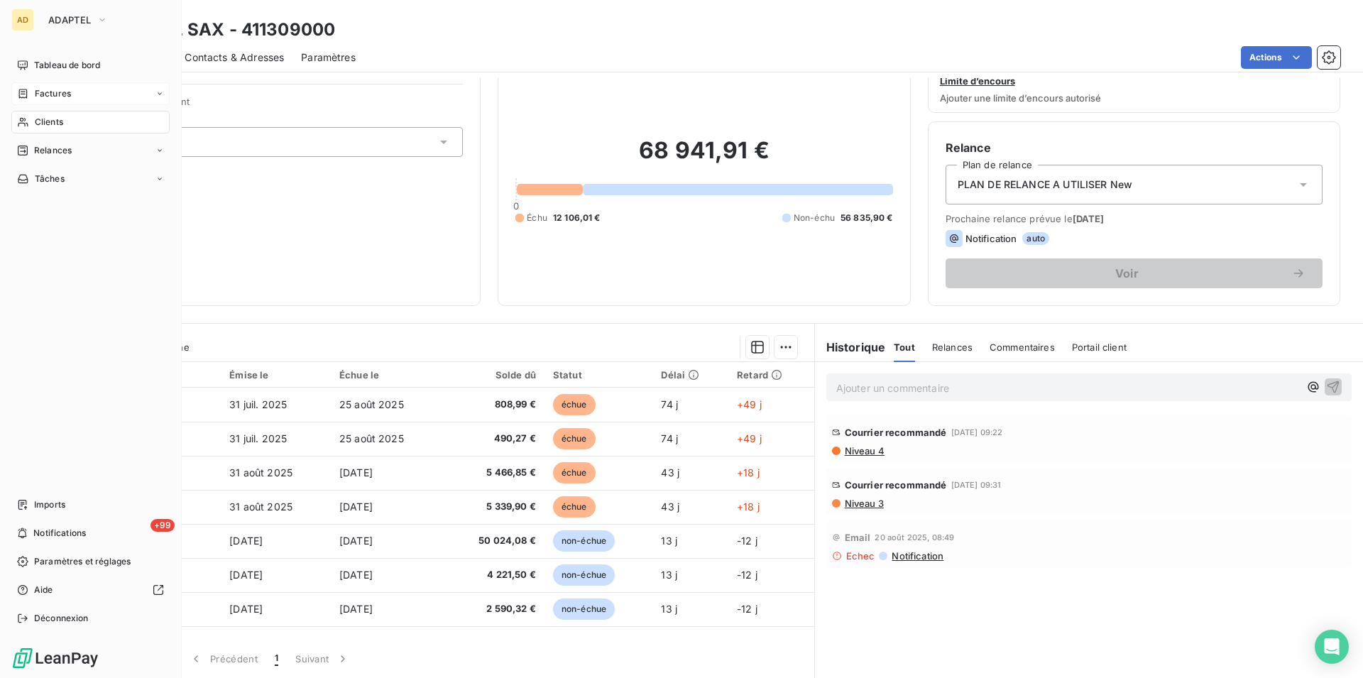
click at [77, 90] on div "Factures" at bounding box center [90, 93] width 158 height 23
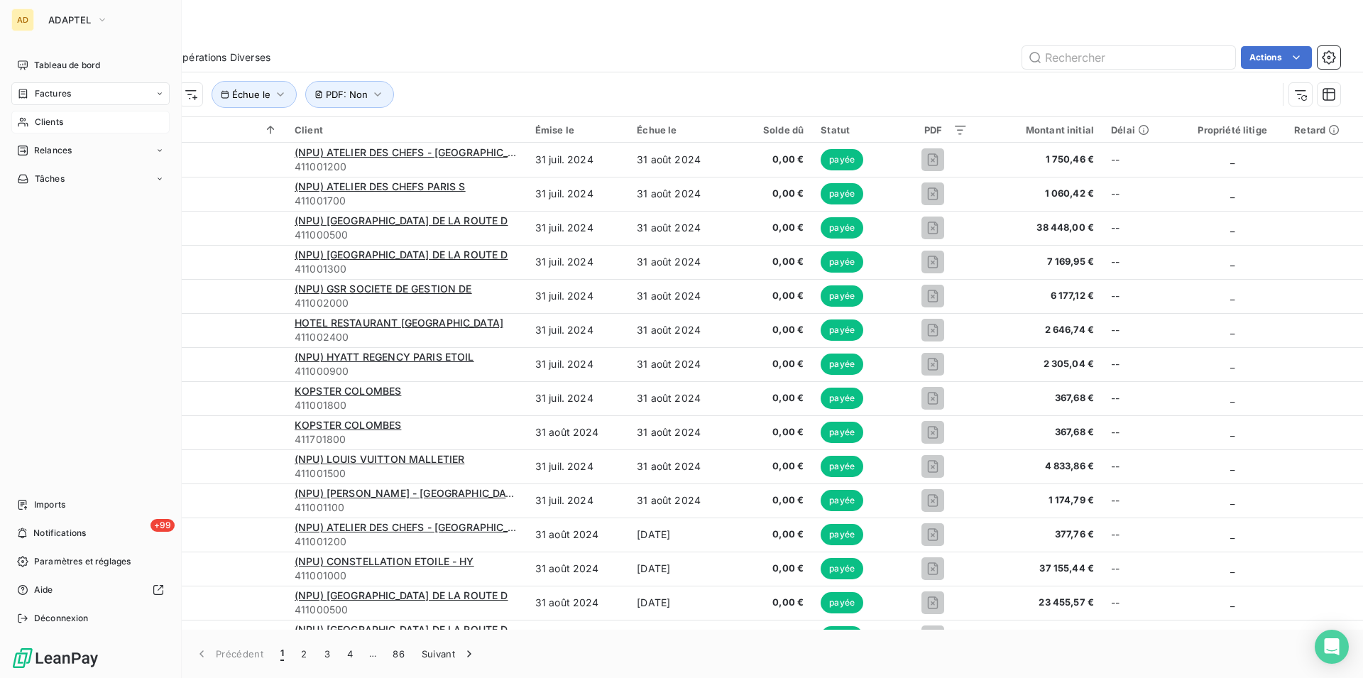
click at [104, 122] on div "Clients" at bounding box center [90, 122] width 158 height 23
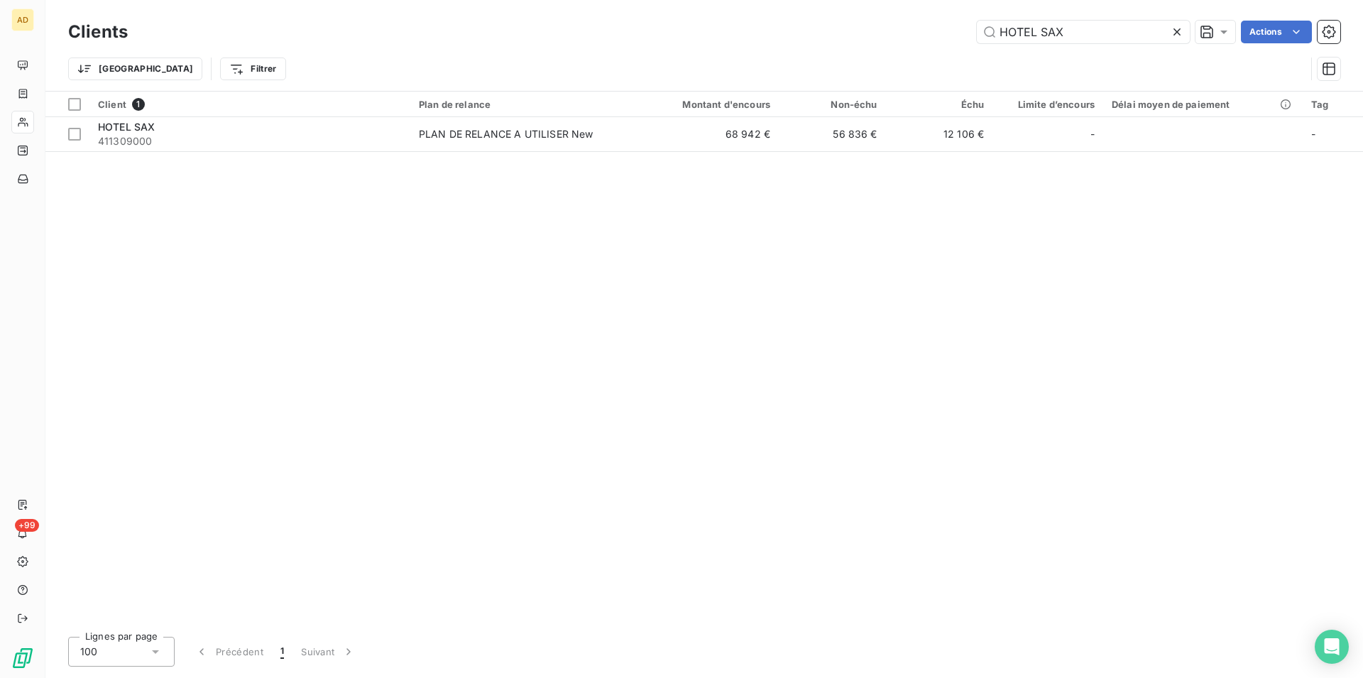
click at [1172, 29] on icon at bounding box center [1177, 32] width 14 height 14
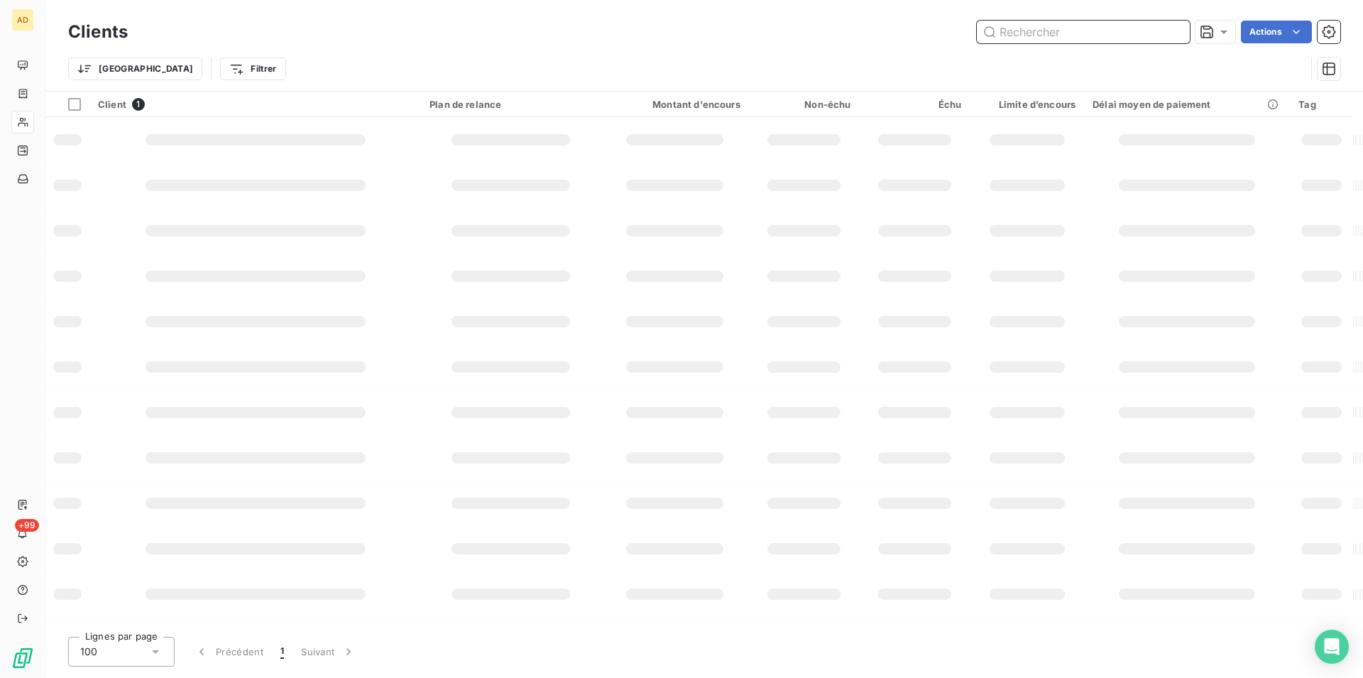
click at [1047, 39] on input "text" at bounding box center [1083, 32] width 213 height 23
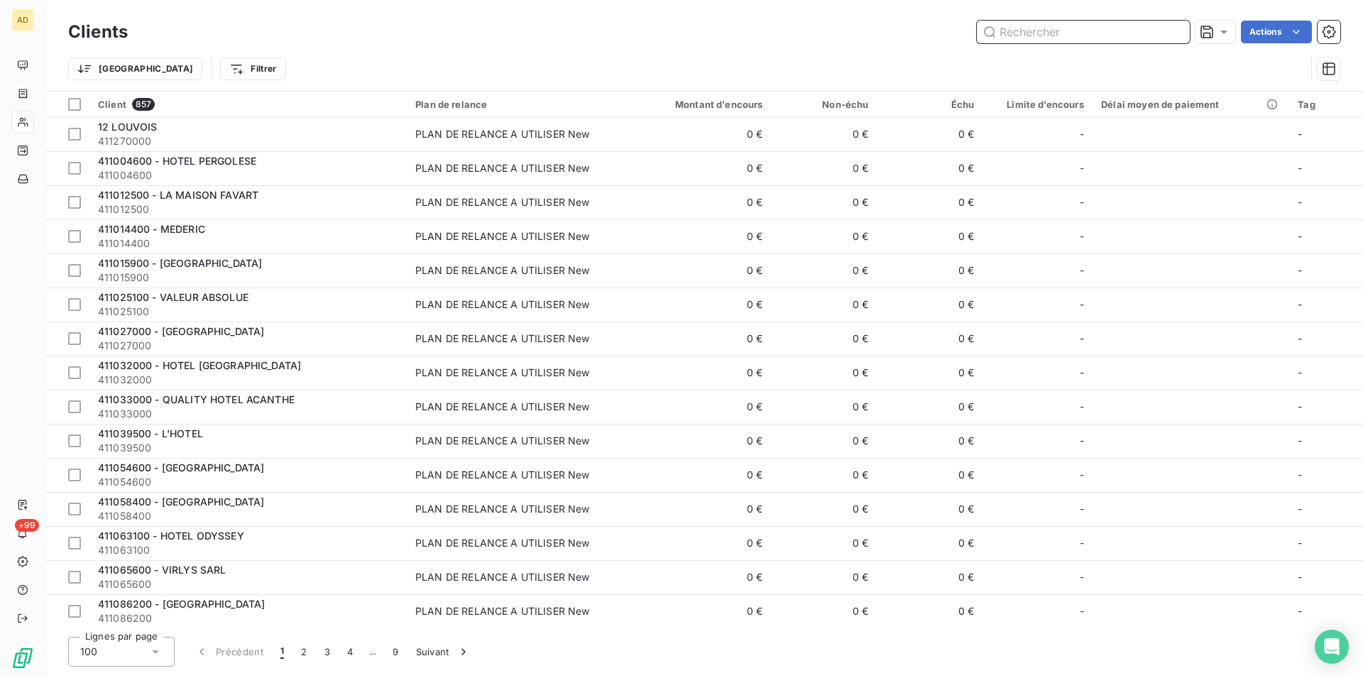
click at [1047, 39] on input "text" at bounding box center [1083, 32] width 213 height 23
paste input "HOTEL DE BERRI"
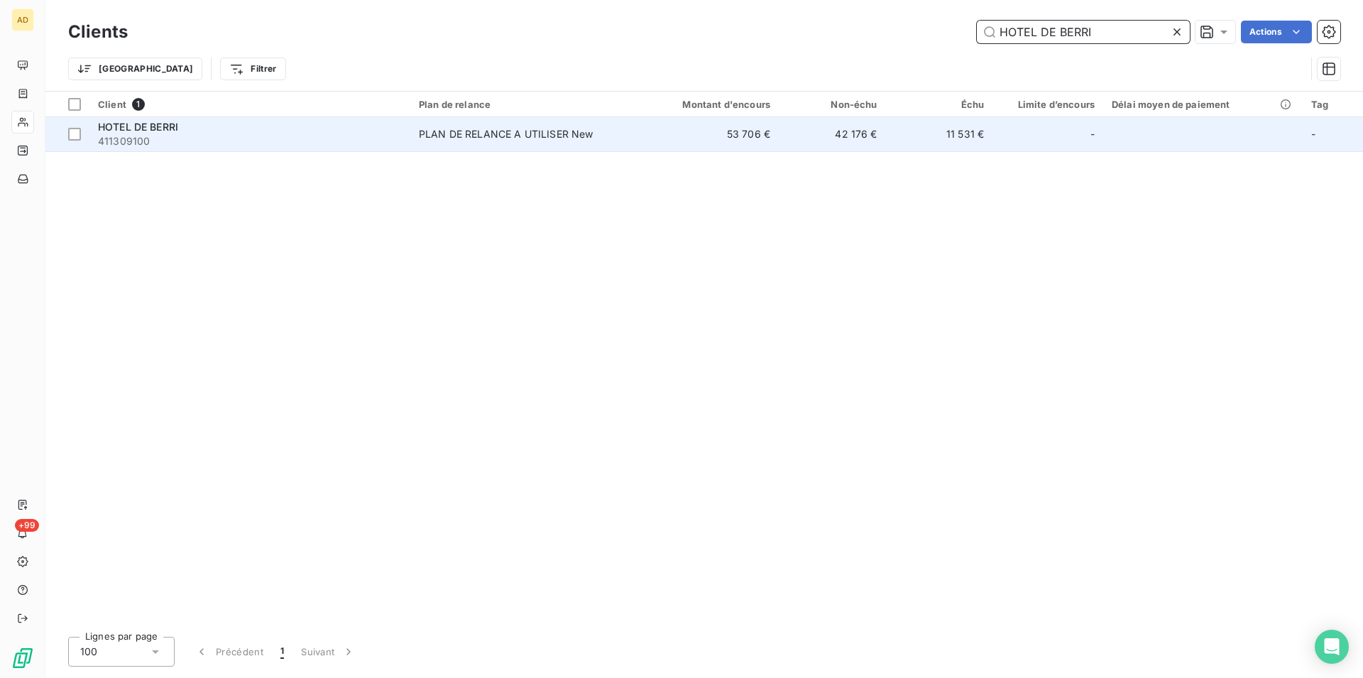
type input "HOTEL DE BERRI"
click at [287, 143] on span "411309100" at bounding box center [250, 141] width 304 height 14
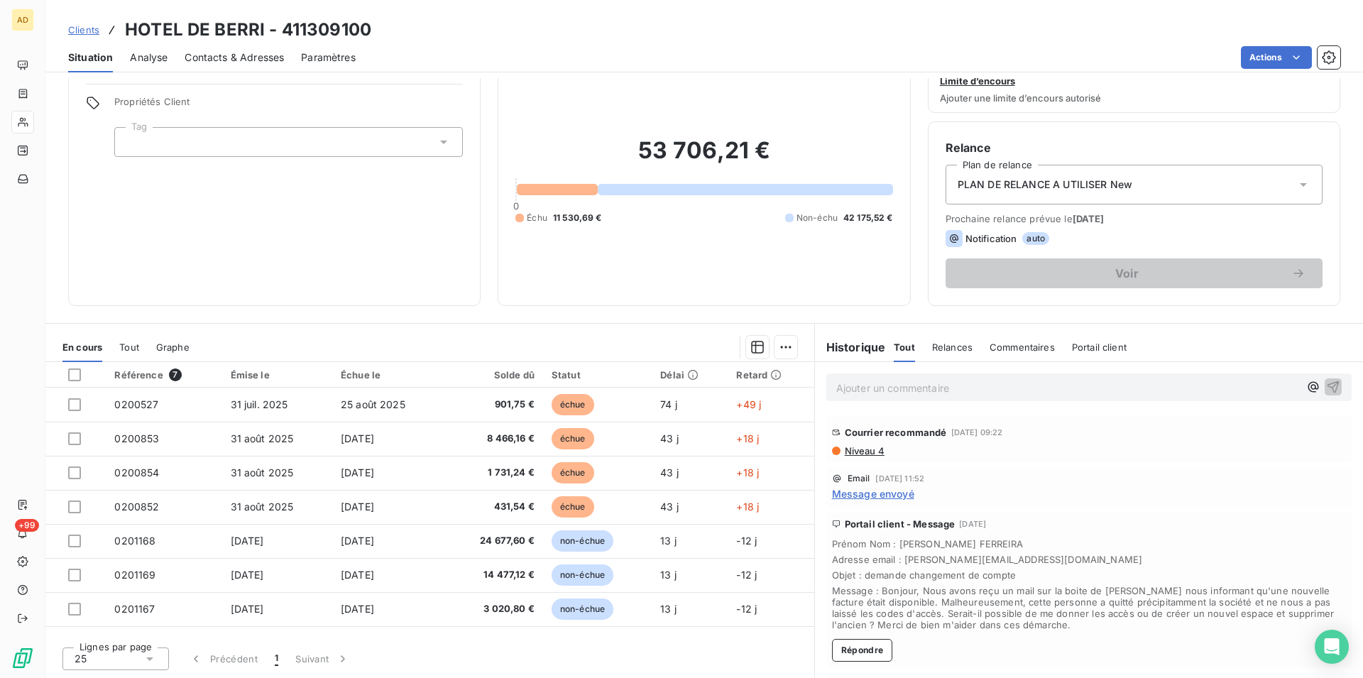
click at [574, 39] on div "Clients HOTEL DE BERRI - 411309100" at bounding box center [703, 30] width 1317 height 26
click at [186, 194] on div "Informations client Propriétés Client Tag" at bounding box center [274, 172] width 412 height 268
click at [374, 293] on div "Informations client Propriétés Client Tag" at bounding box center [274, 172] width 412 height 268
